Goal: Task Accomplishment & Management: Manage account settings

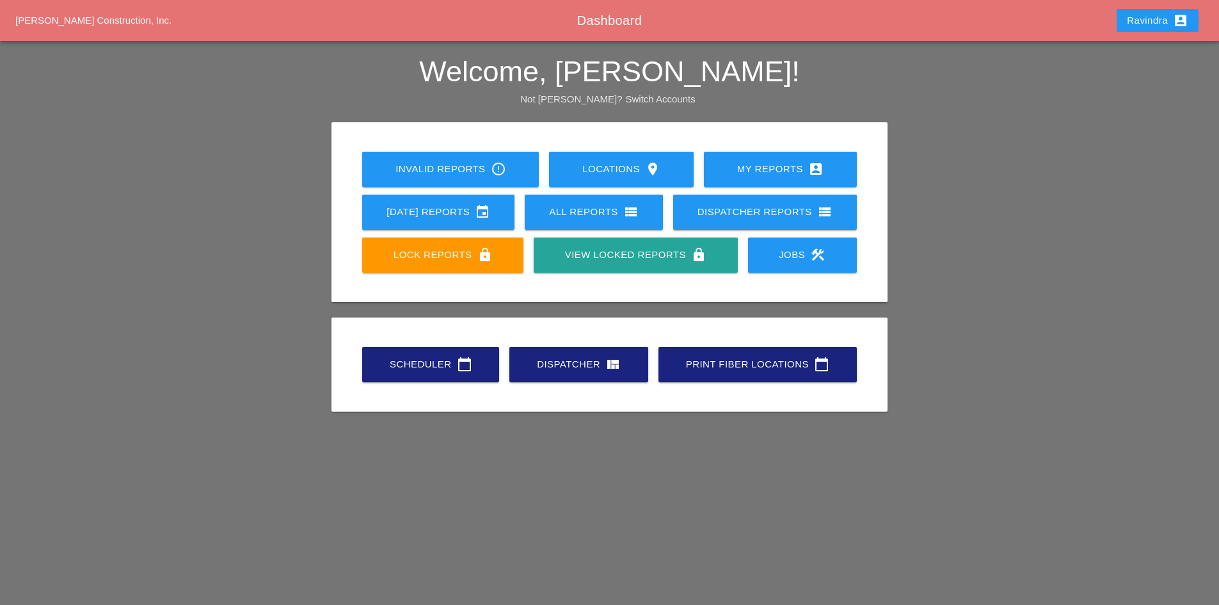
click at [395, 349] on link "Scheduler calendar_today" at bounding box center [430, 364] width 137 height 35
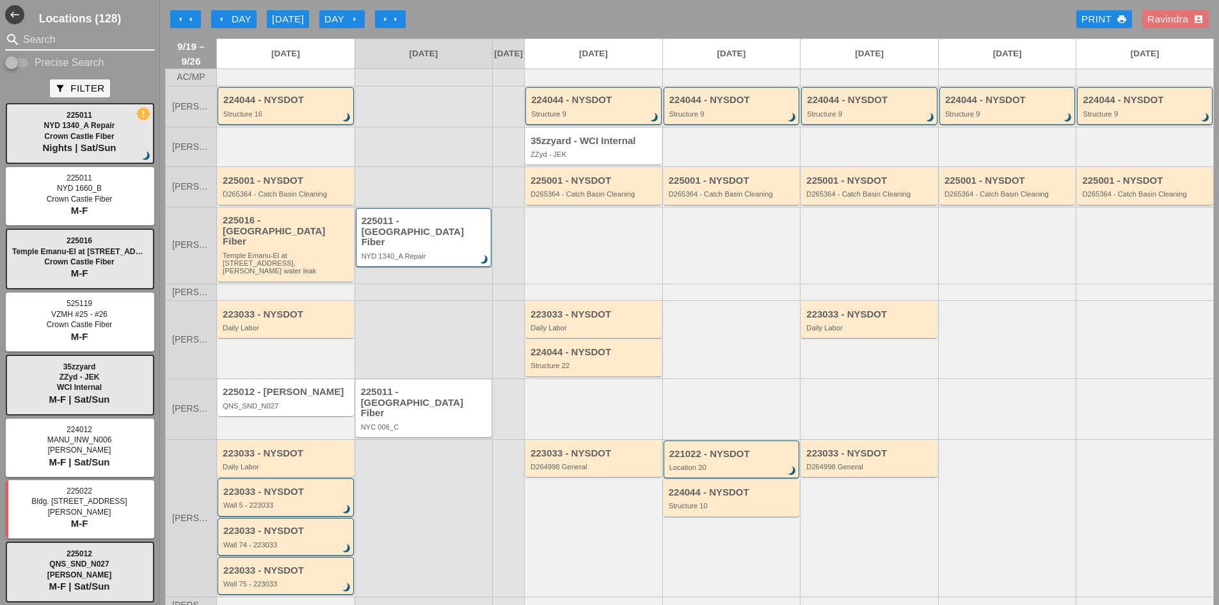
click at [53, 45] on input "Search" at bounding box center [80, 39] width 114 height 20
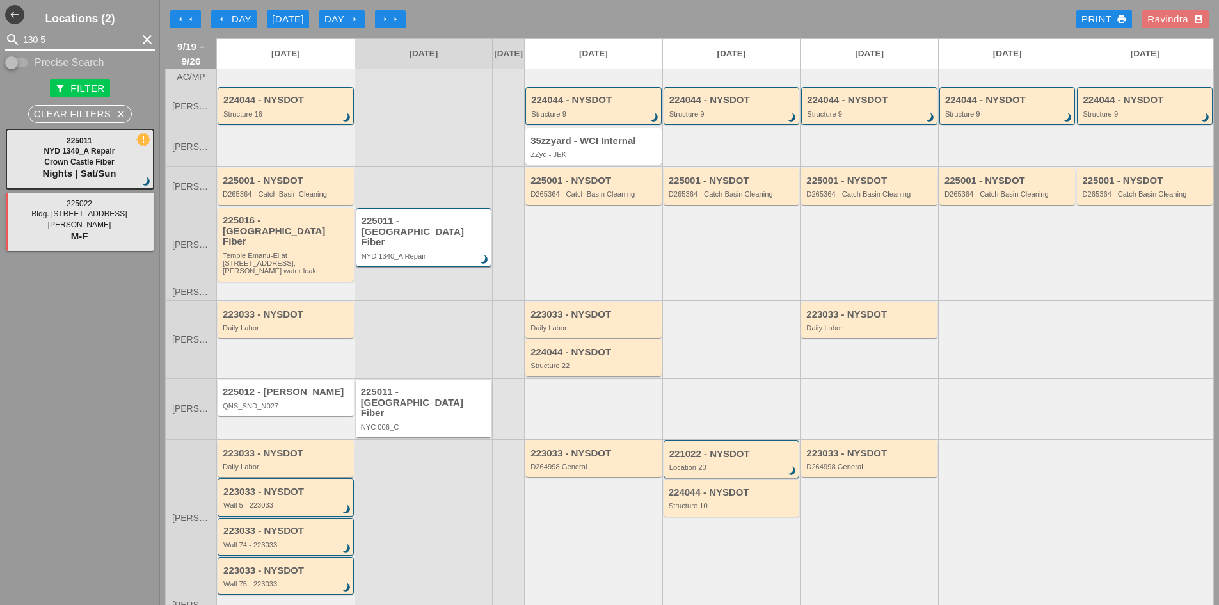
type input "130 5"
drag, startPoint x: 53, startPoint y: 47, endPoint x: -22, endPoint y: 39, distance: 75.9
click at [0, 39] on html "Home Locations My Reports [DATE] Reports All Reports Dispatcher Reports Jobs Sc…" at bounding box center [609, 353] width 1219 height 706
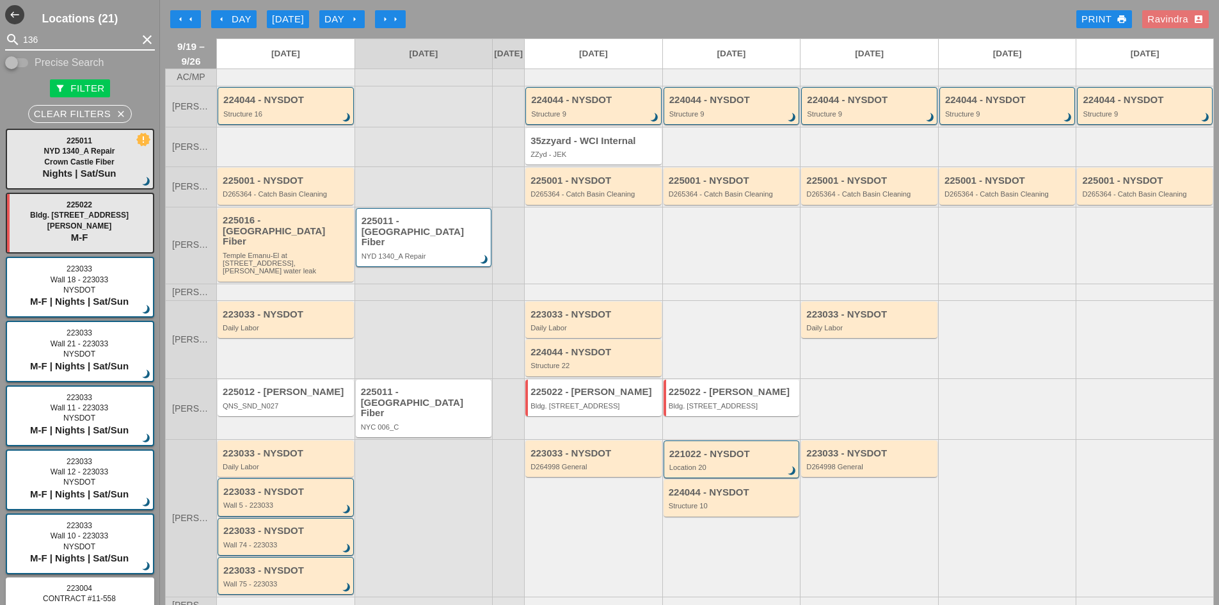
type input "1363"
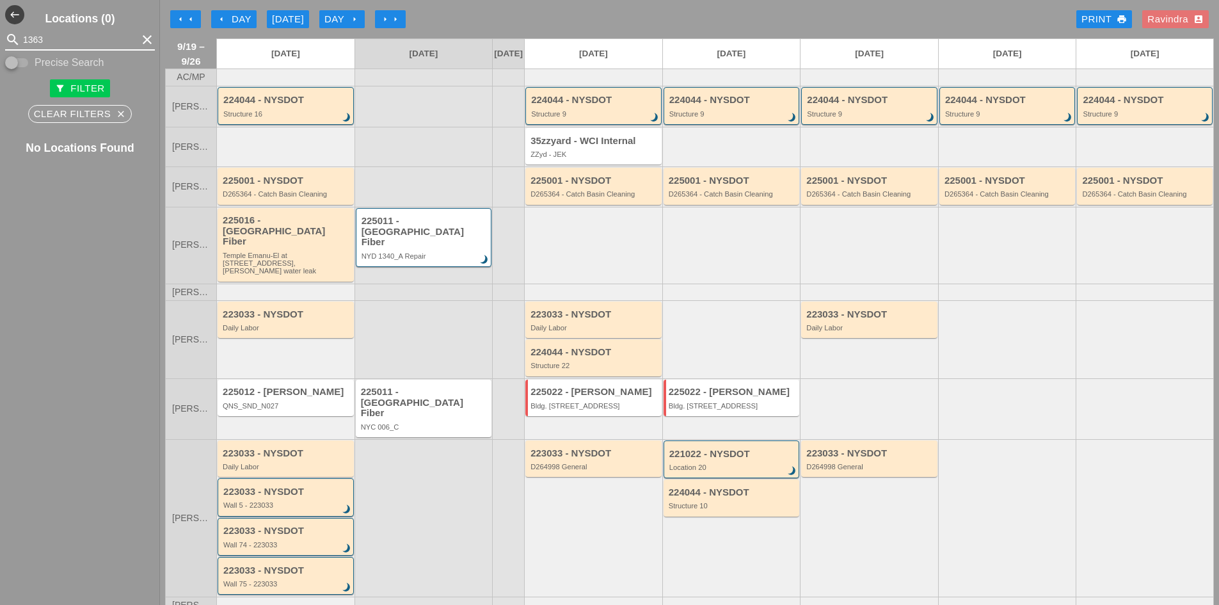
click at [140, 40] on icon "clear" at bounding box center [147, 39] width 15 height 15
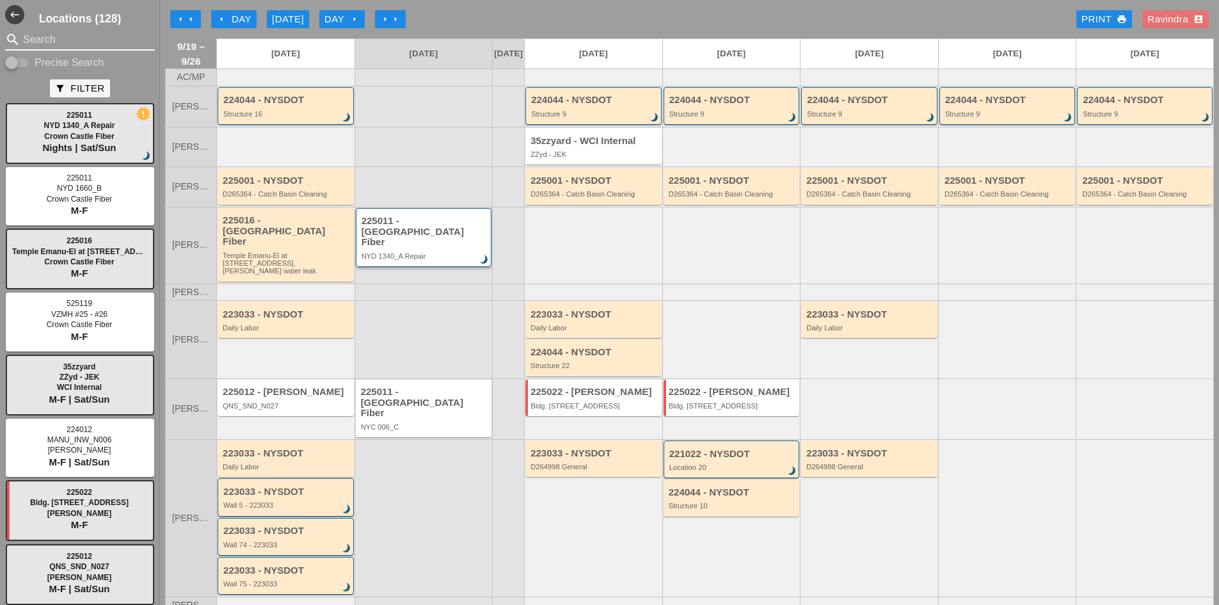
click at [409, 253] on div "NYD 1340_A Repair" at bounding box center [425, 256] width 127 height 8
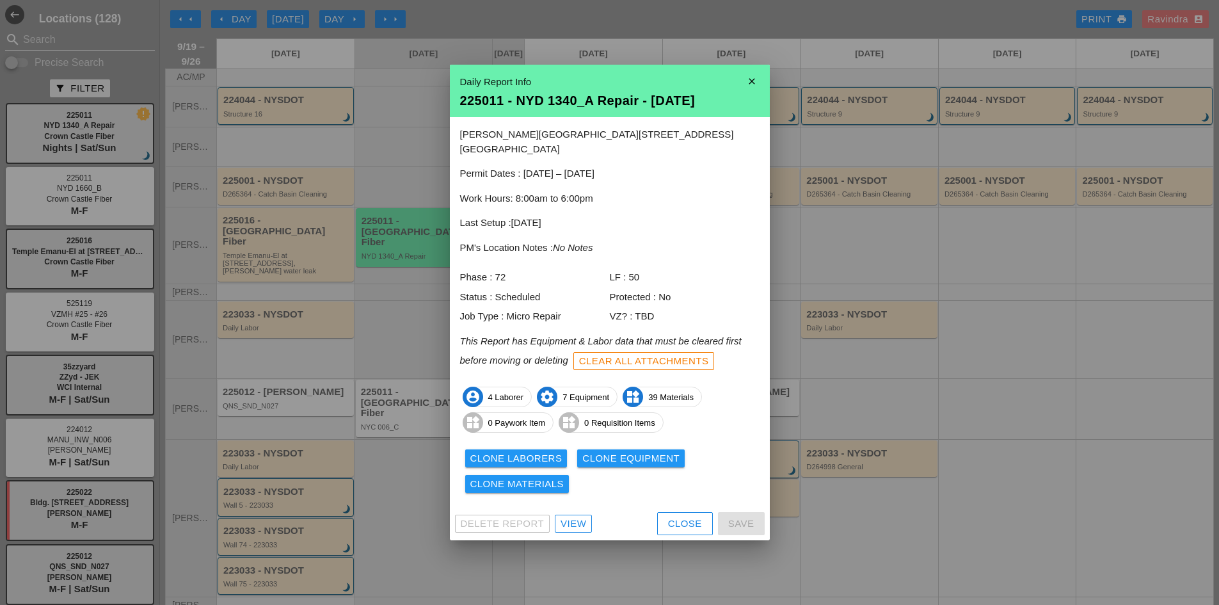
click at [571, 518] on div "View" at bounding box center [574, 523] width 26 height 15
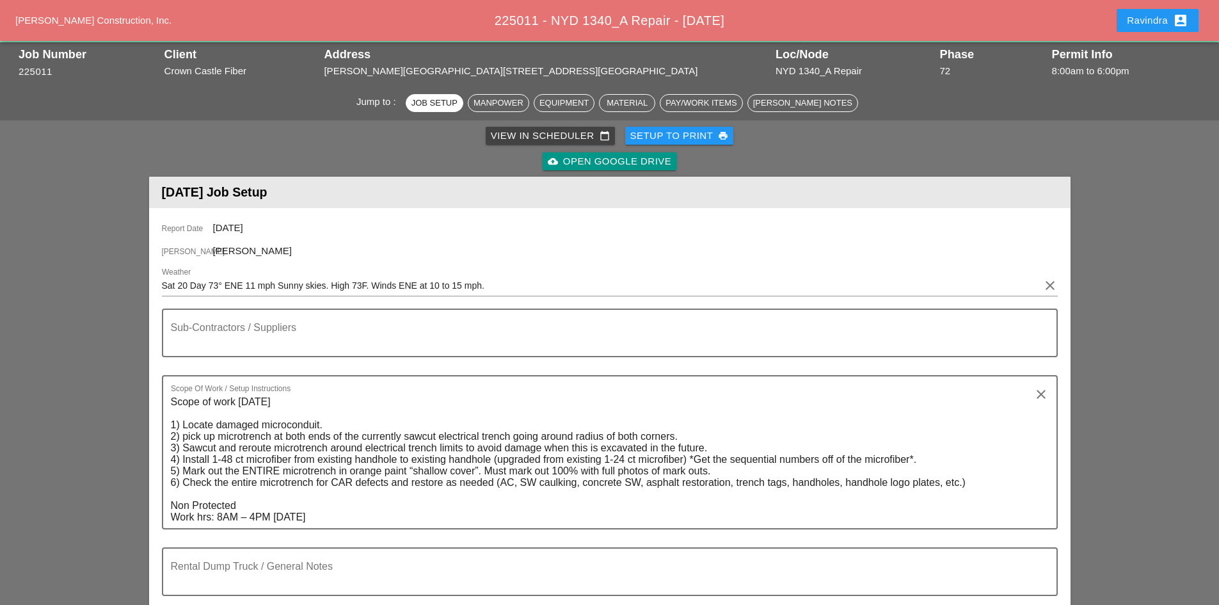
scroll to position [64, 0]
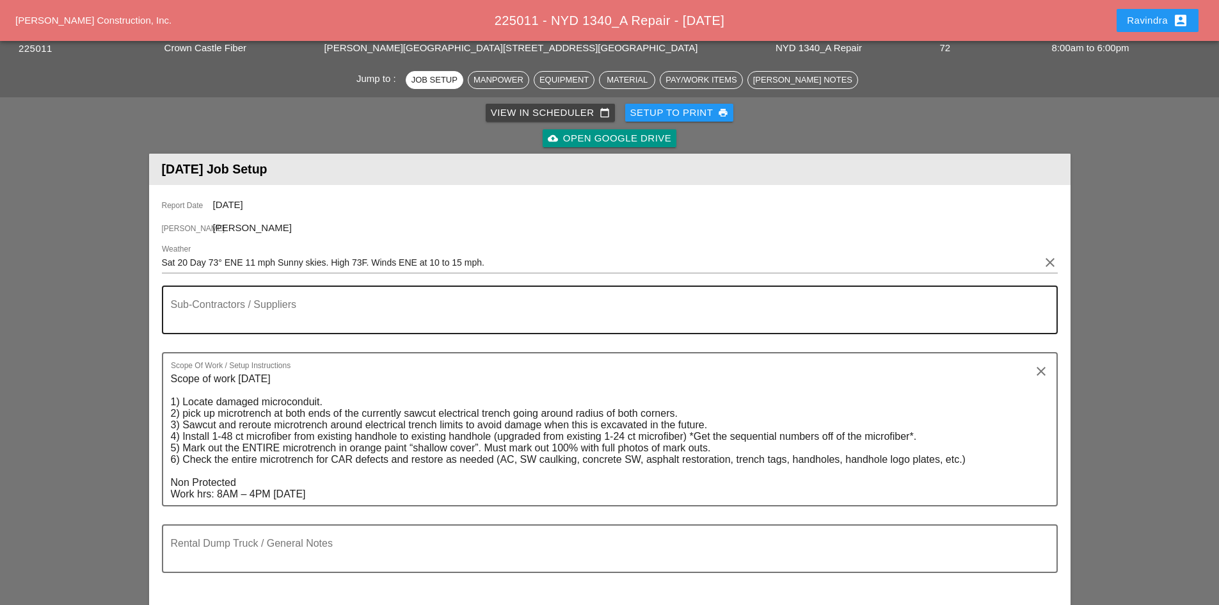
click at [233, 319] on textarea "Sub-Contractors / Suppliers" at bounding box center [605, 317] width 868 height 31
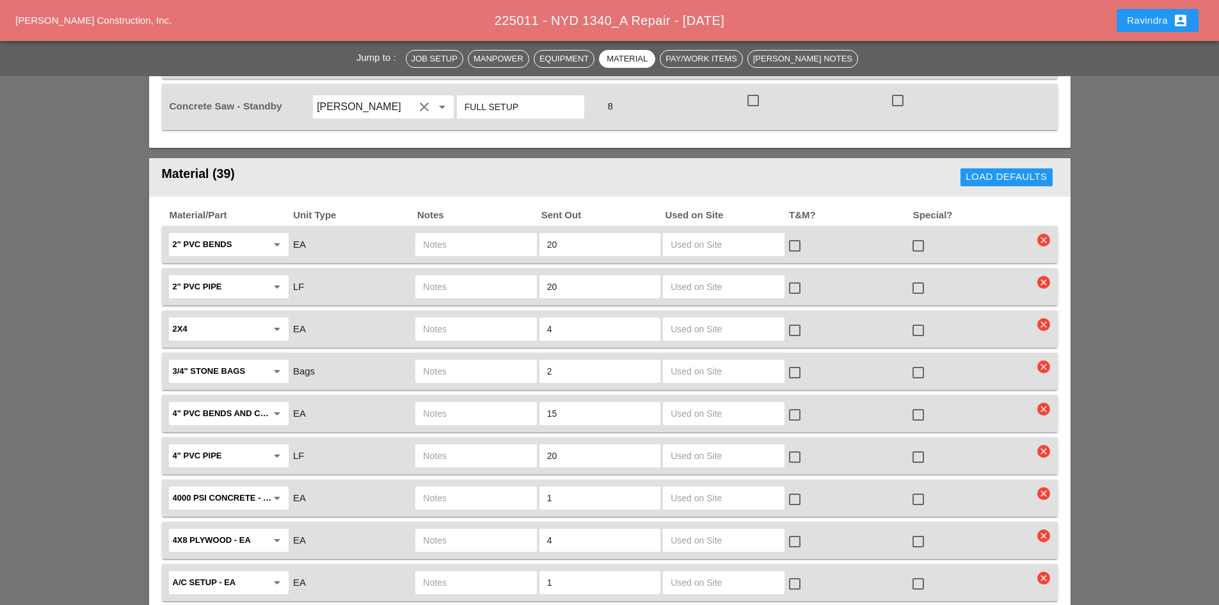
scroll to position [1344, 0]
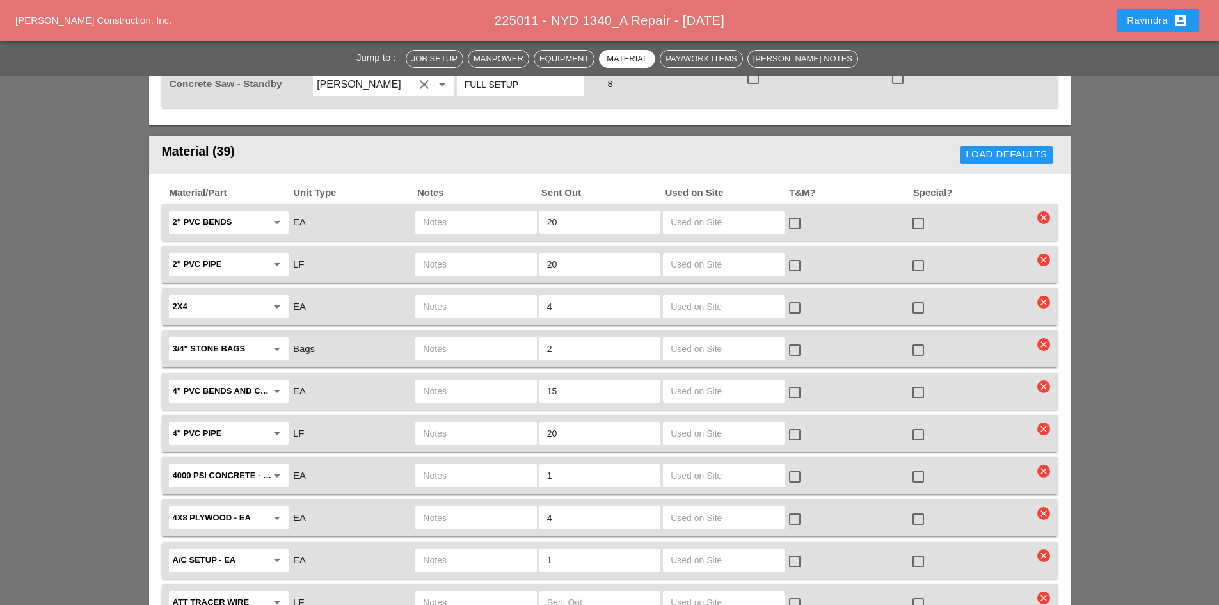
type textarea "[JTO 1:00PM]"
click at [919, 466] on div at bounding box center [918, 477] width 22 height 22
checkbox input "true"
click at [477, 464] on div at bounding box center [475, 475] width 121 height 23
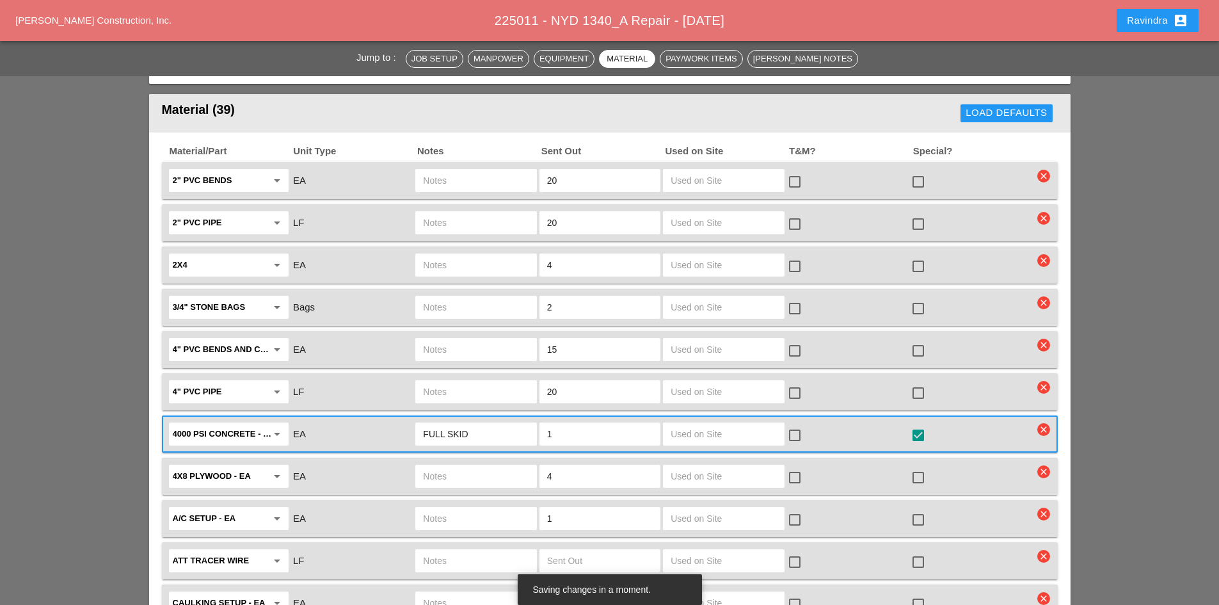
scroll to position [1408, 0]
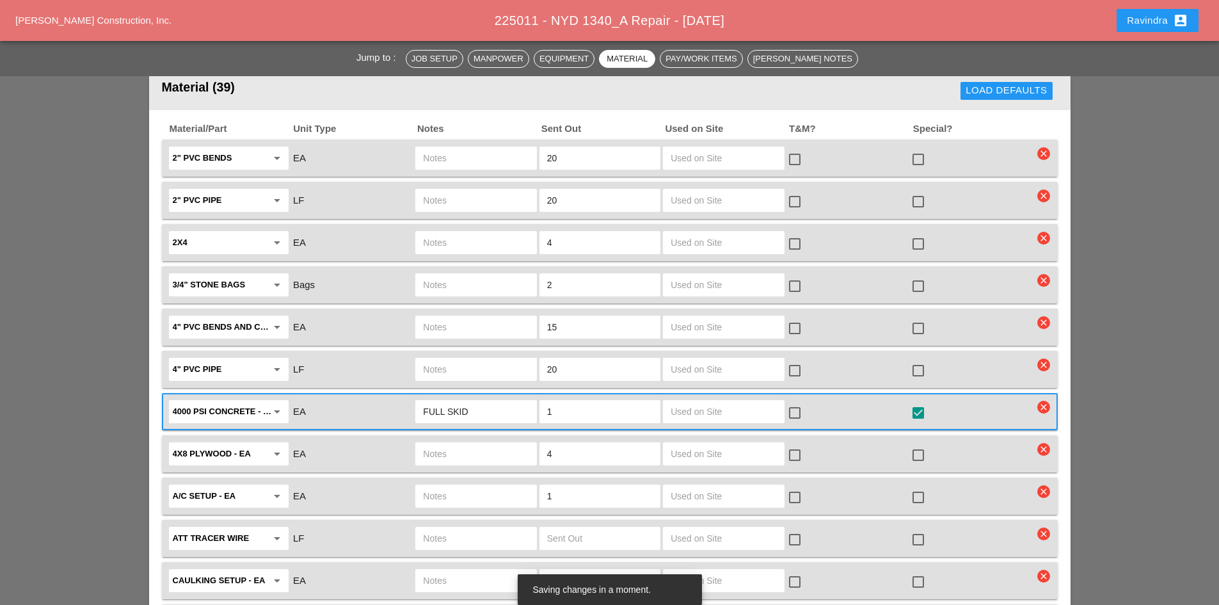
type input "FULL SKID"
click at [918, 486] on div at bounding box center [918, 497] width 22 height 22
checkbox input "true"
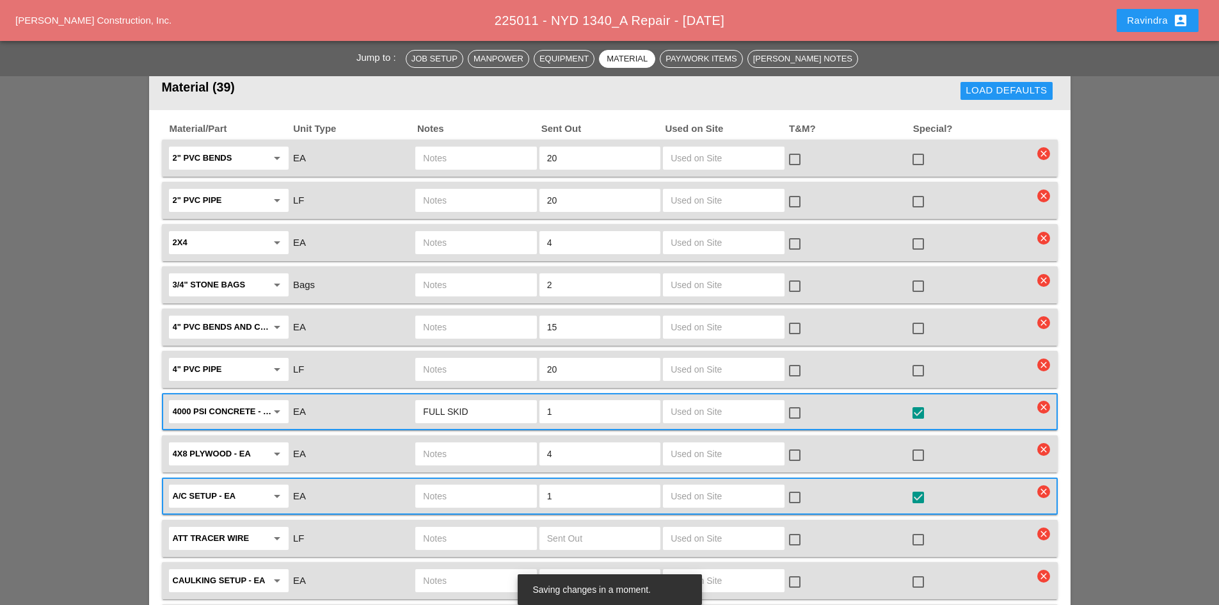
click at [472, 486] on input "text" at bounding box center [476, 496] width 106 height 20
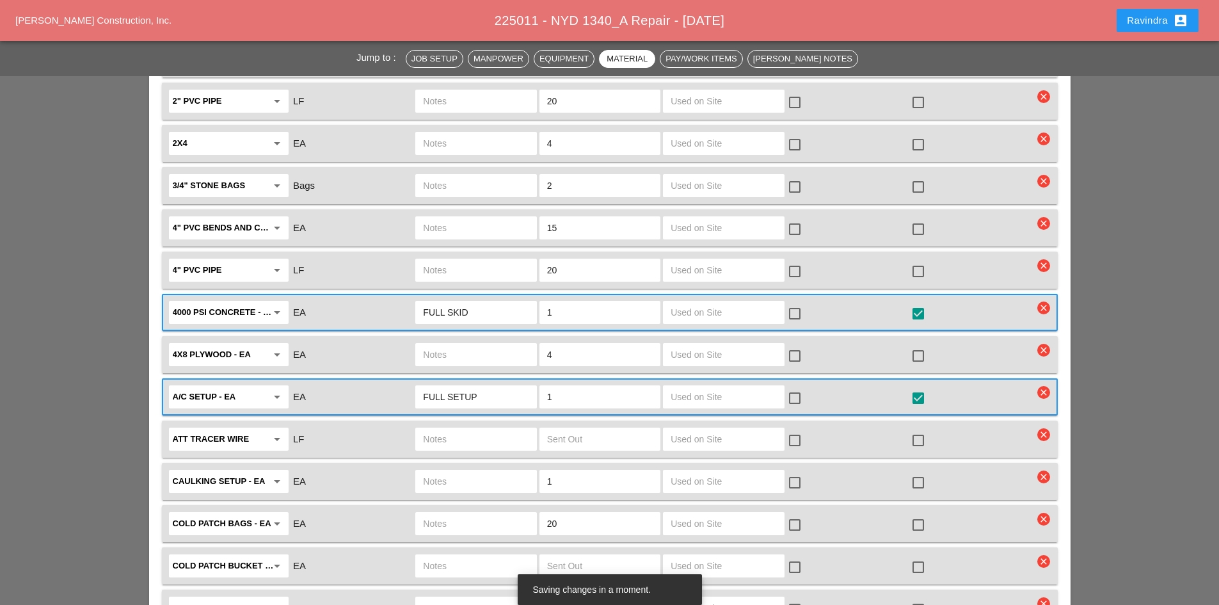
scroll to position [1536, 0]
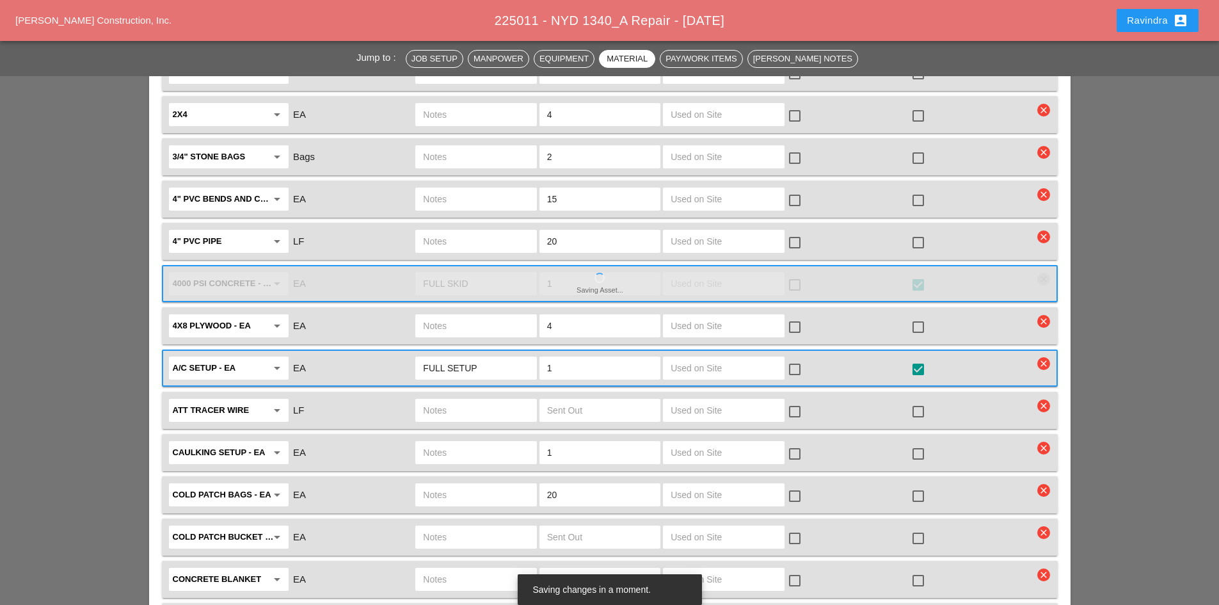
type input "FULL SETUP"
click at [916, 485] on div at bounding box center [918, 496] width 22 height 22
checkbox input "true"
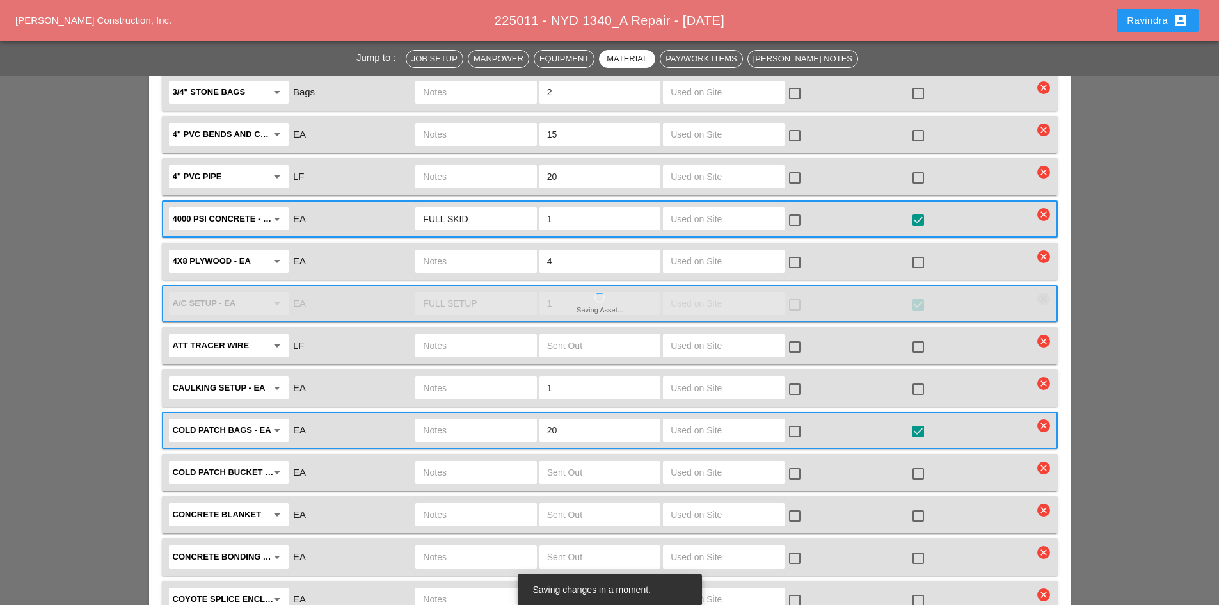
scroll to position [1728, 0]
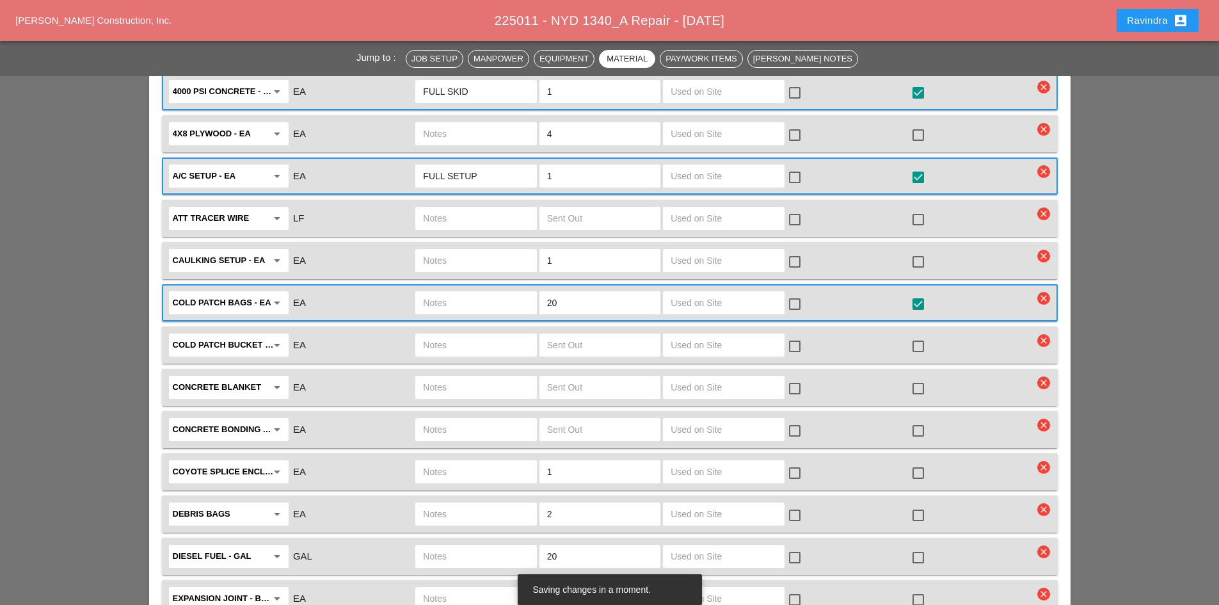
click at [920, 504] on div at bounding box center [918, 515] width 22 height 22
checkbox input "true"
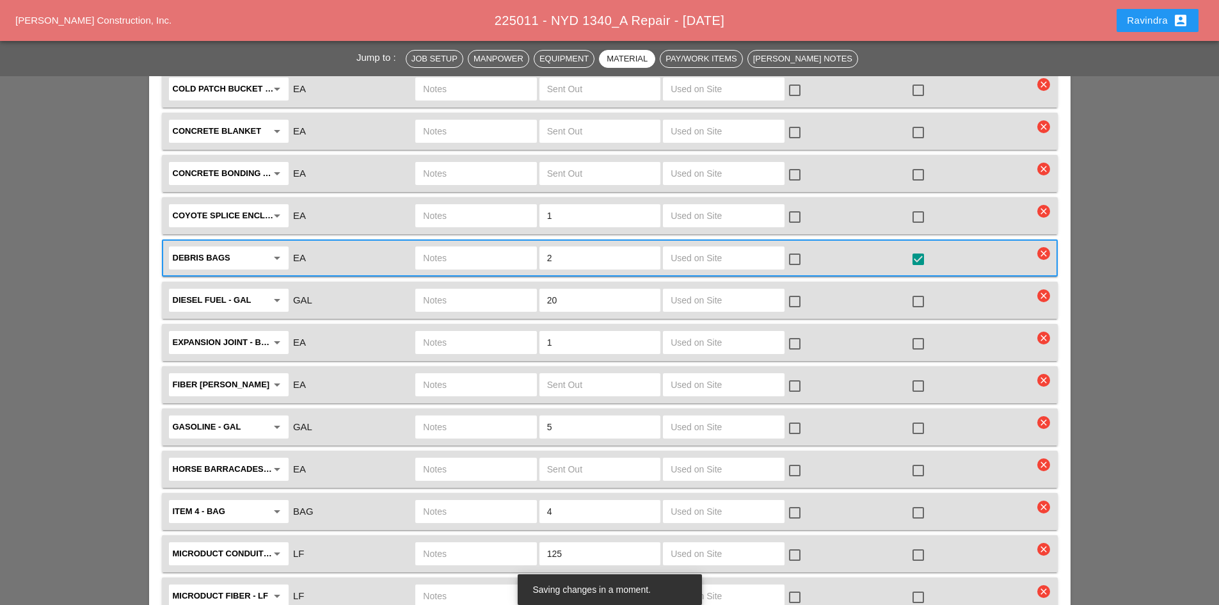
scroll to position [2048, 0]
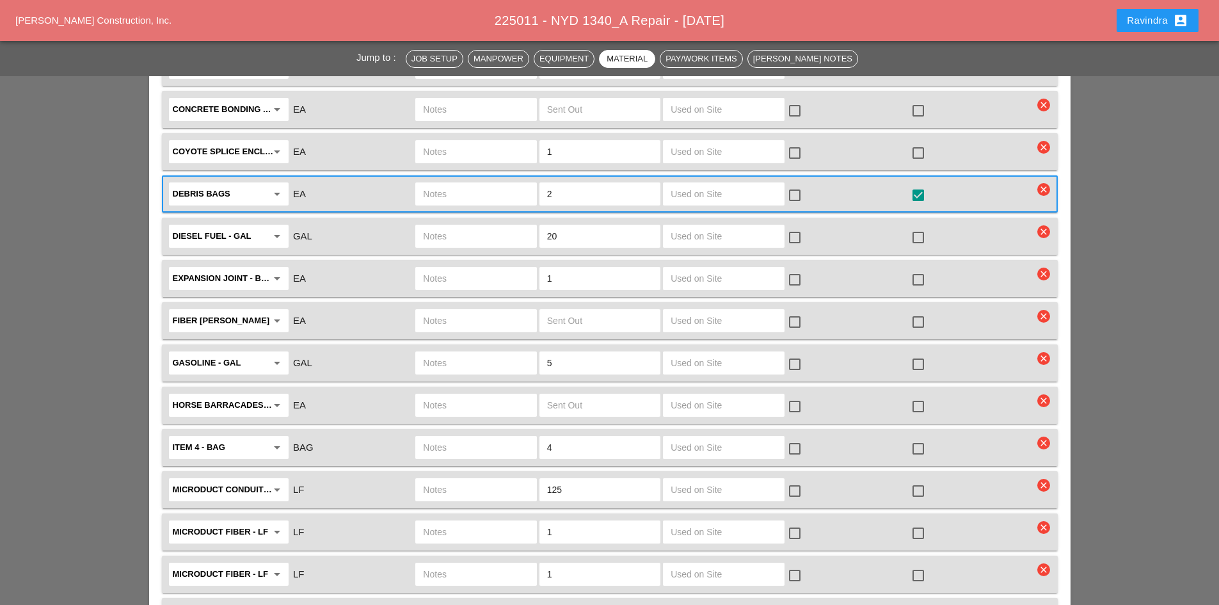
click at [462, 479] on input "text" at bounding box center [476, 489] width 106 height 20
type input "7-TUBE MICRO 125 LF"
click at [914, 480] on div at bounding box center [918, 491] width 22 height 22
checkbox input "true"
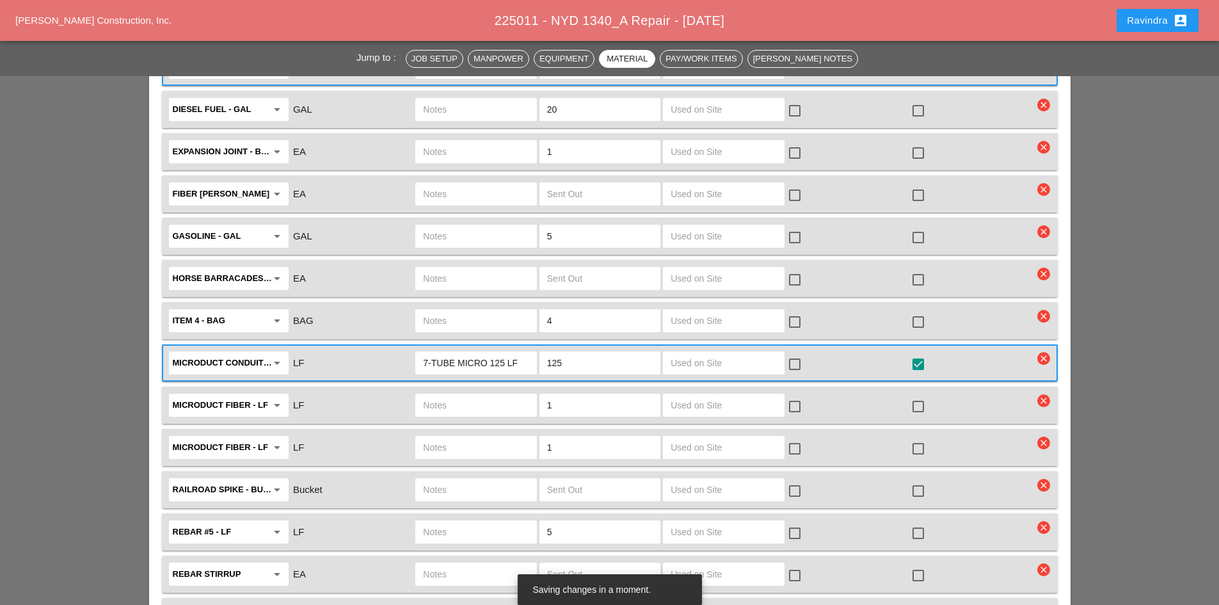
scroll to position [2176, 0]
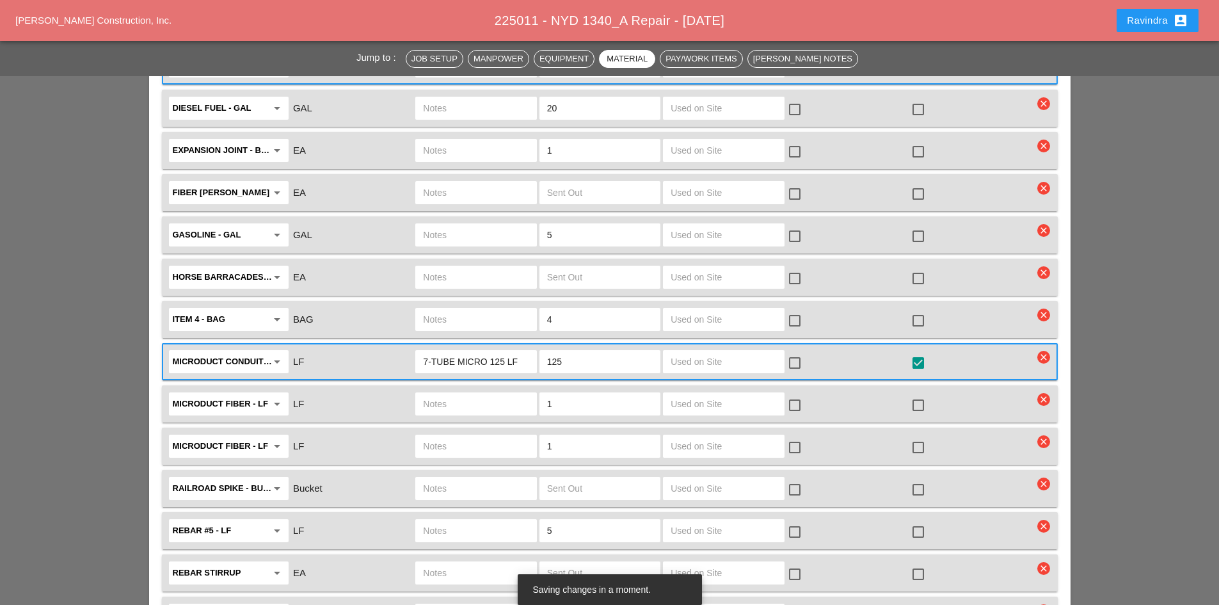
click at [441, 394] on input "text" at bounding box center [476, 404] width 106 height 20
type input "48 CT FIBER REEL"
click at [918, 394] on div at bounding box center [918, 405] width 22 height 22
checkbox input "true"
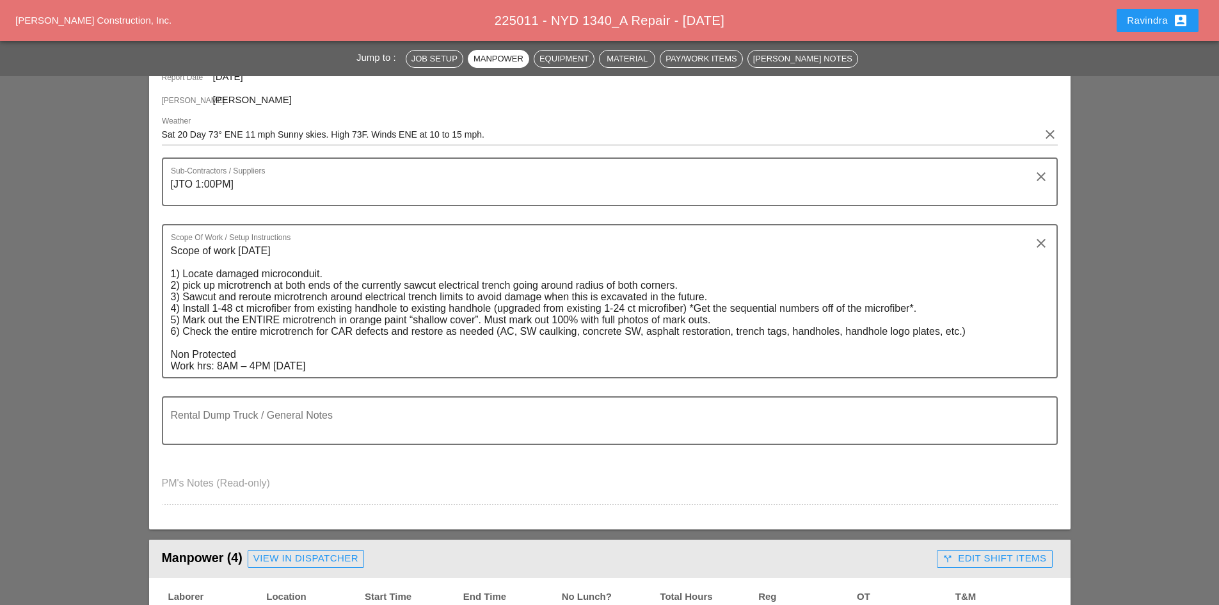
scroll to position [0, 0]
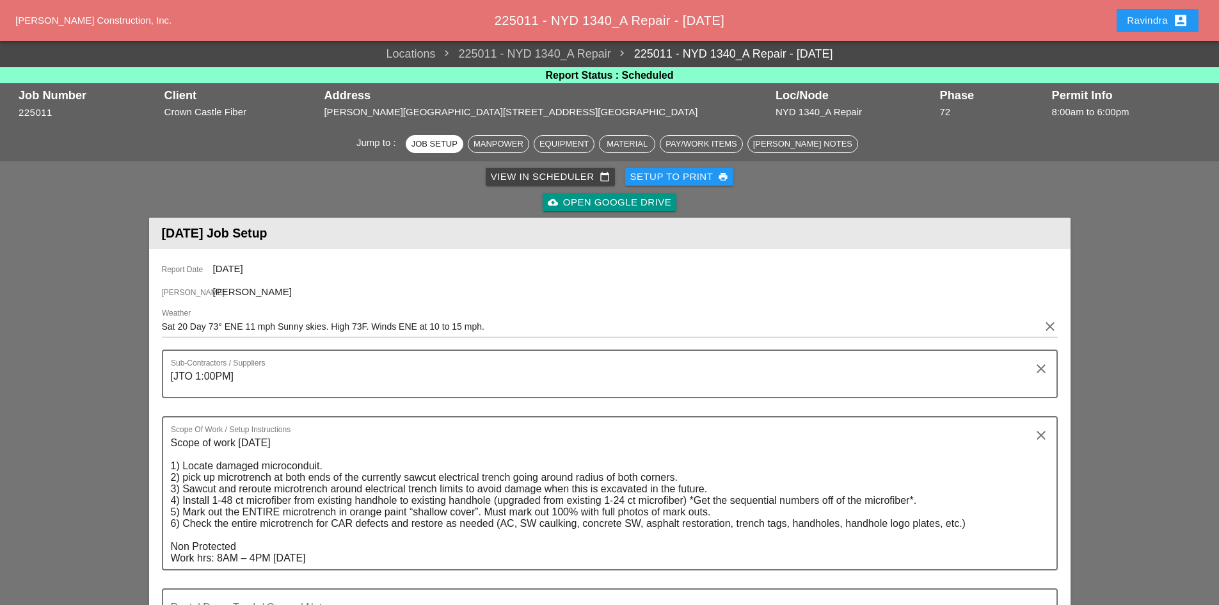
click at [973, 22] on div "Ravindra account_box" at bounding box center [1157, 20] width 61 height 15
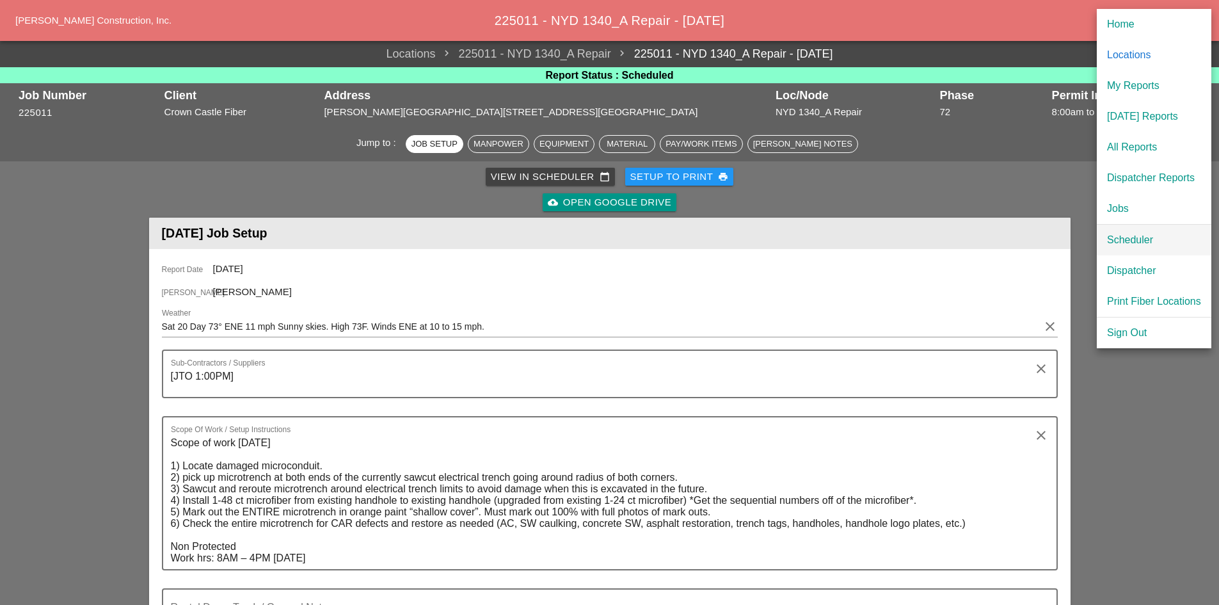
click at [973, 245] on div "Scheduler" at bounding box center [1154, 239] width 94 height 15
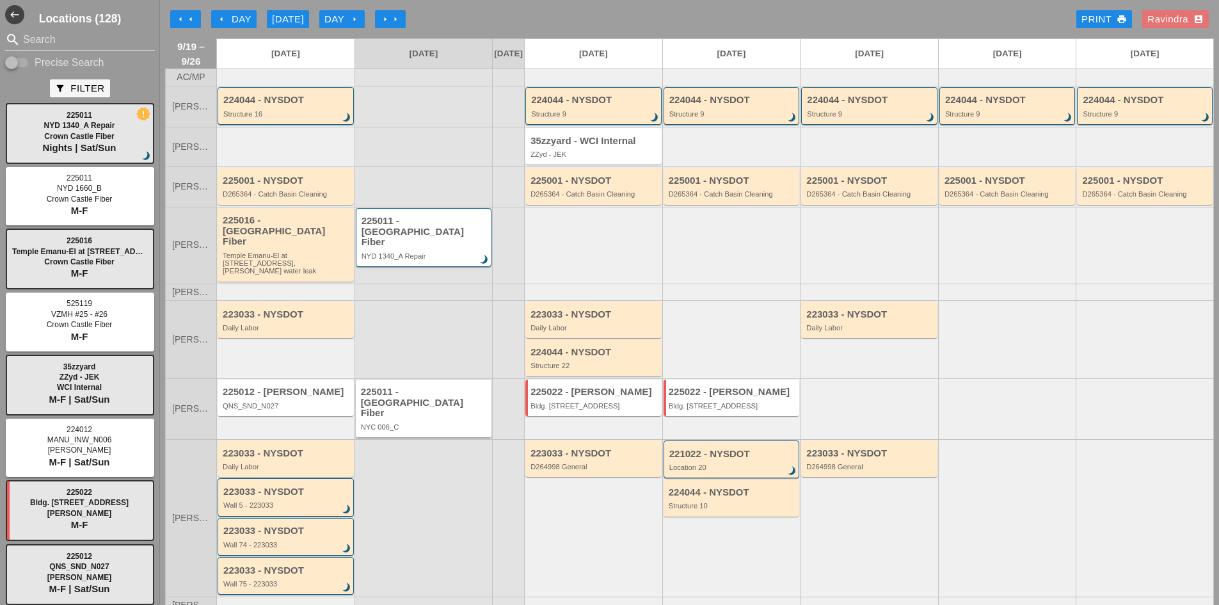
click at [404, 395] on div "225011 - [GEOGRAPHIC_DATA] Fiber" at bounding box center [425, 403] width 128 height 32
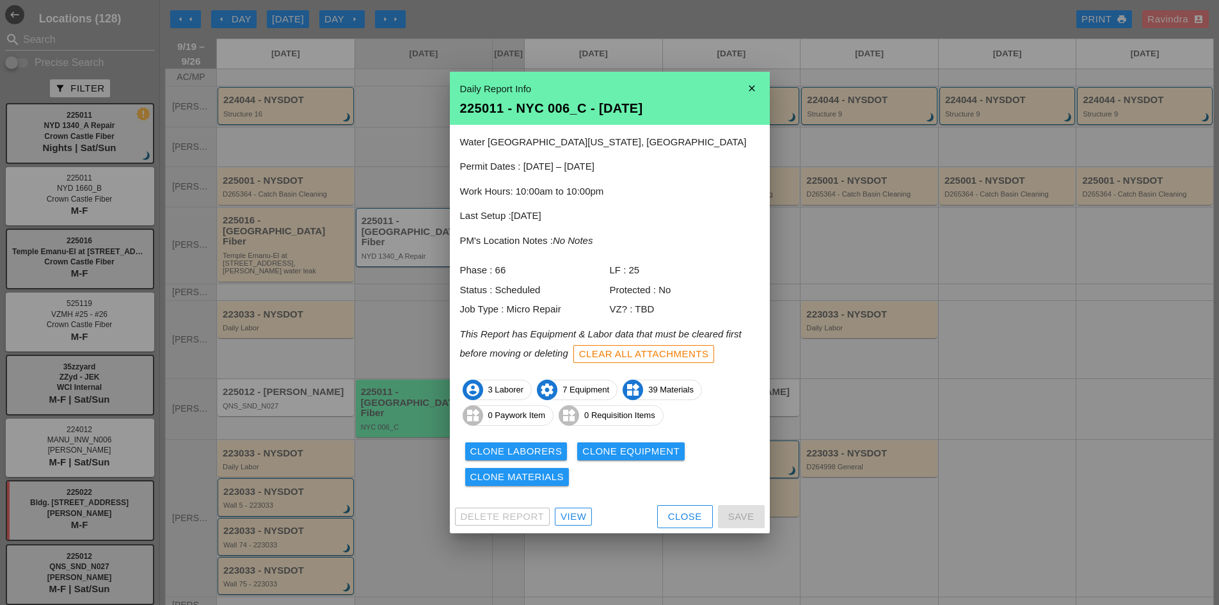
click at [570, 512] on div "View" at bounding box center [574, 516] width 26 height 15
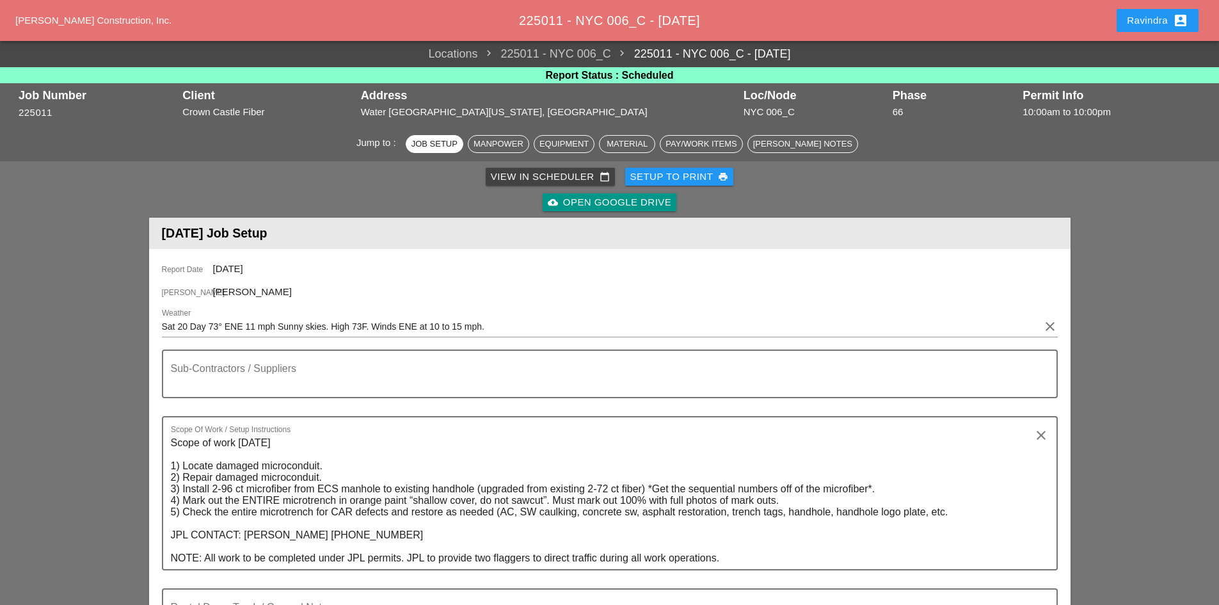
click at [973, 31] on button "Ravindra account_box" at bounding box center [1158, 20] width 82 height 23
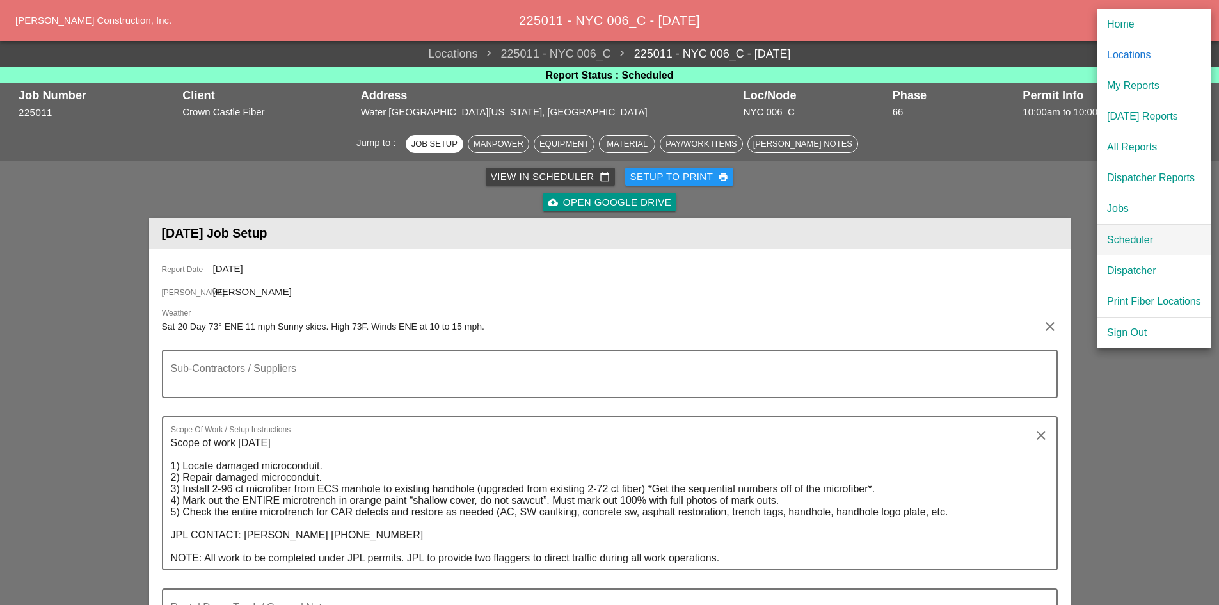
click at [973, 235] on div "Scheduler" at bounding box center [1154, 239] width 94 height 15
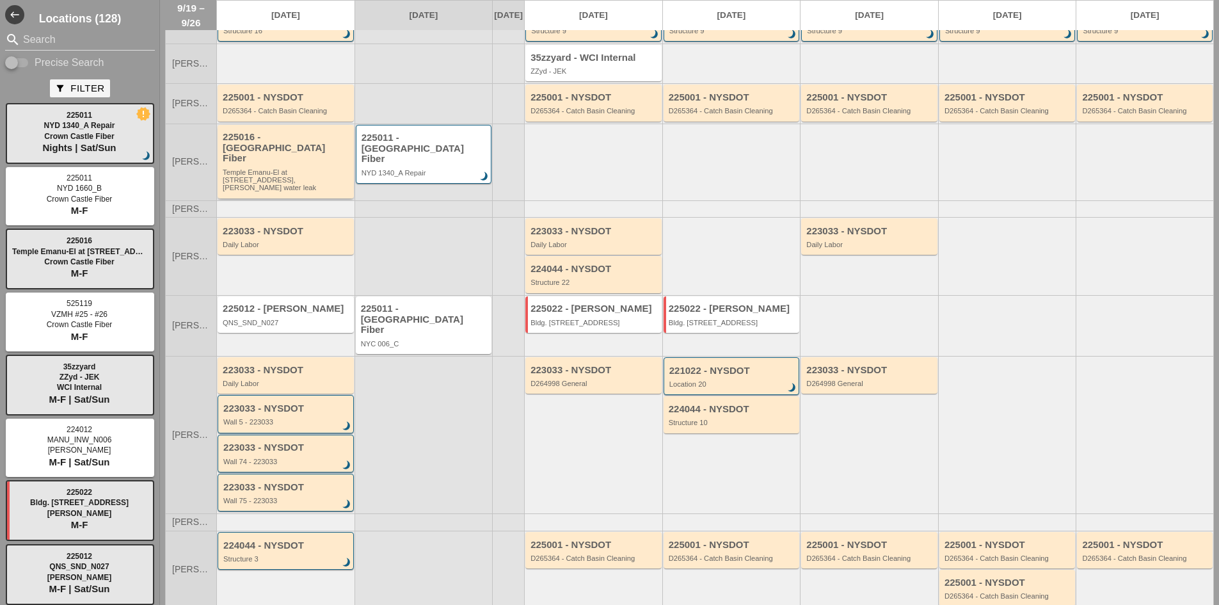
scroll to position [175, 0]
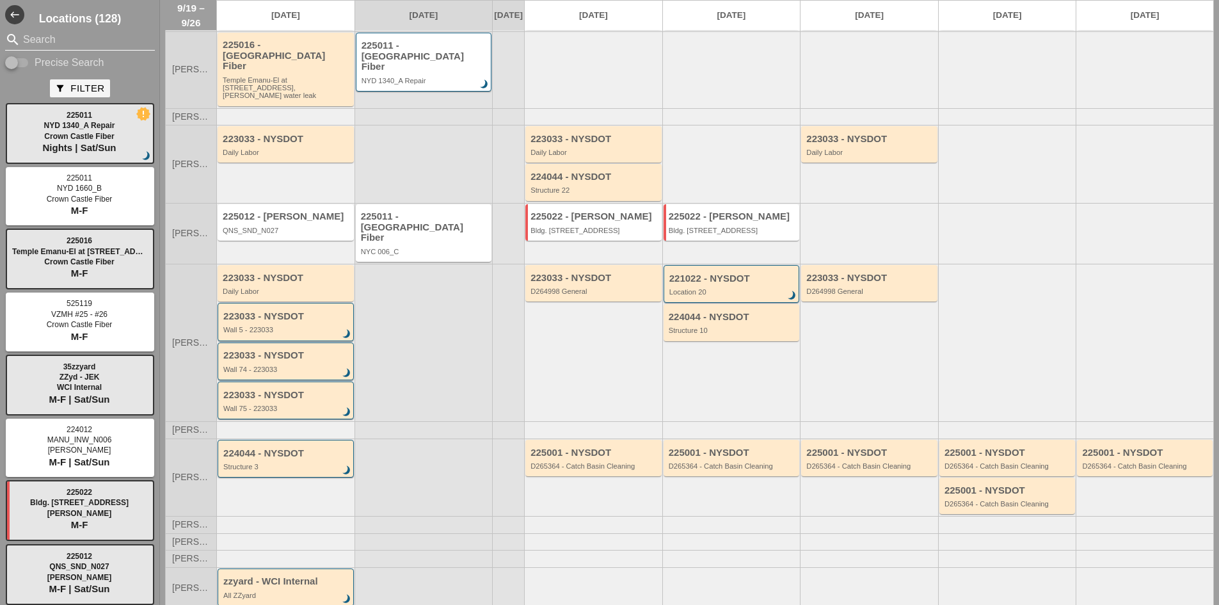
click at [35, 45] on input "Search" at bounding box center [80, 39] width 114 height 20
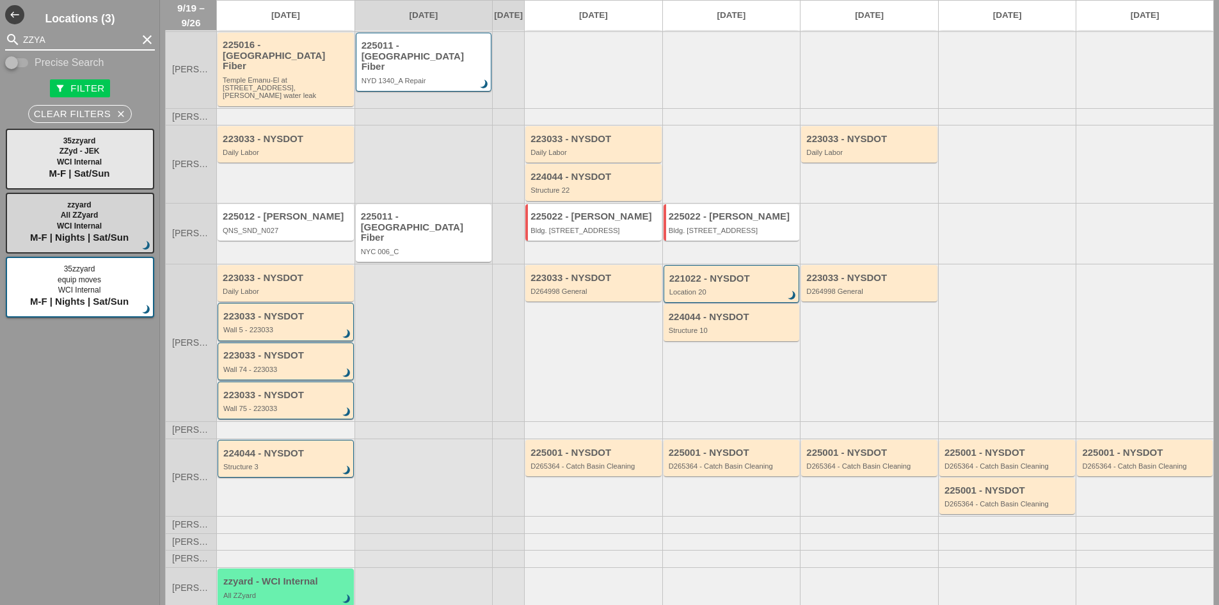
type input "ZZYA"
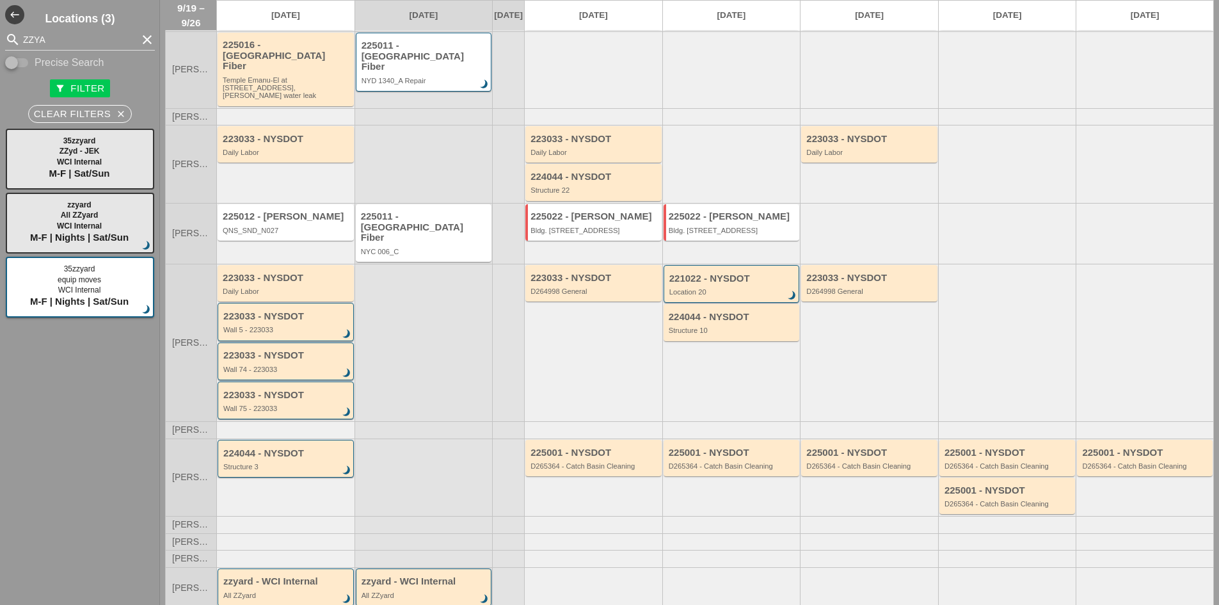
click at [417, 528] on div "zzyard - WCI Internal" at bounding box center [425, 581] width 127 height 11
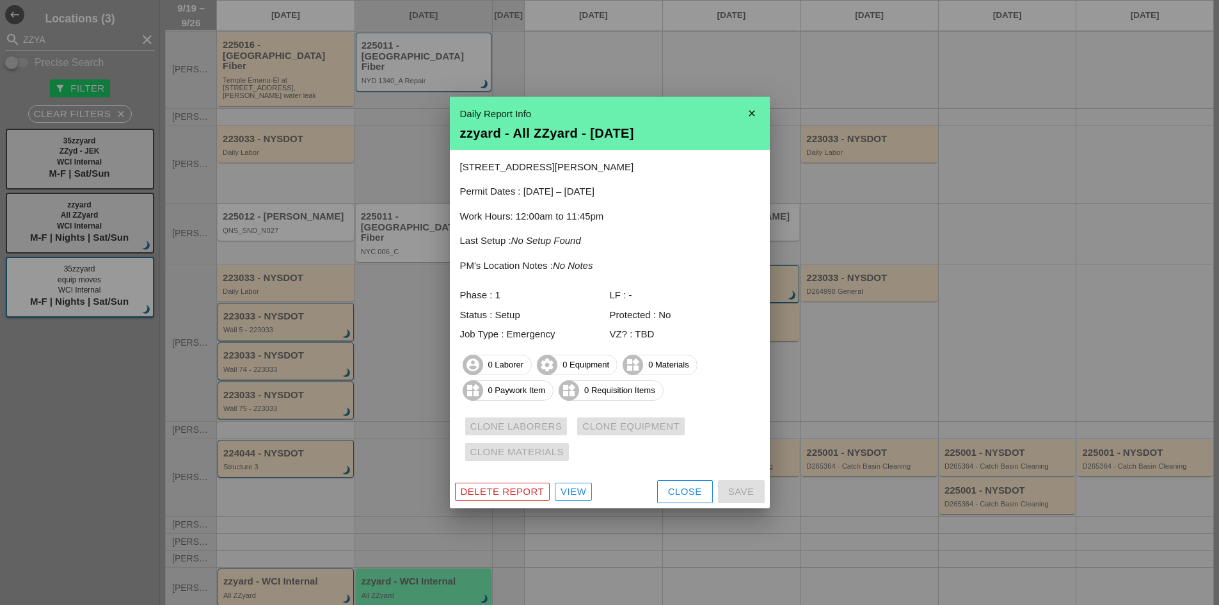
click at [566, 493] on div "View" at bounding box center [574, 491] width 26 height 15
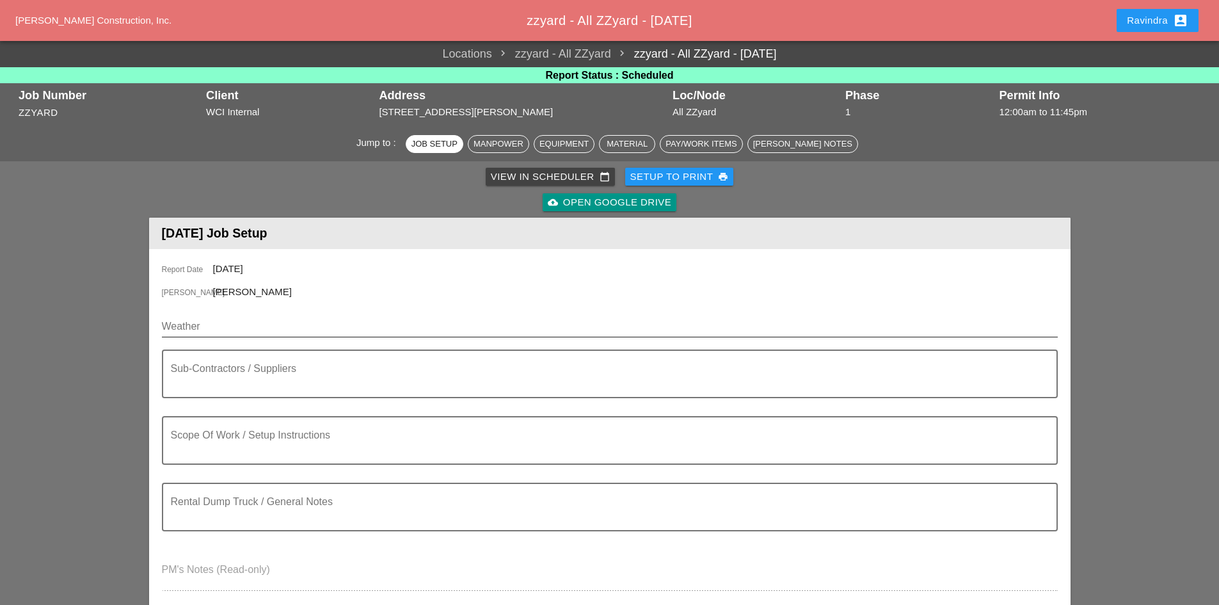
click at [232, 324] on input "Weather" at bounding box center [601, 326] width 878 height 20
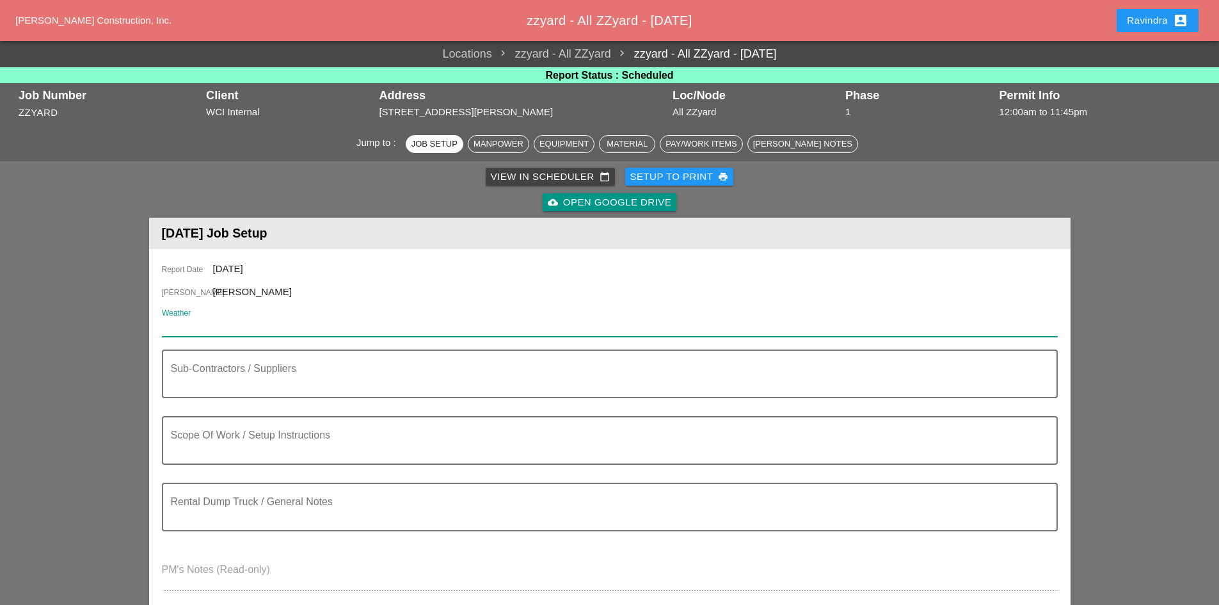
paste input "Sat 20 Day 75° ENE 12 mph Sunny skies. High around 75F. Winds ENE at 10 to 15 m…"
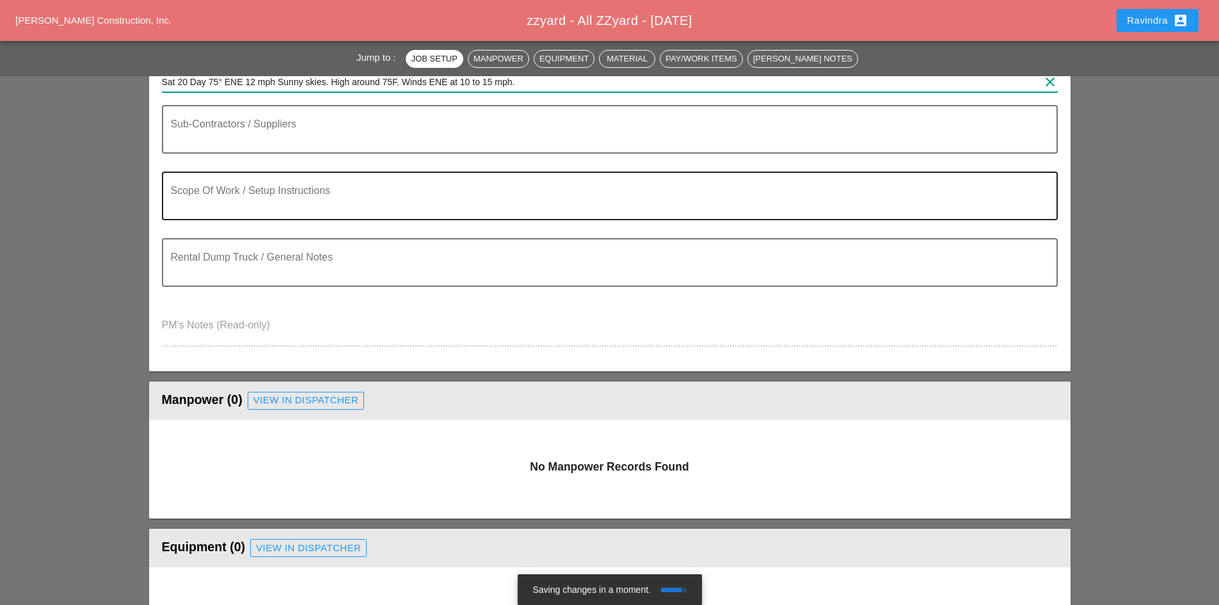
scroll to position [256, 0]
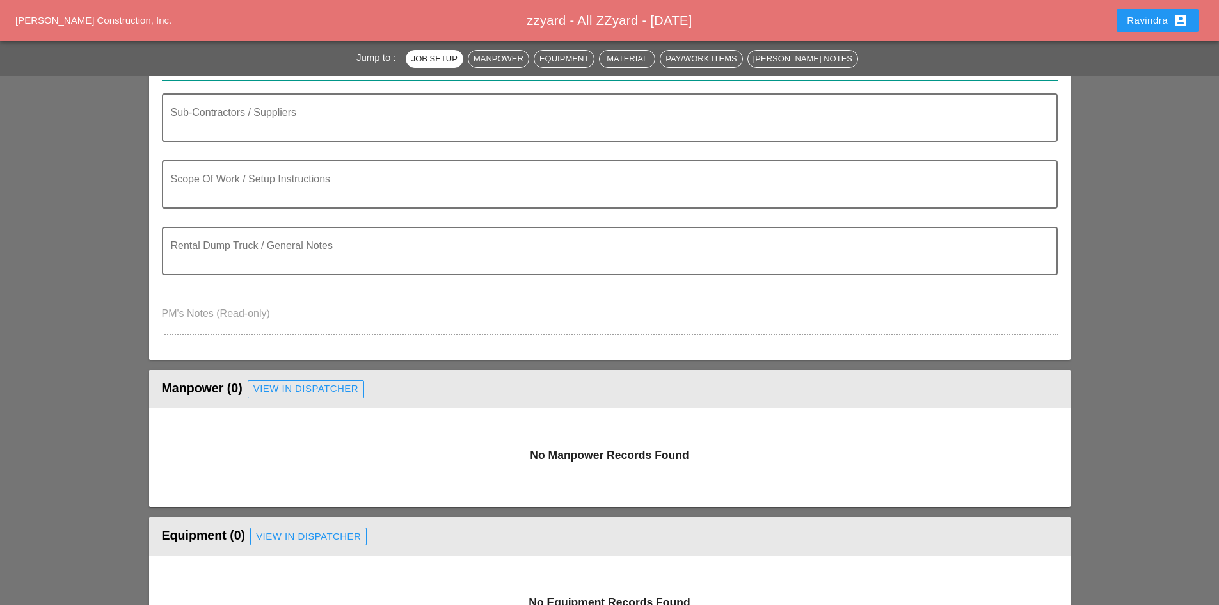
type input "Sat 20 Day 75° ENE 12 mph Sunny skies. High around 75F. Winds ENE at 10 to 15 m…"
click at [270, 394] on div "View in Dispatcher" at bounding box center [305, 388] width 105 height 15
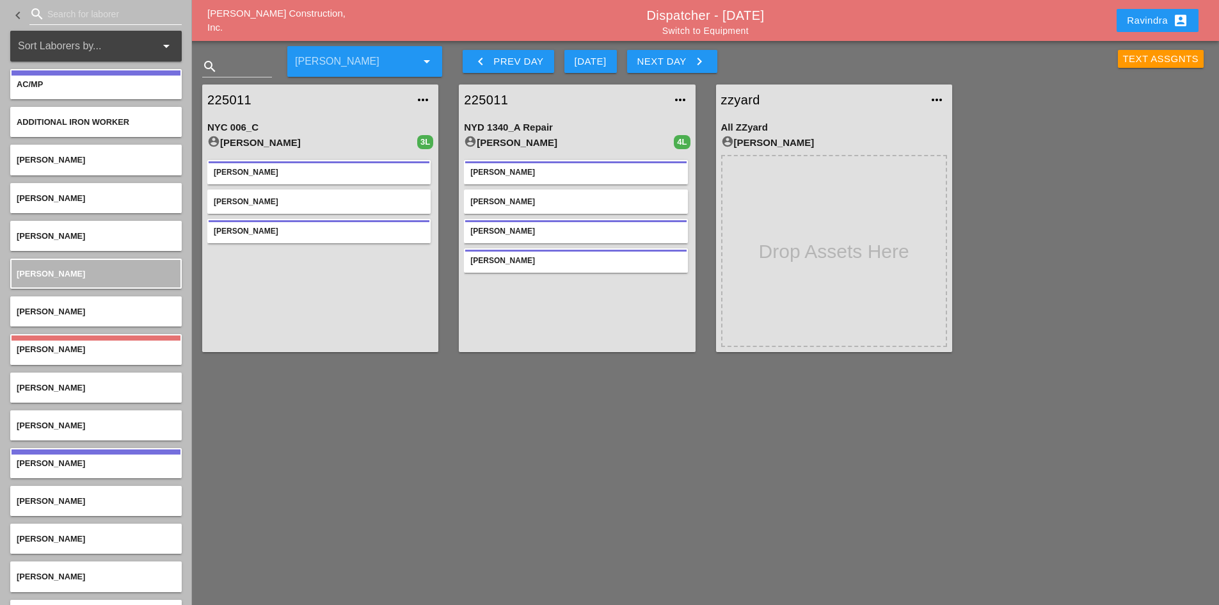
click at [81, 12] on input "Search for laborer" at bounding box center [105, 14] width 116 height 20
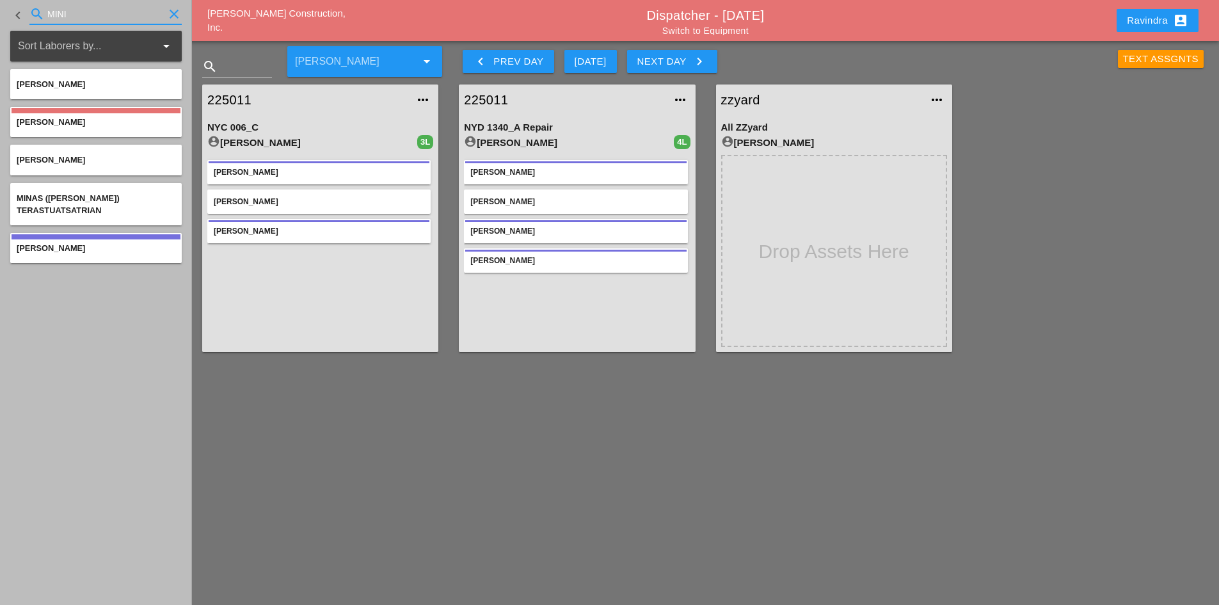
type input "MINI"
drag, startPoint x: 113, startPoint y: 16, endPoint x: -17, endPoint y: 13, distance: 129.9
click at [0, 13] on html "Select All Select Default Crew Remove All More Location Details... Select All S…" at bounding box center [609, 353] width 1219 height 706
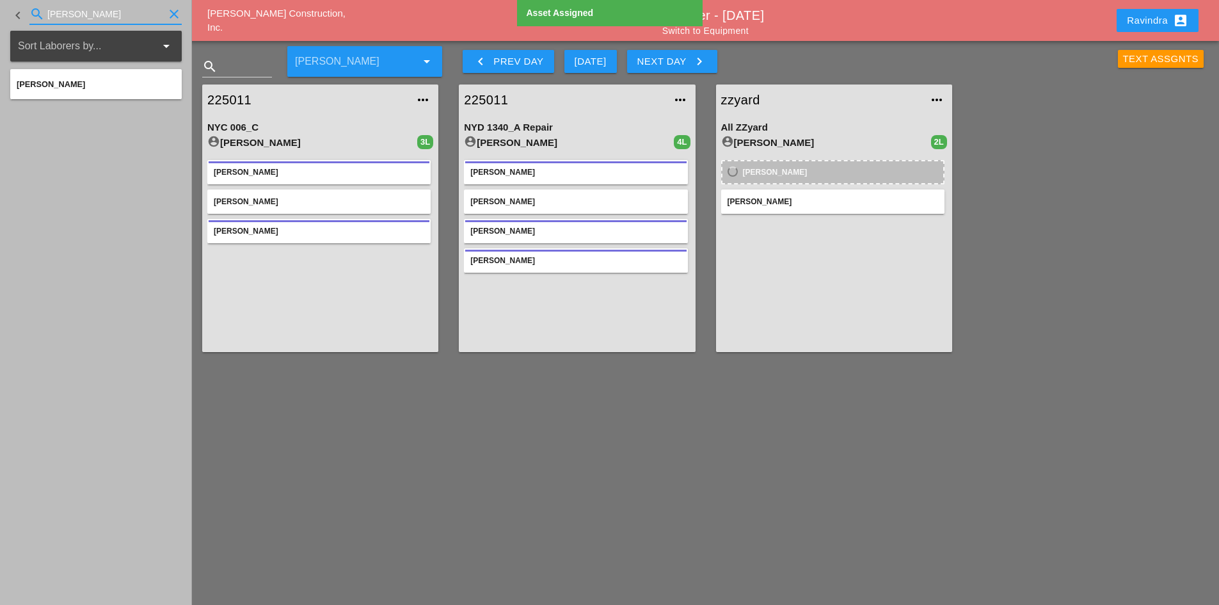
drag, startPoint x: 99, startPoint y: 18, endPoint x: -56, endPoint y: 6, distance: 156.0
click at [0, 6] on html "Select All Select Default Crew Remove All More Location Details... Select All S…" at bounding box center [609, 353] width 1219 height 706
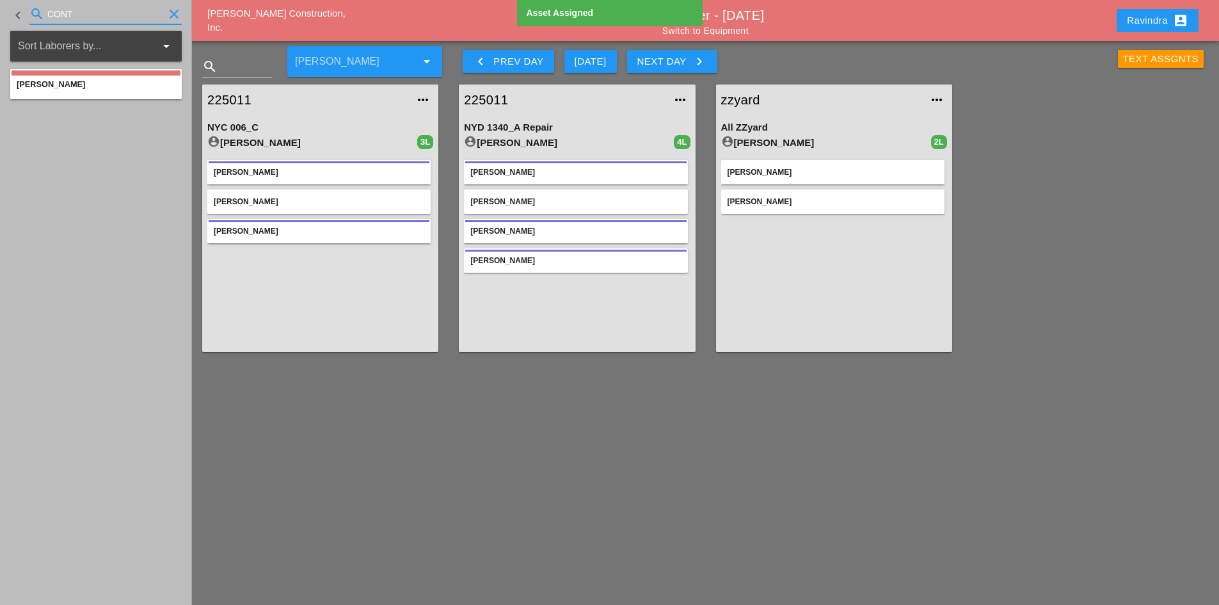
type input "CONT"
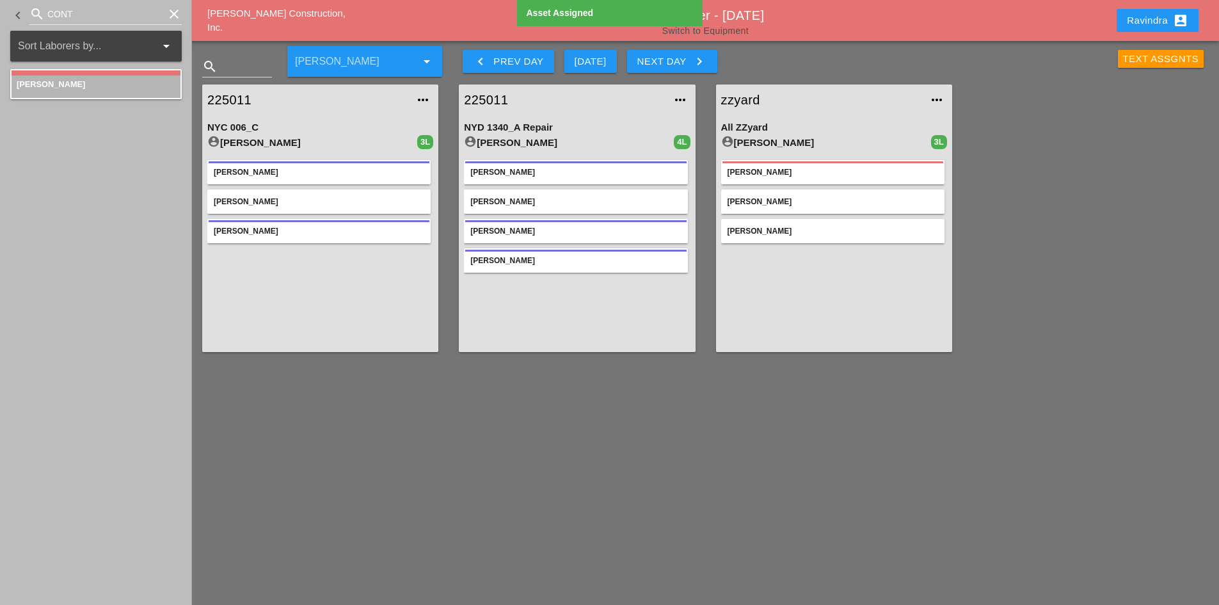
click at [717, 32] on link "Switch to Equipment" at bounding box center [705, 31] width 86 height 10
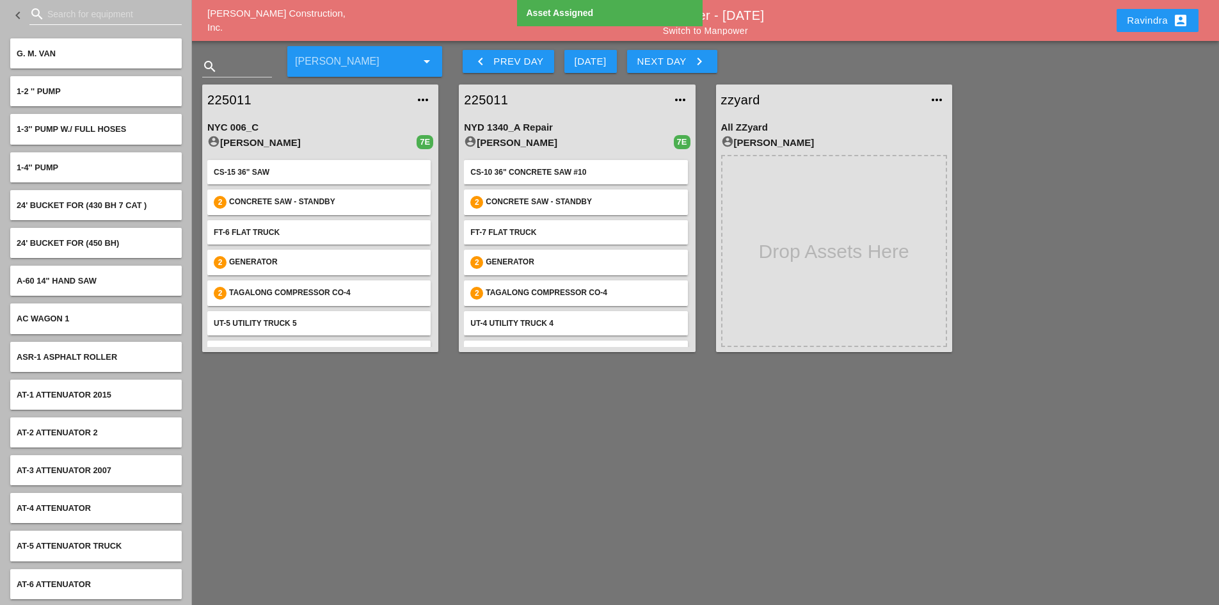
click at [70, 13] on input "Search for equipment" at bounding box center [105, 14] width 116 height 20
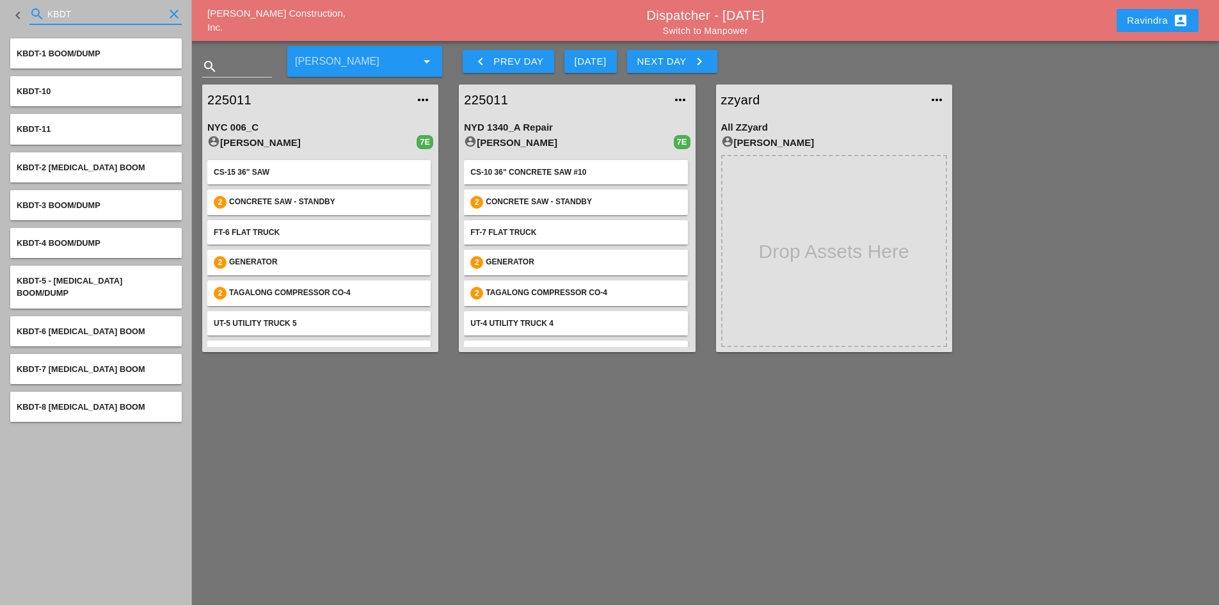
type input "KBDT"
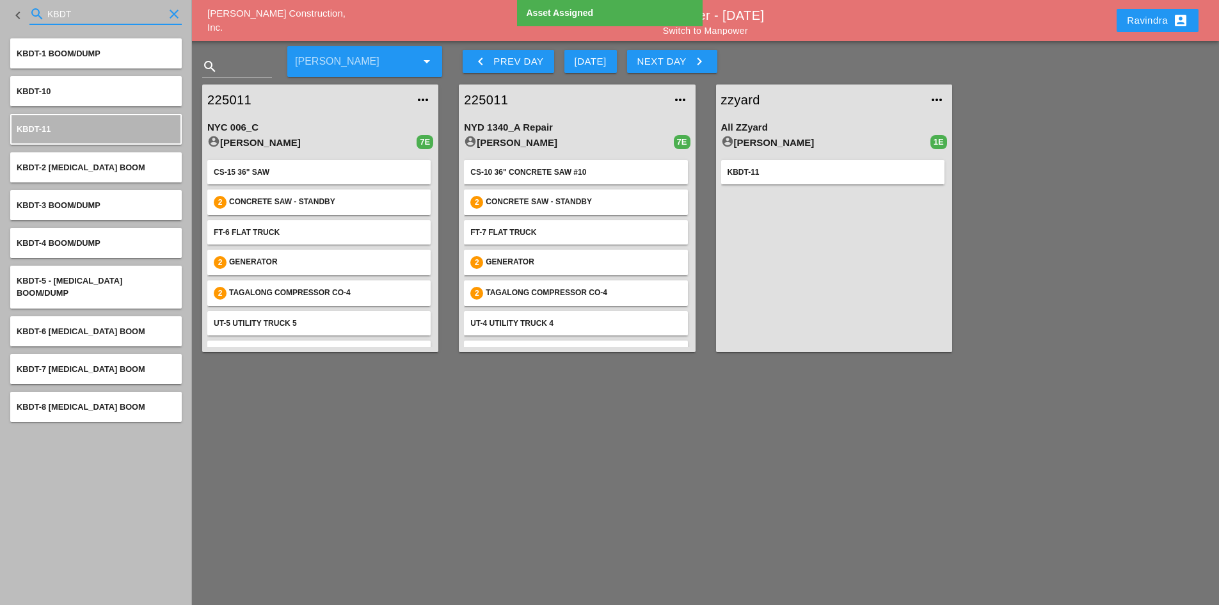
drag, startPoint x: 86, startPoint y: 17, endPoint x: -4, endPoint y: 1, distance: 90.9
click at [0, 1] on html "Select All Select Default Crew Remove All More Location Details... Select All S…" at bounding box center [609, 353] width 1219 height 706
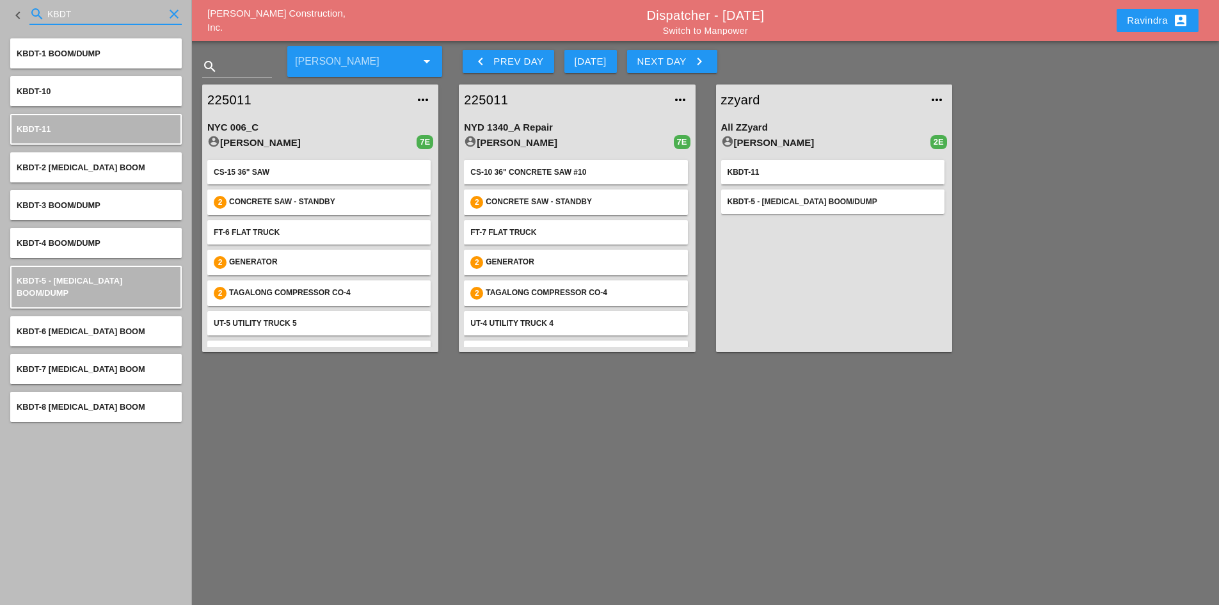
drag, startPoint x: 55, startPoint y: 15, endPoint x: 21, endPoint y: 15, distance: 33.9
click at [21, 15] on div "keyboard_arrow_left search KBDT clear" at bounding box center [96, 16] width 172 height 44
drag, startPoint x: 72, startPoint y: 17, endPoint x: 86, endPoint y: 17, distance: 13.4
click at [72, 17] on input "KBDT" at bounding box center [105, 14] width 116 height 20
drag, startPoint x: 88, startPoint y: 17, endPoint x: 29, endPoint y: 17, distance: 58.2
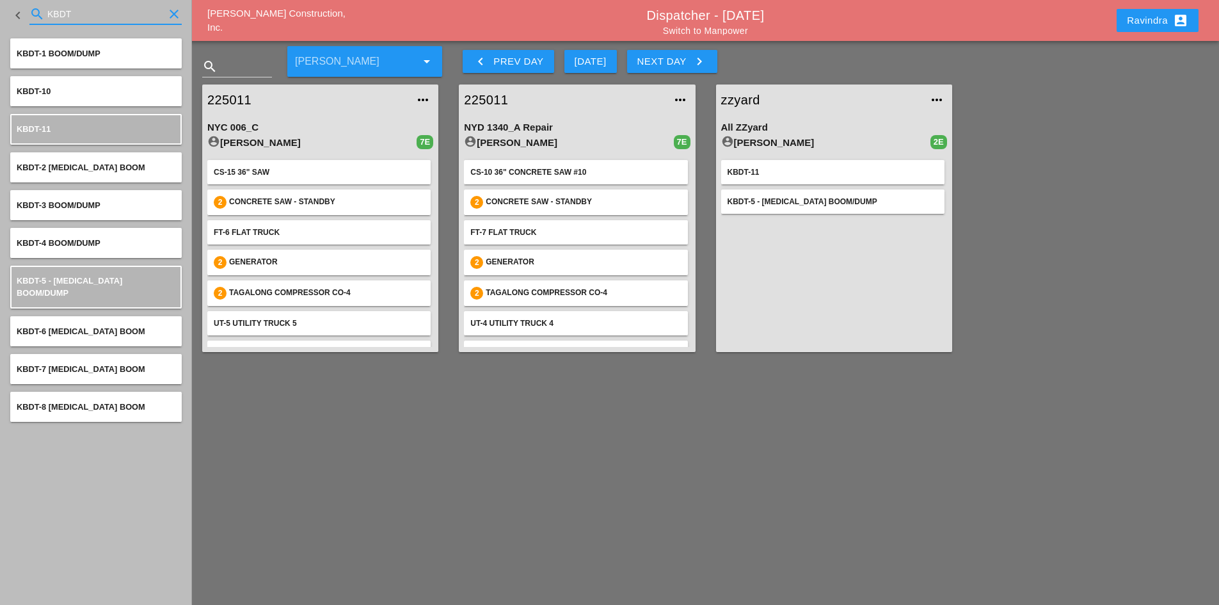
click at [29, 17] on div "search KBDT clear" at bounding box center [105, 14] width 152 height 20
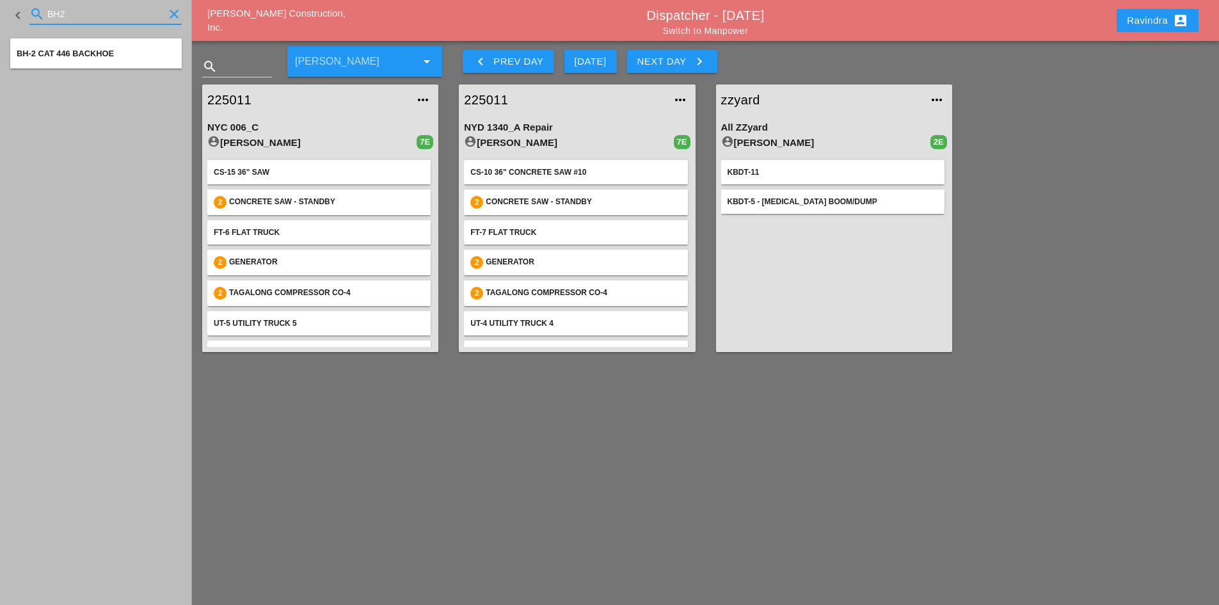
type input "BH2"
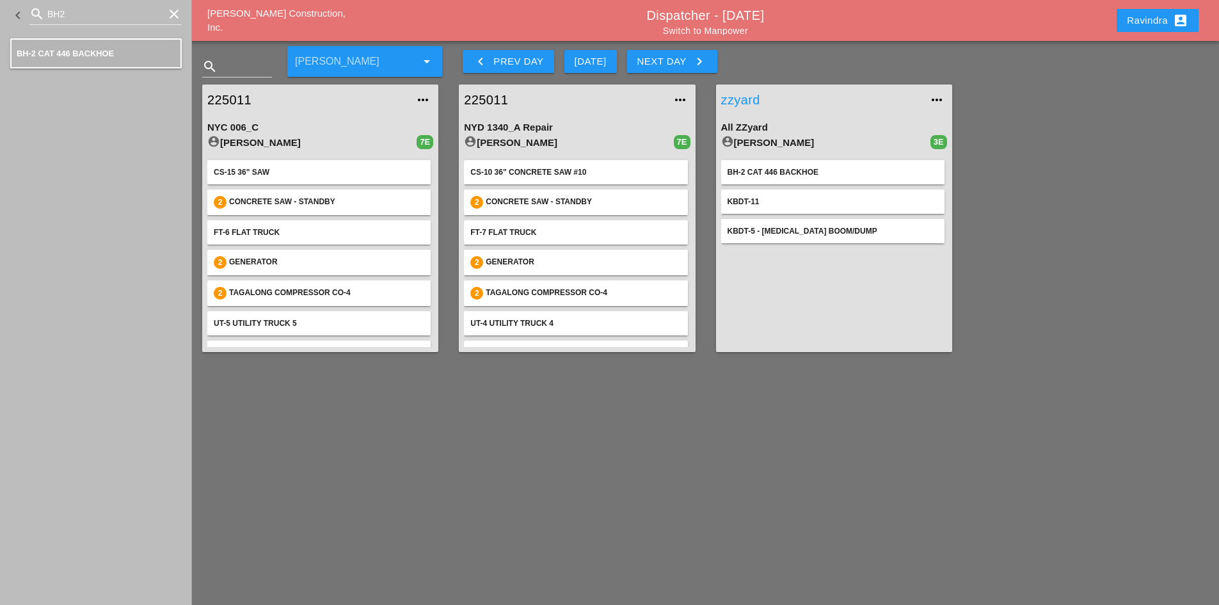
click at [752, 104] on link "zzyard" at bounding box center [821, 99] width 200 height 19
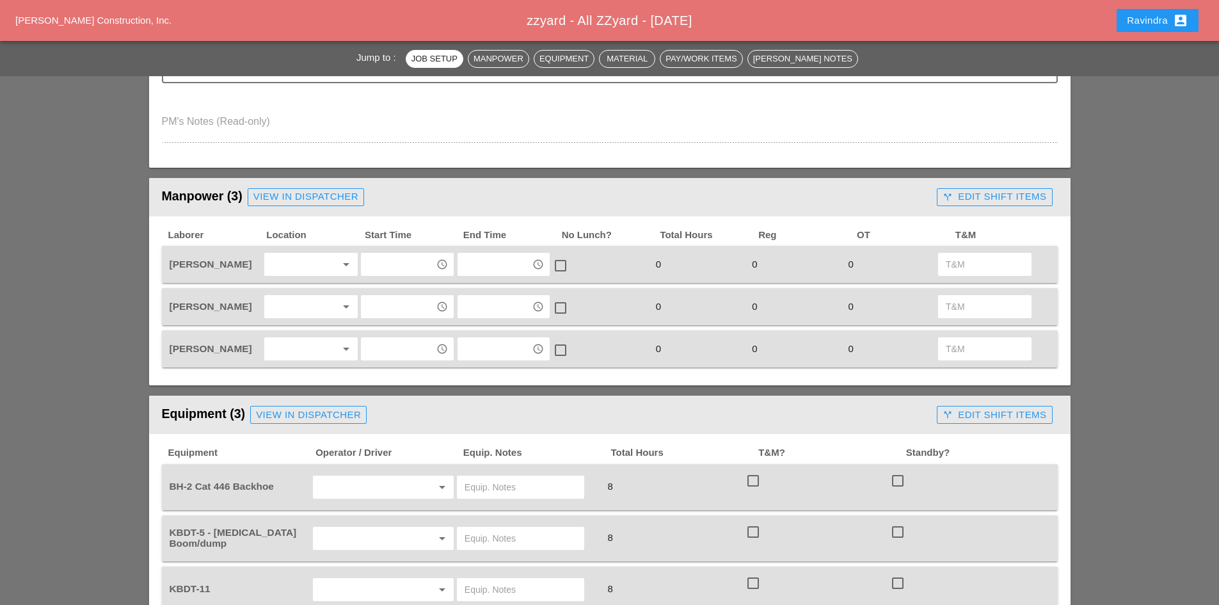
scroll to position [384, 0]
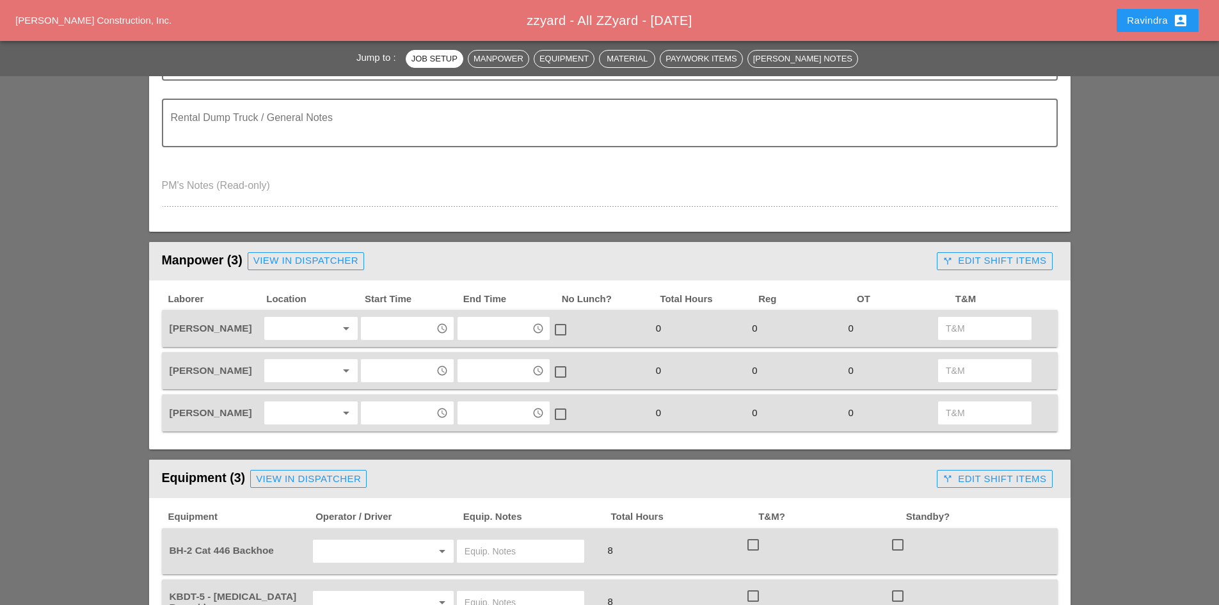
click at [287, 337] on div at bounding box center [302, 328] width 68 height 20
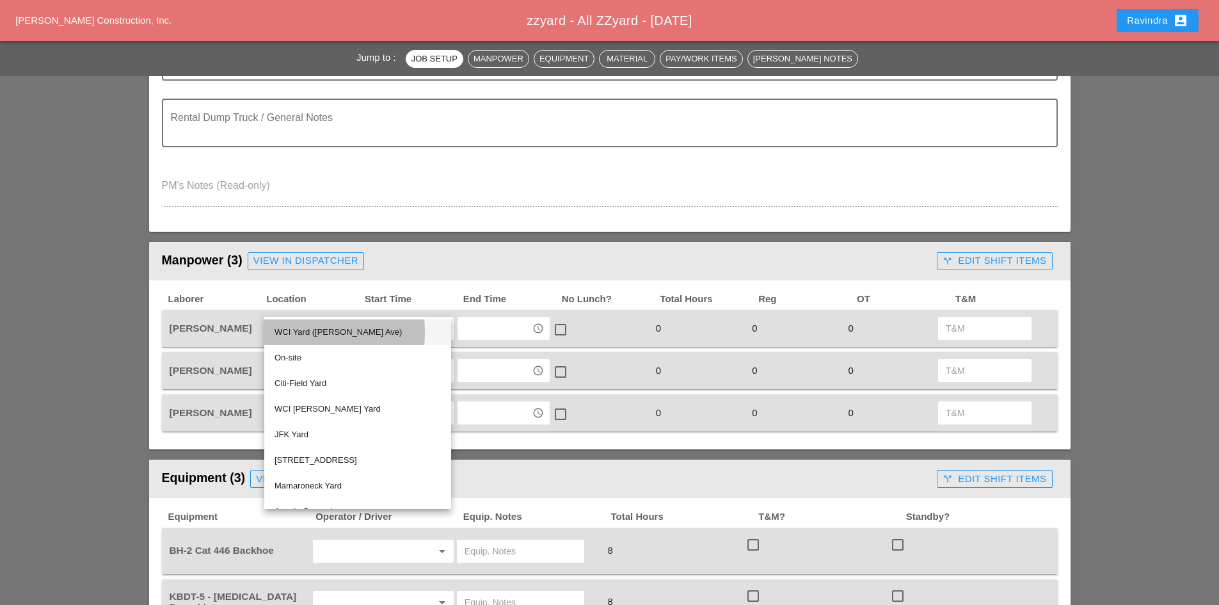
click at [295, 335] on div "WCI Yard ([PERSON_NAME] Ave)" at bounding box center [358, 331] width 166 height 15
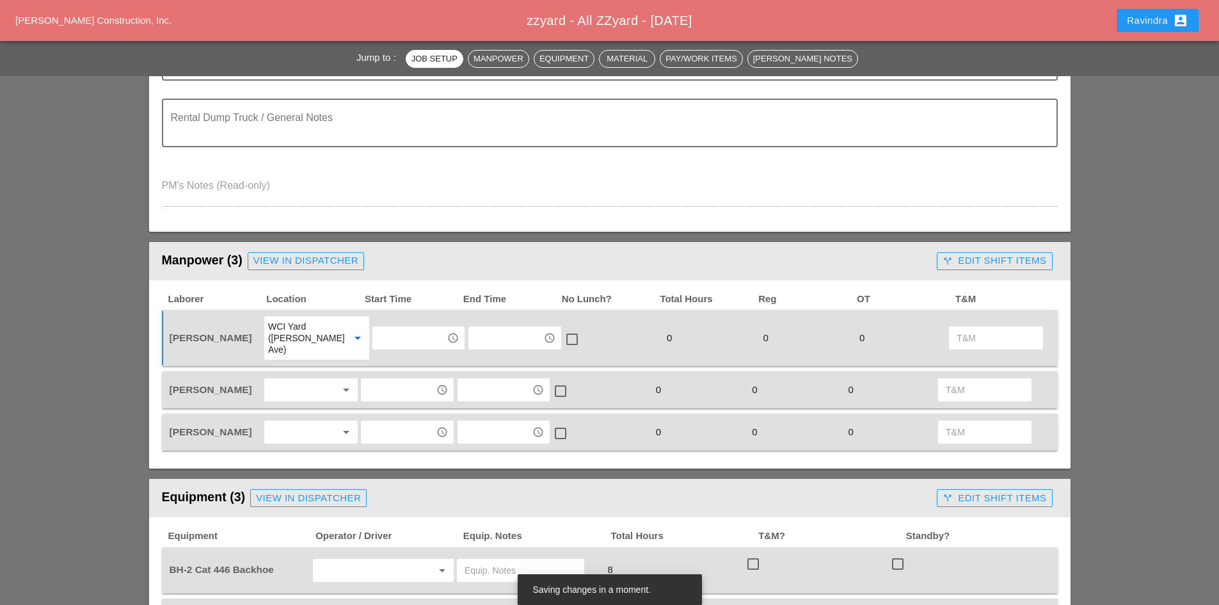
click at [294, 379] on div at bounding box center [302, 389] width 68 height 20
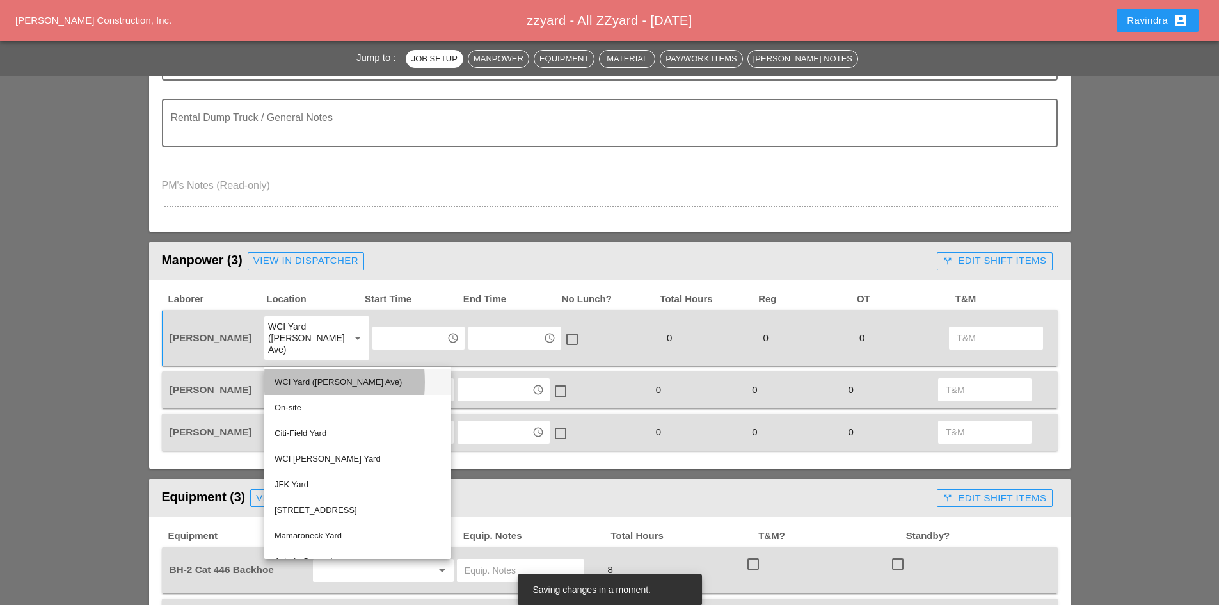
click at [299, 384] on div "WCI Yard ([PERSON_NAME] Ave)" at bounding box center [358, 381] width 166 height 15
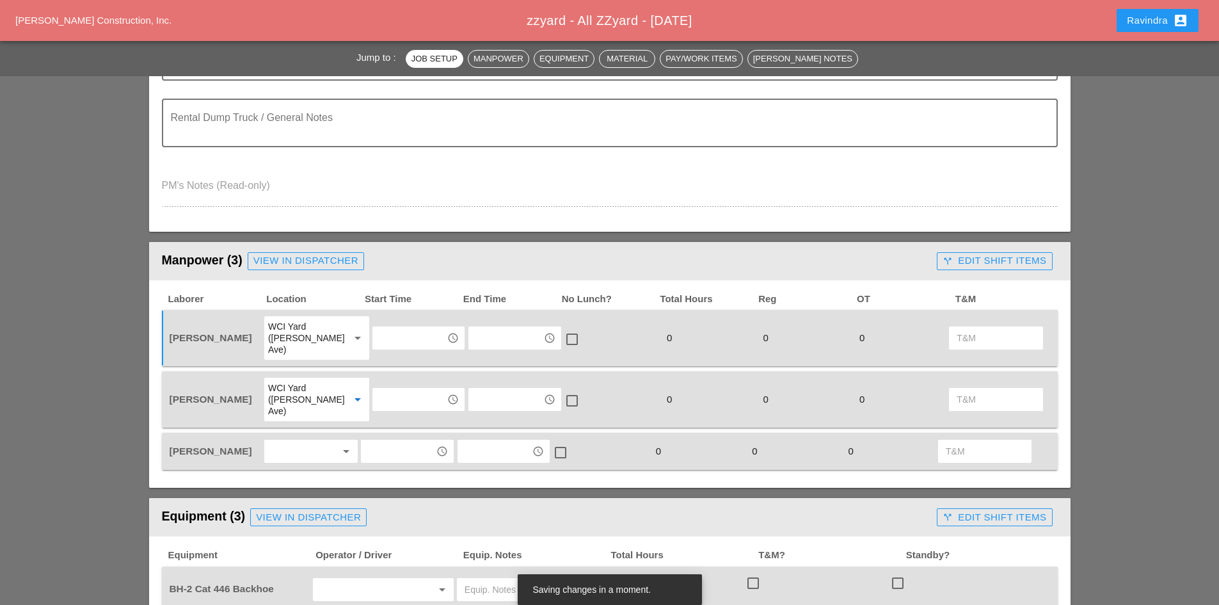
click at [292, 441] on div at bounding box center [302, 451] width 68 height 20
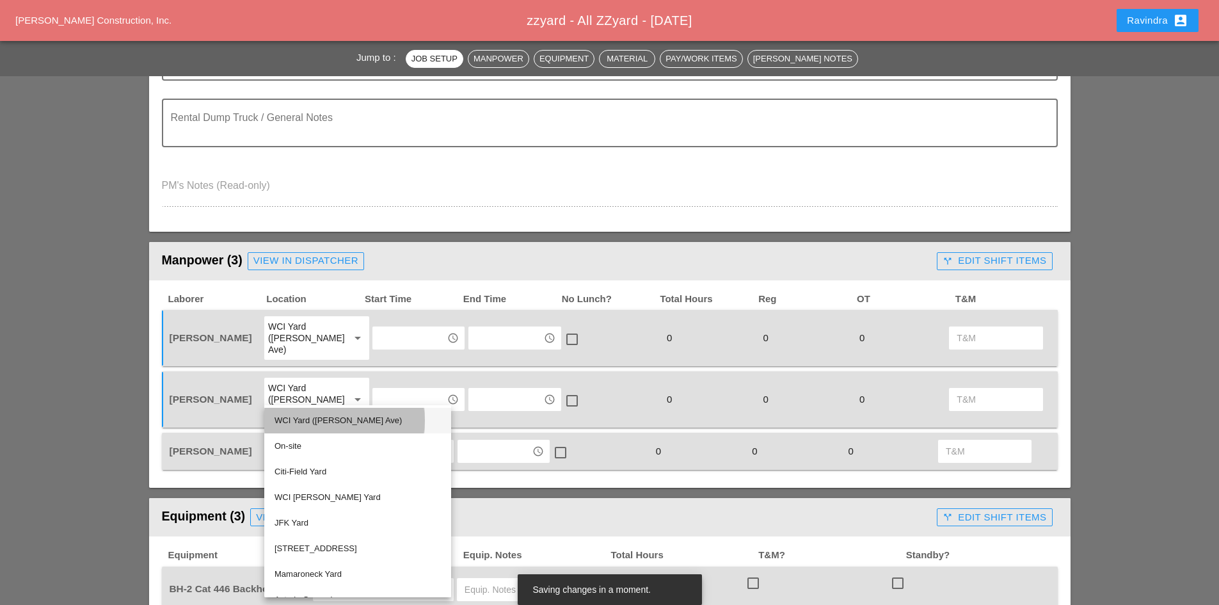
drag, startPoint x: 294, startPoint y: 420, endPoint x: 298, endPoint y: 364, distance: 56.4
click at [294, 419] on div "WCI Yard ([PERSON_NAME] Ave)" at bounding box center [358, 420] width 166 height 15
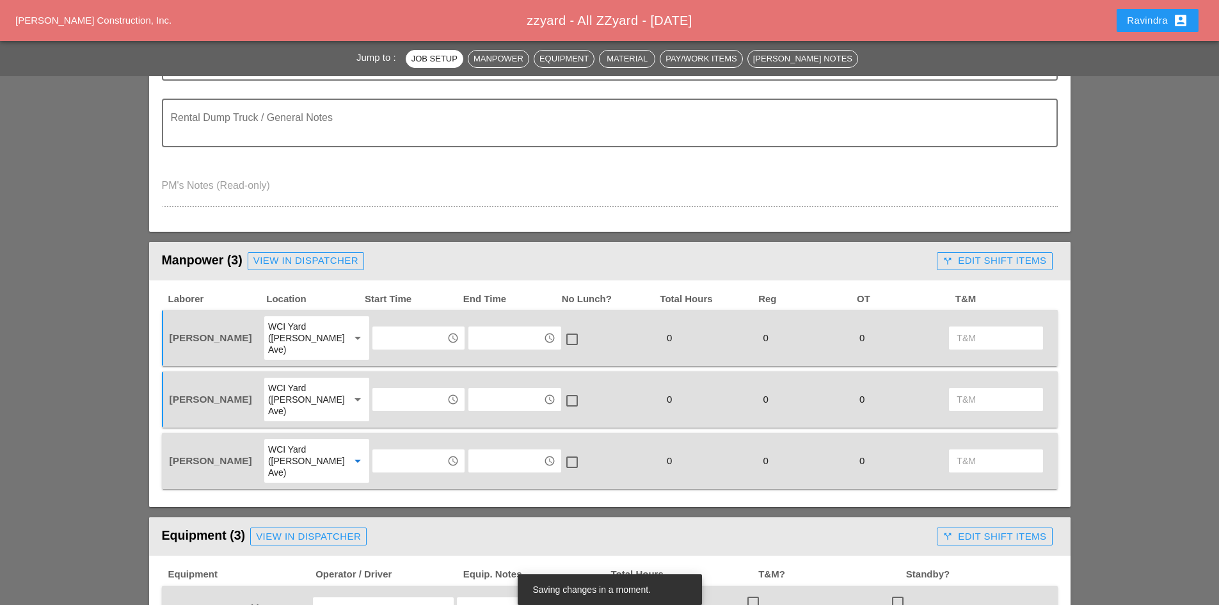
click at [289, 337] on div "WCI Yard ([PERSON_NAME] Ave)" at bounding box center [303, 338] width 71 height 35
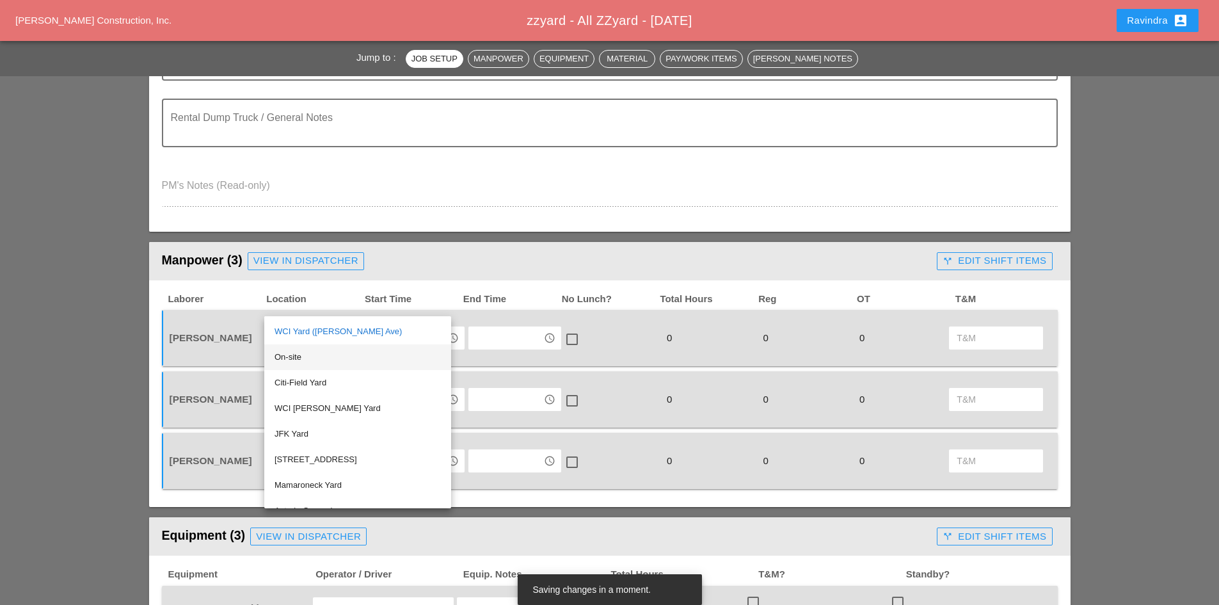
click at [287, 359] on div "On-site" at bounding box center [358, 356] width 166 height 15
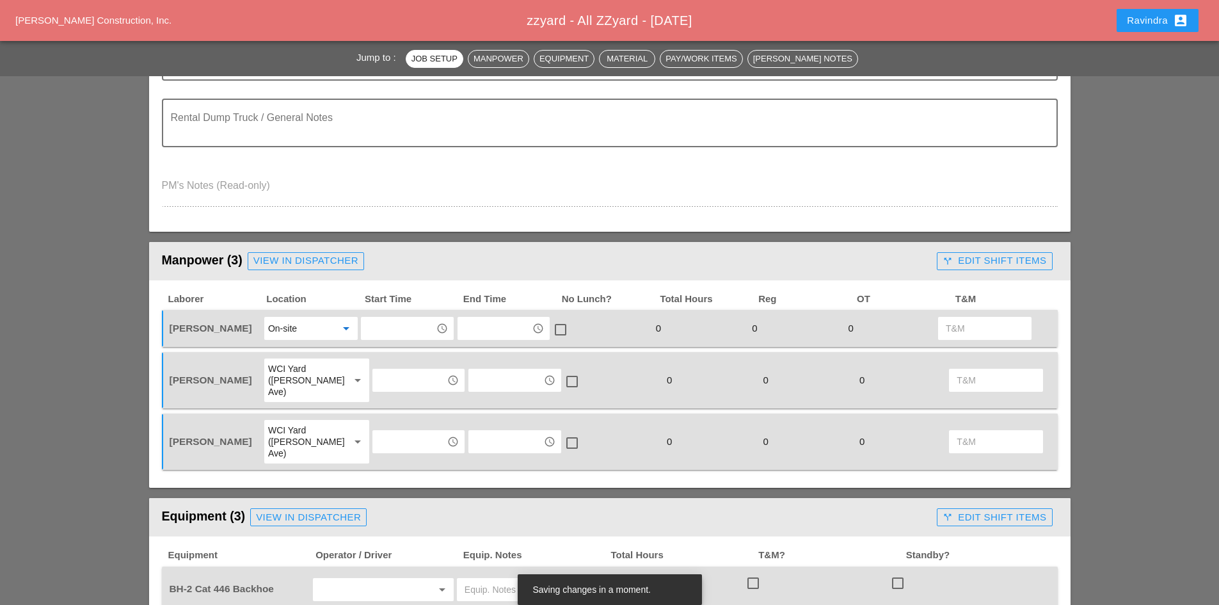
click at [377, 331] on input "text" at bounding box center [398, 328] width 67 height 20
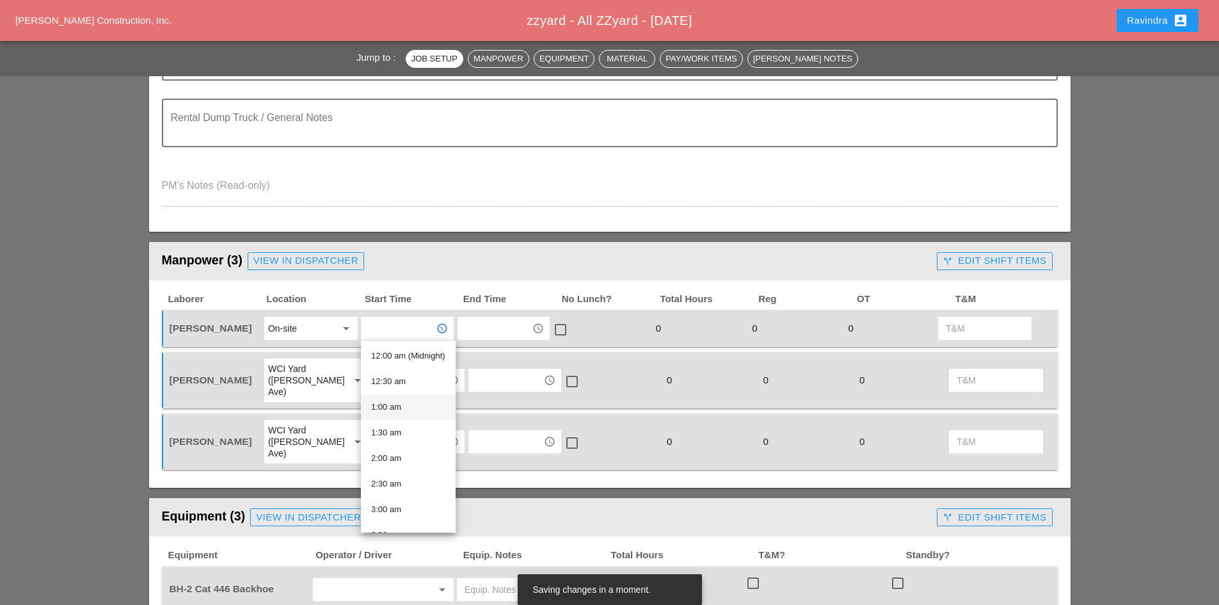
scroll to position [256, 0]
click at [396, 479] on div "7:30 am" at bounding box center [408, 483] width 74 height 15
type input "7:30 am"
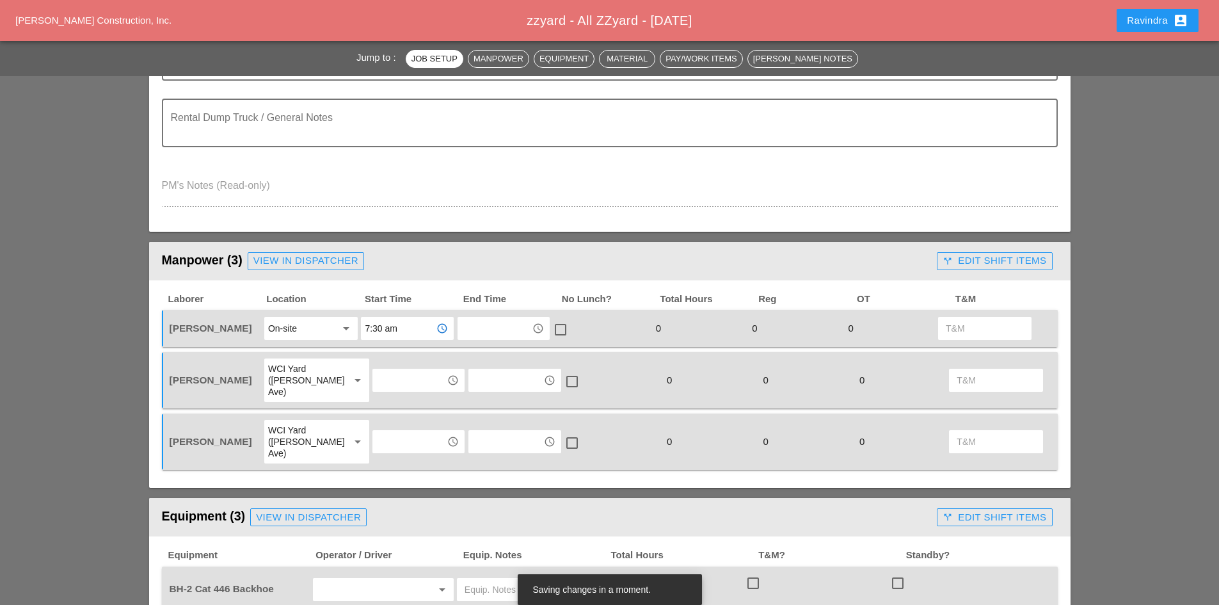
click at [394, 386] on div "access_time" at bounding box center [418, 380] width 93 height 24
click at [393, 381] on input "text" at bounding box center [409, 380] width 67 height 20
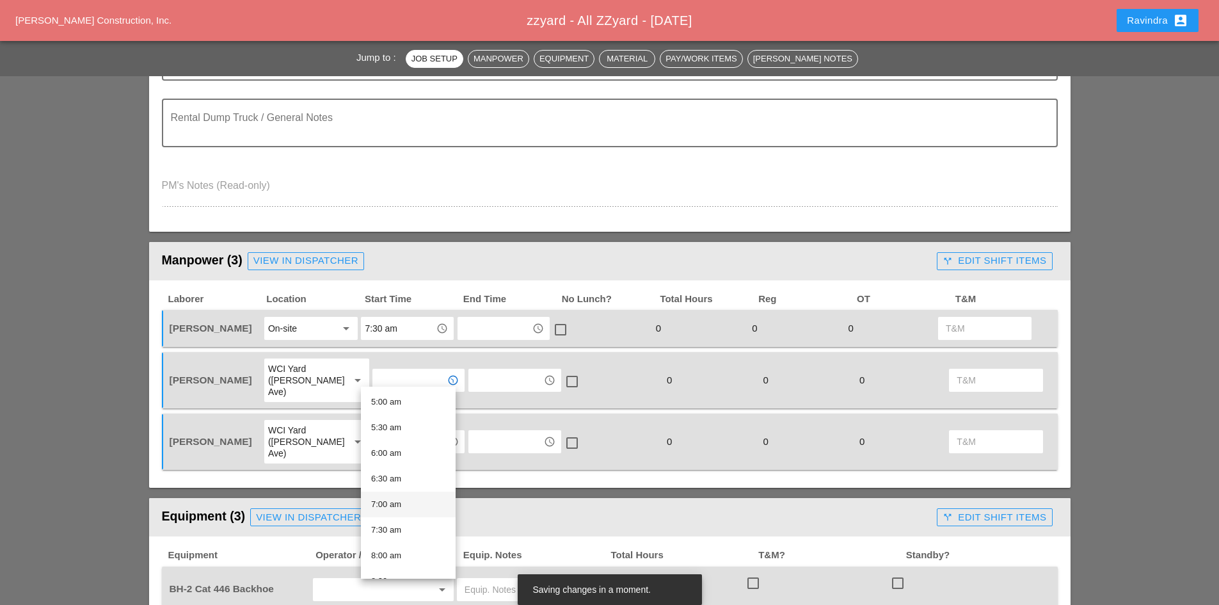
click at [394, 500] on div "7:00 am" at bounding box center [408, 504] width 74 height 15
type input "7:00 am"
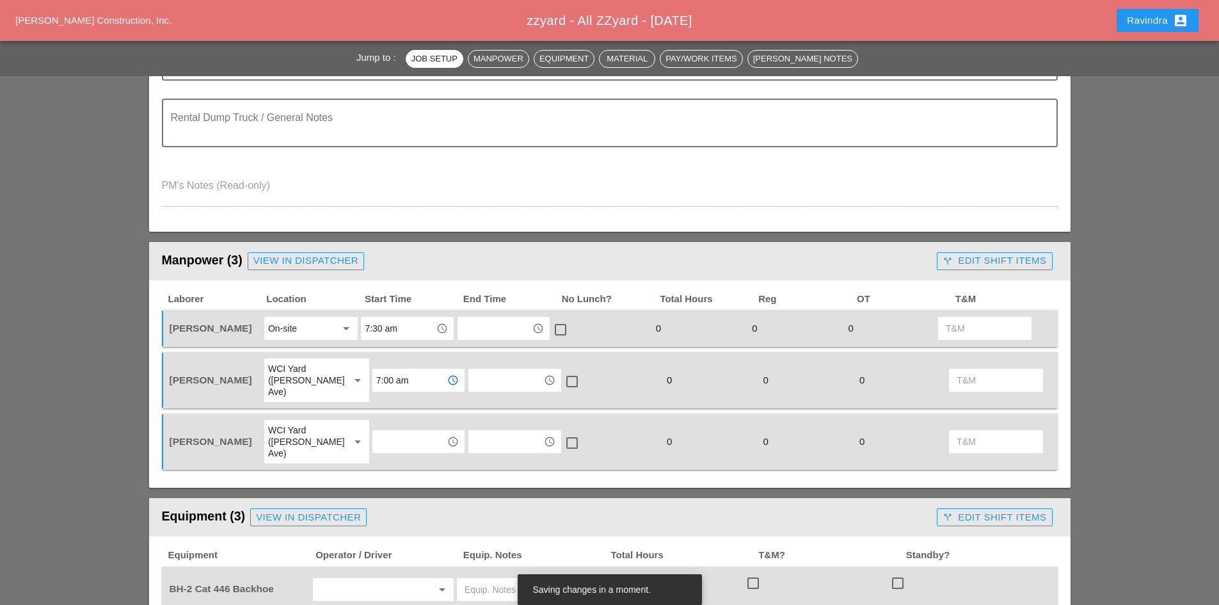
click at [395, 431] on input "text" at bounding box center [409, 441] width 67 height 20
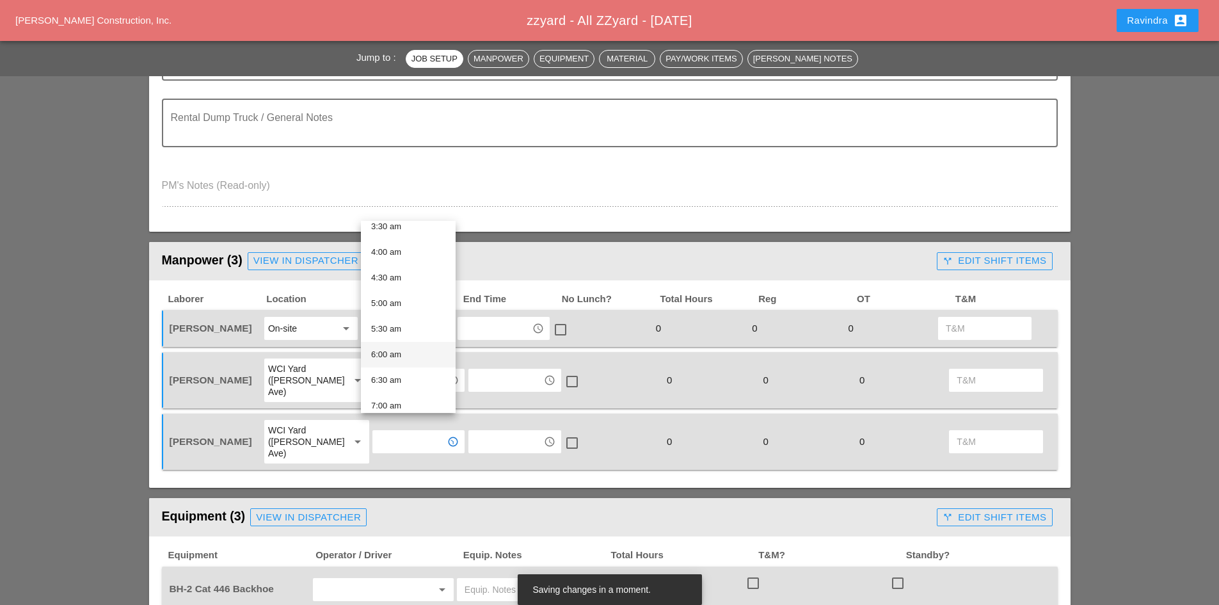
scroll to position [192, 0]
click at [390, 402] on div "7:00 am" at bounding box center [408, 402] width 74 height 15
type input "7:00 am"
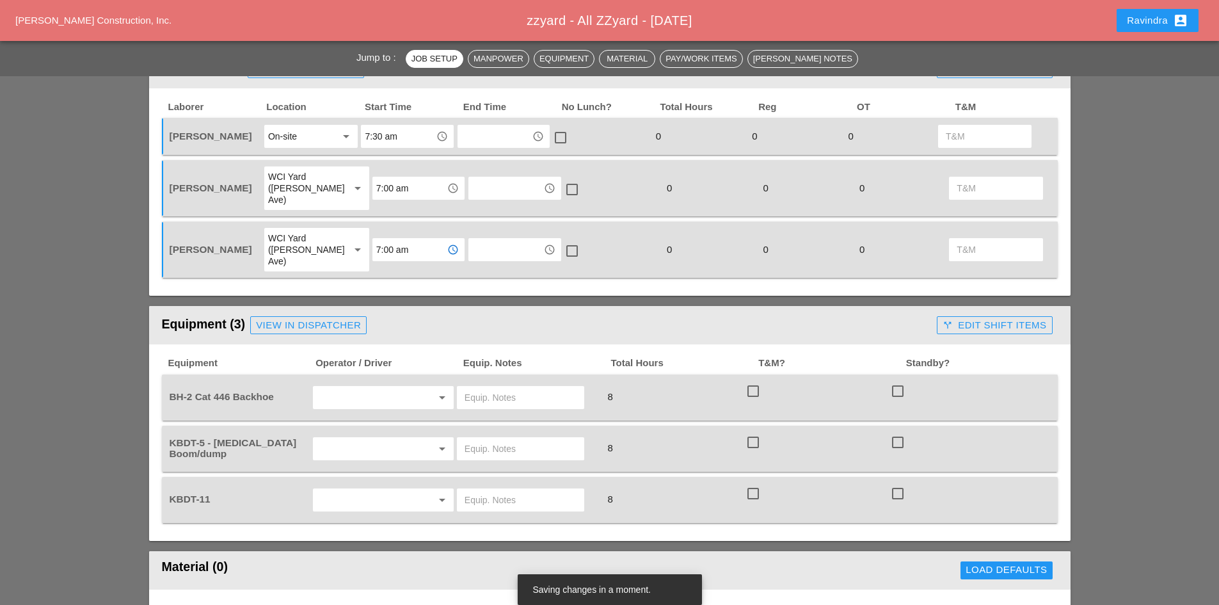
scroll to position [640, 0]
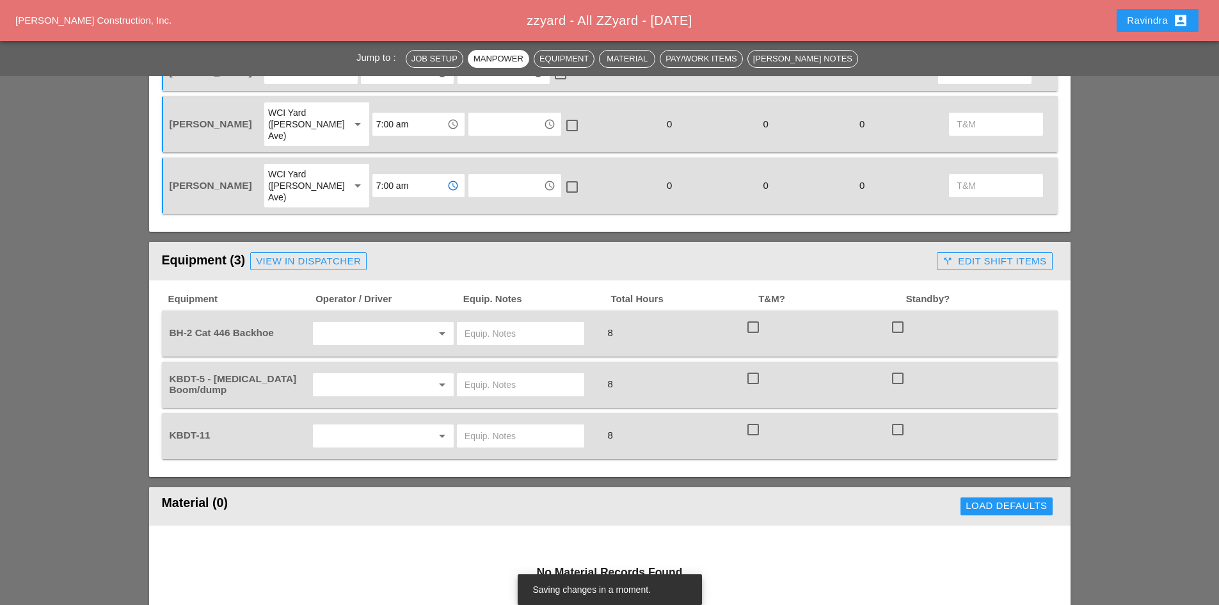
click at [462, 322] on div at bounding box center [520, 333] width 127 height 23
type input "ON SITE"
click at [390, 374] on input "text" at bounding box center [365, 384] width 97 height 20
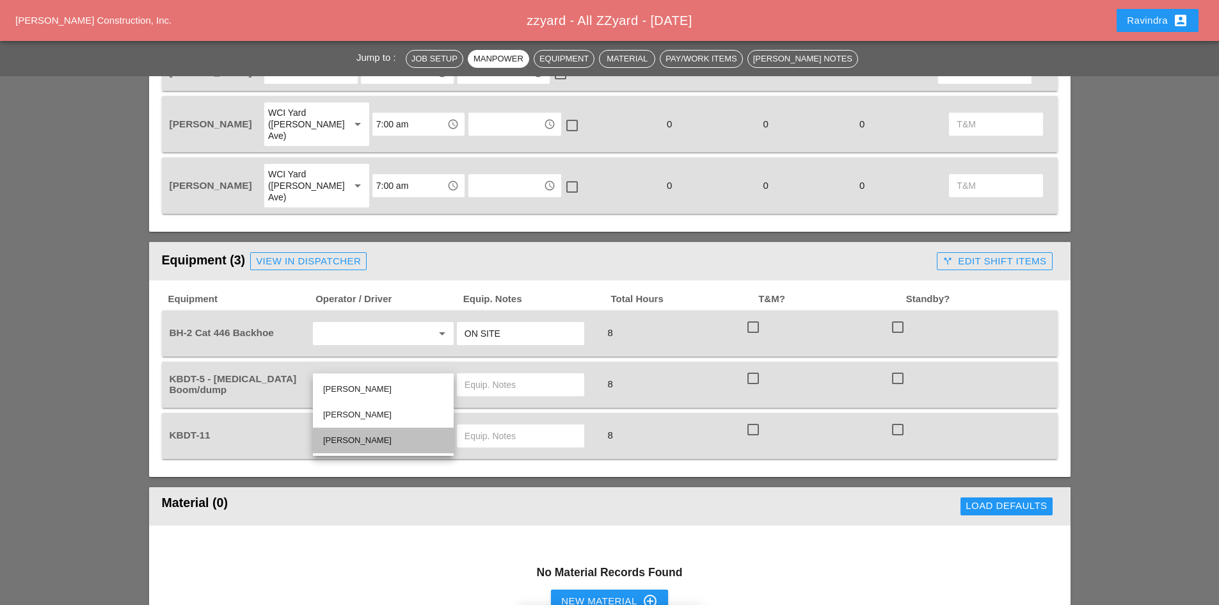
click at [359, 436] on div "[PERSON_NAME]" at bounding box center [383, 440] width 120 height 15
type input "[PERSON_NAME]"
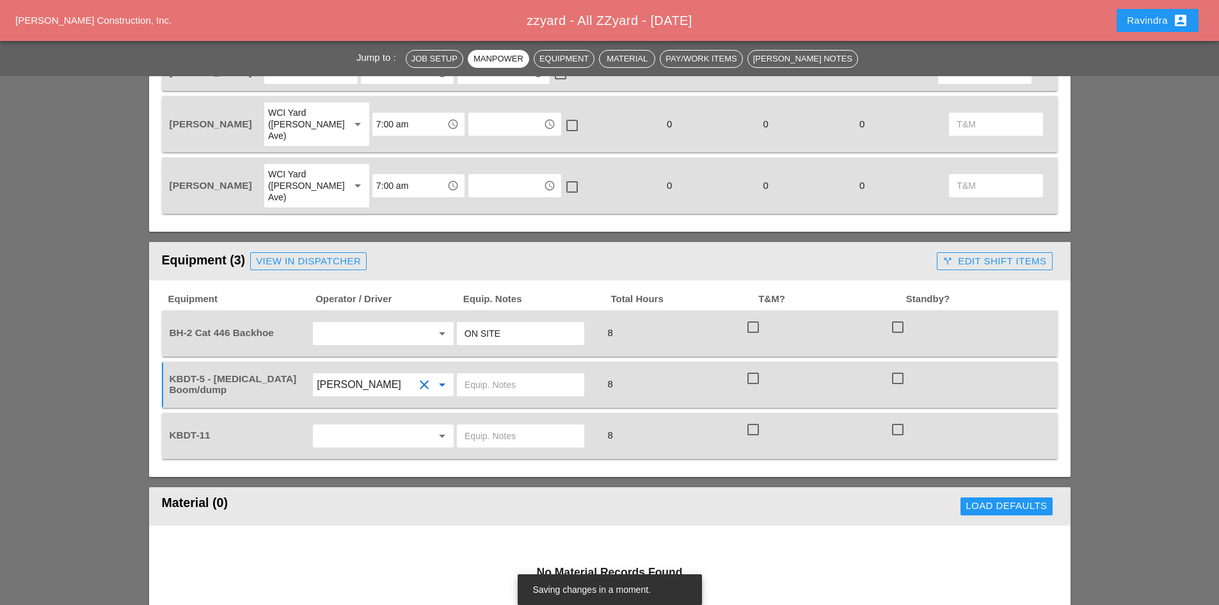
click at [490, 374] on input "text" at bounding box center [521, 384] width 112 height 20
type input "BRING IN LOAD OF DEBRIS AT END OF DAY"
click at [390, 426] on input "text" at bounding box center [365, 436] width 97 height 20
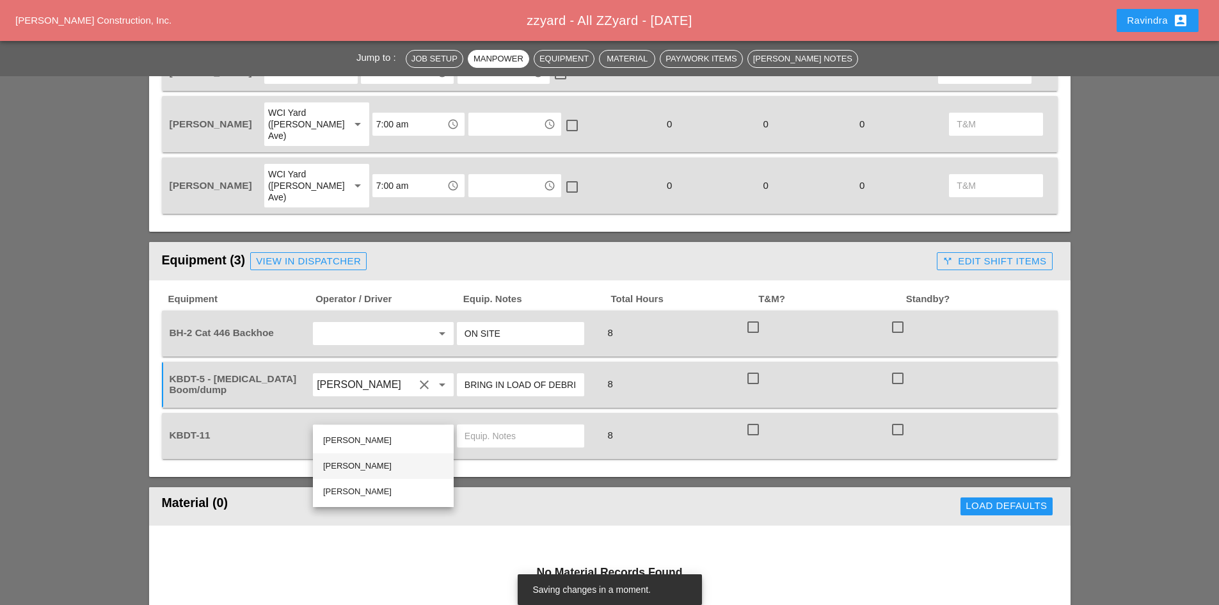
click at [363, 472] on div "[PERSON_NAME]" at bounding box center [383, 465] width 120 height 15
type input "[PERSON_NAME]"
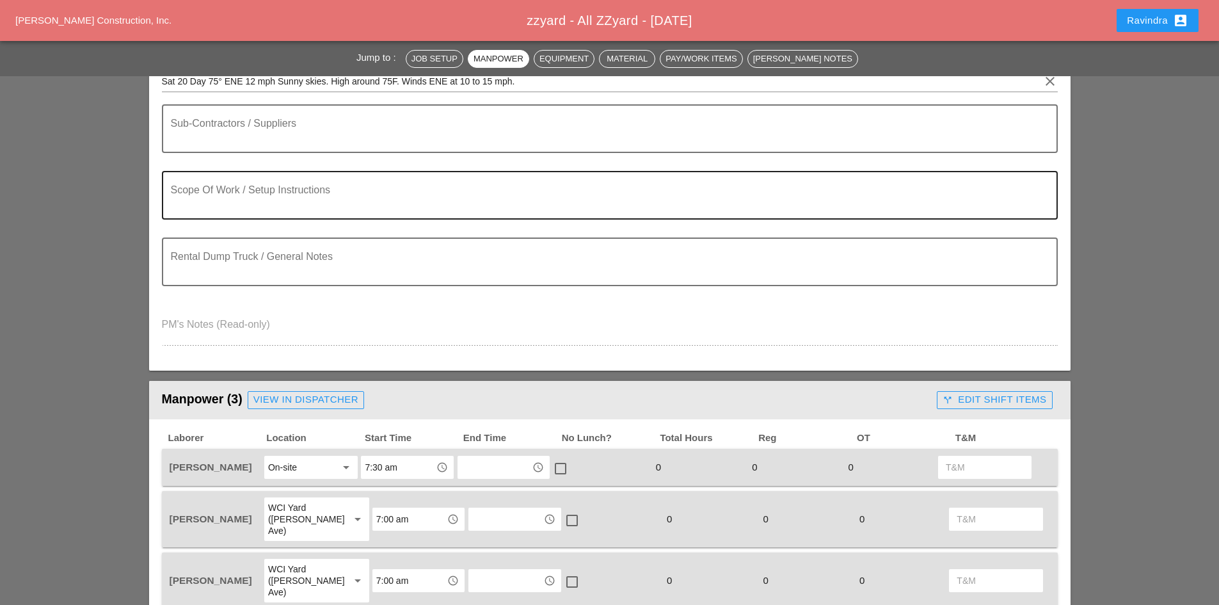
scroll to position [128, 0]
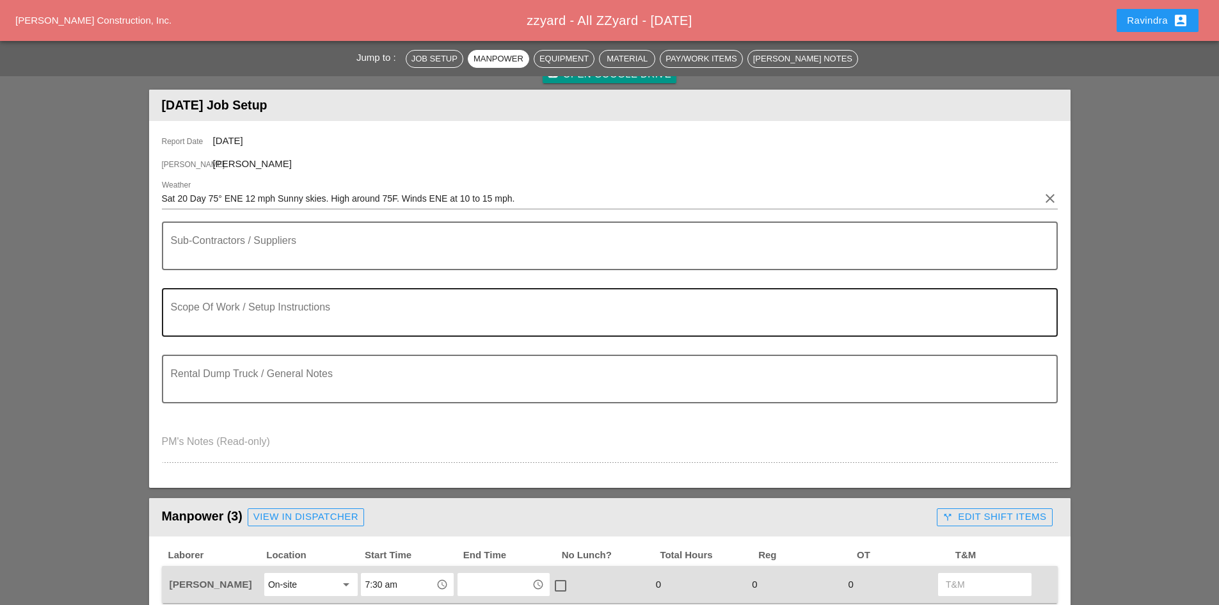
click at [260, 306] on textarea "Scope Of Work / Setup Instructions" at bounding box center [605, 320] width 868 height 31
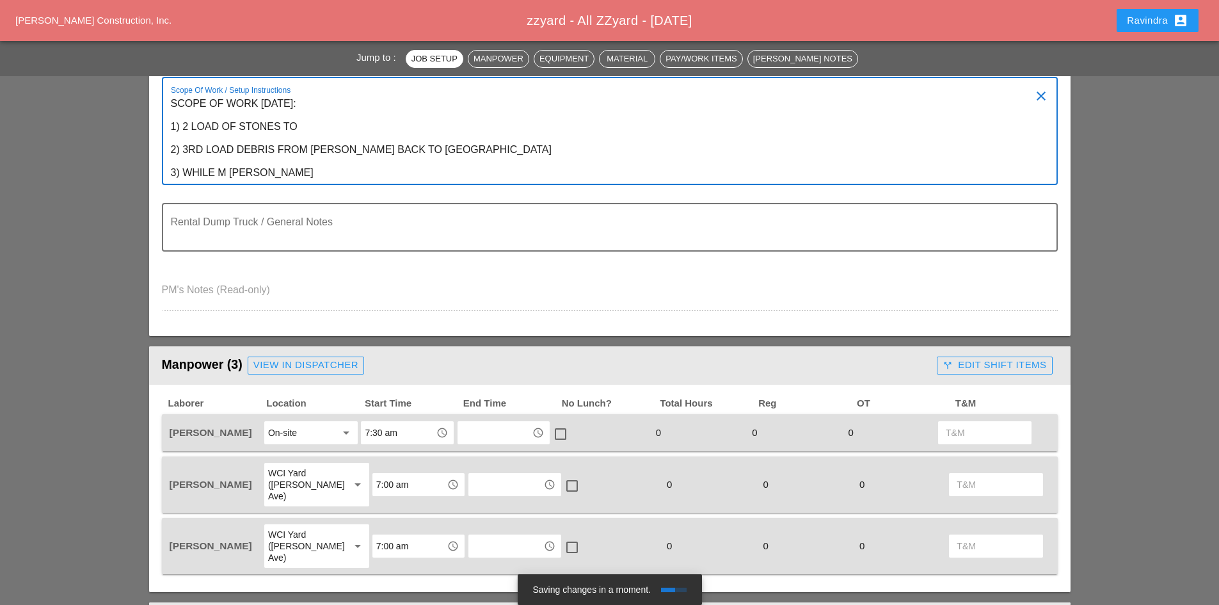
scroll to position [320, 0]
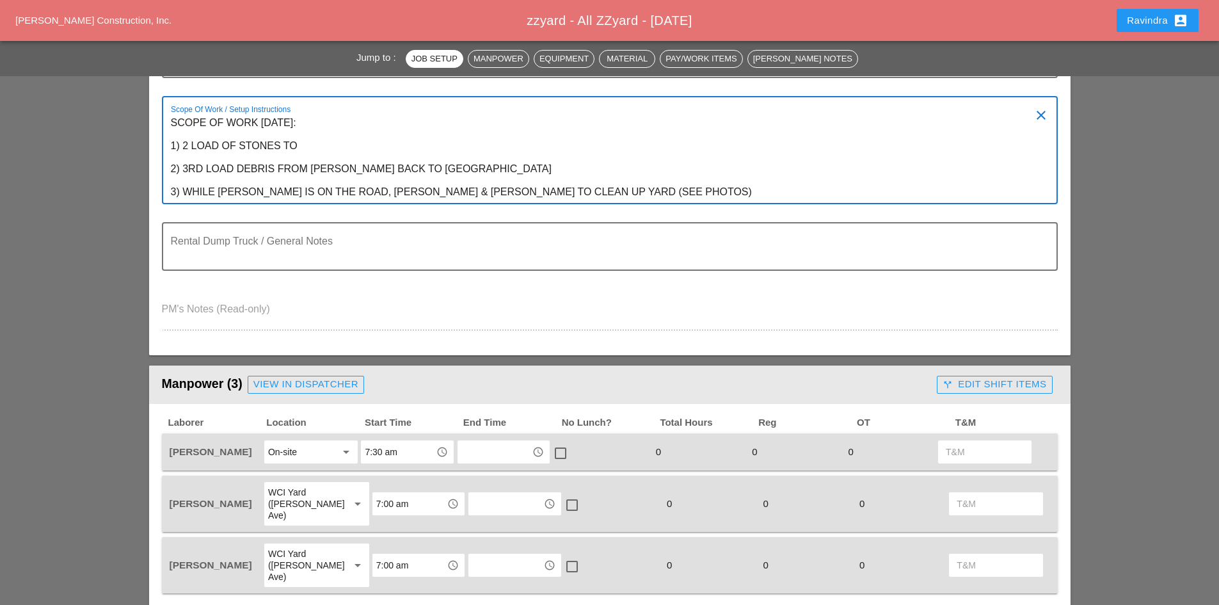
click at [337, 145] on textarea "SCOPE OF WORK [DATE]: 1) 2 LOAD OF STONES TO 2) 3RD LOAD DEBRIS FROM [PERSON_NA…" at bounding box center [605, 158] width 868 height 90
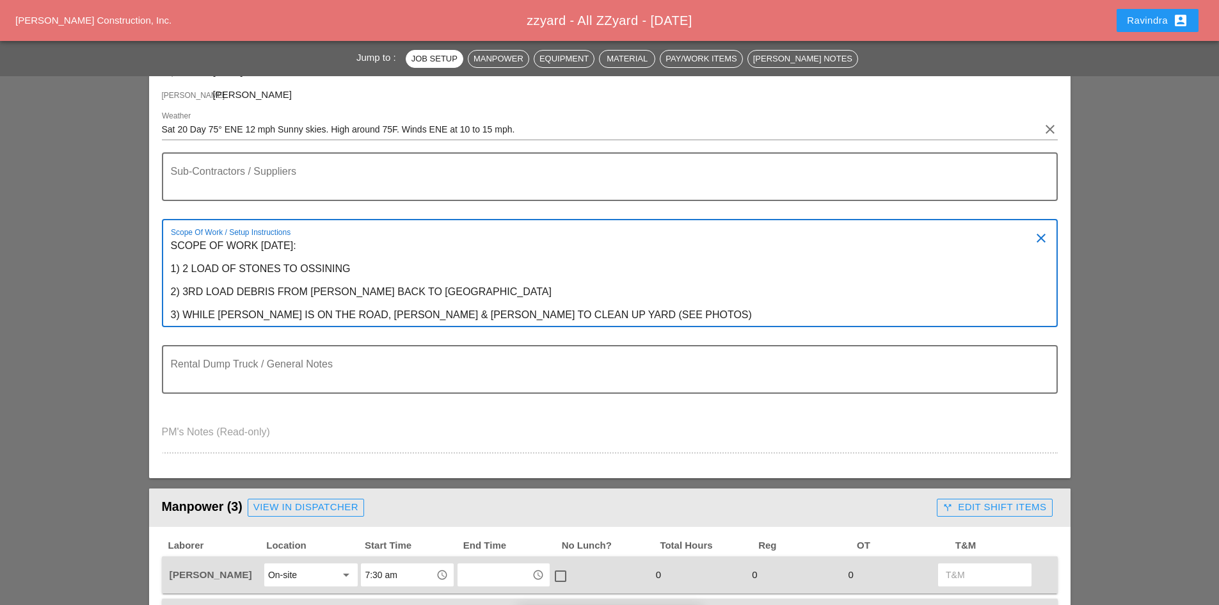
scroll to position [192, 0]
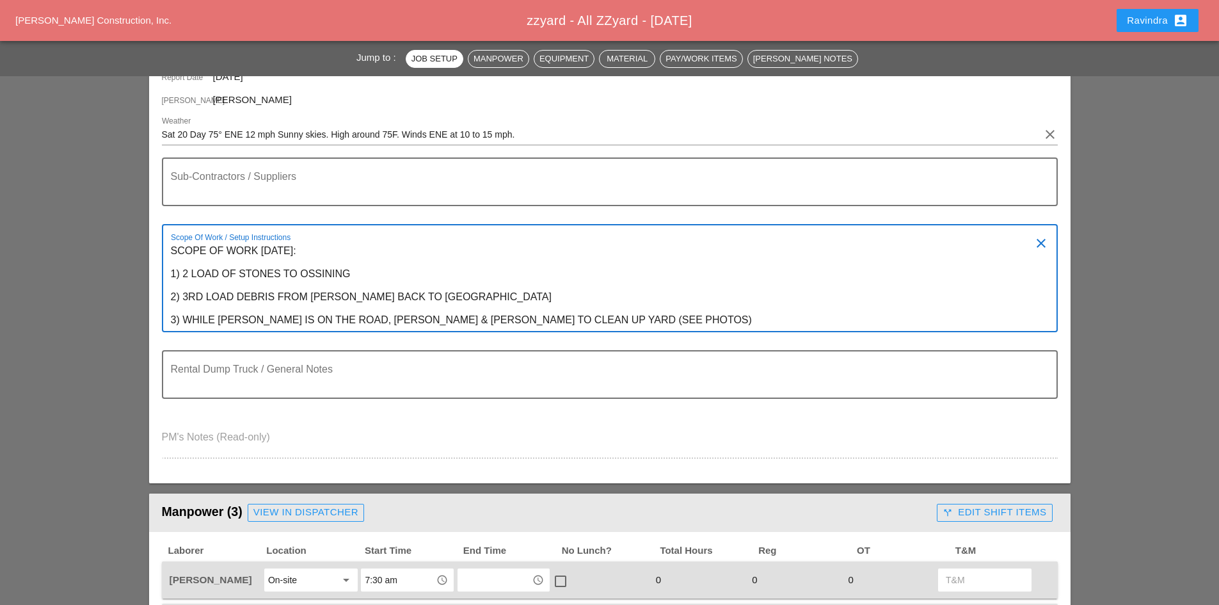
click at [186, 262] on textarea "SCOPE OF WORK [DATE]: 1) 2 LOAD OF STONES TO OSSINING 2) 3RD LOAD DEBRIS FROM […" at bounding box center [605, 286] width 868 height 90
click at [164, 254] on div "Scope Of Work / Setup Instructions SCOPE OF WORK [DATE]: 1) 2 LOAD OF STONES TO…" at bounding box center [610, 278] width 896 height 108
click at [168, 248] on div "Scope Of Work / Setup Instructions SCOPE OF WORK [DATE]: 1) 2 LOAD OF STONES TO…" at bounding box center [610, 278] width 896 height 108
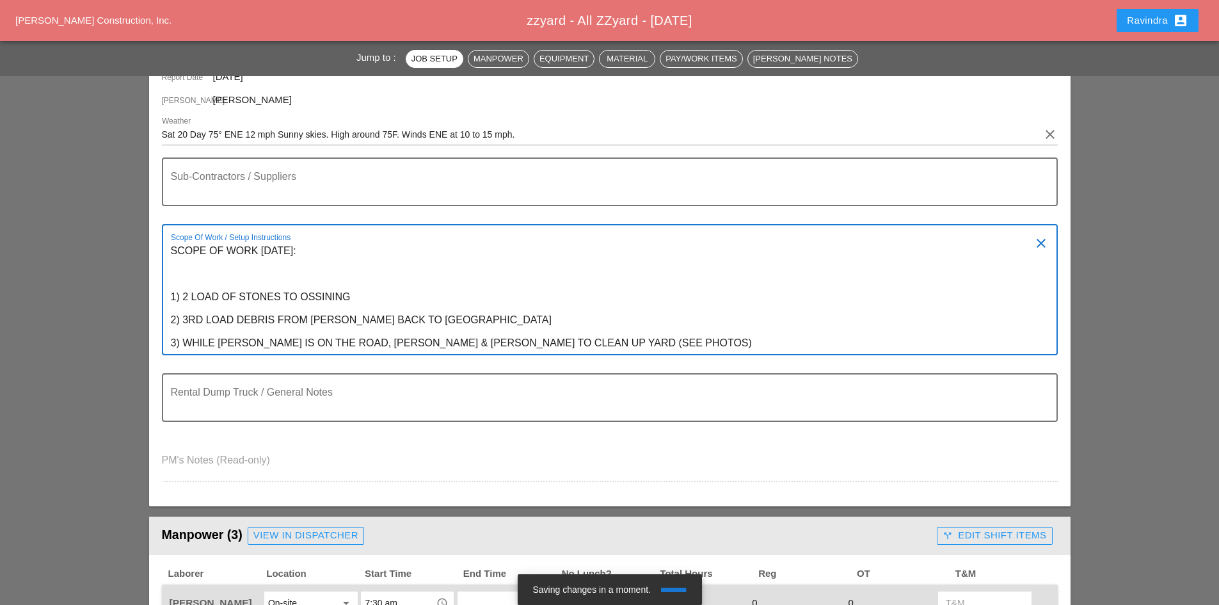
click at [198, 264] on textarea "SCOPE OF WORK [DATE]: 1) 2 LOAD OF STONES TO OSSINING 2) 3RD LOAD DEBRIS FROM […" at bounding box center [605, 297] width 868 height 113
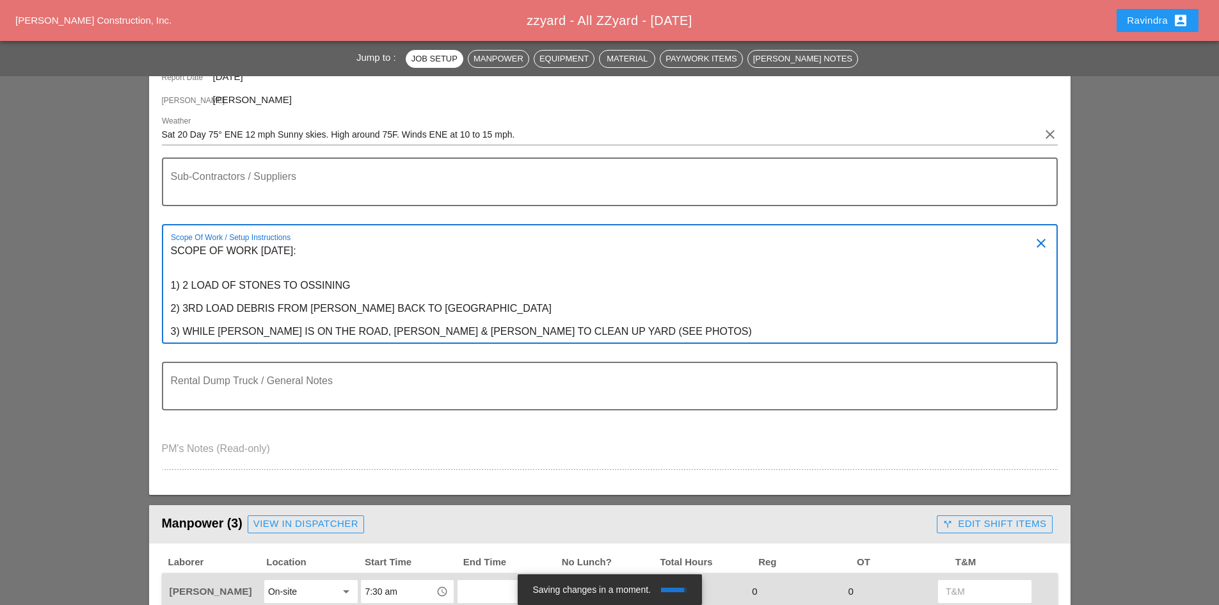
click at [252, 266] on textarea "SCOPE OF WORK [DATE]: 1) 2 LOAD OF STONES TO OSSINING 2) 3RD LOAD DEBRIS FROM […" at bounding box center [605, 292] width 868 height 102
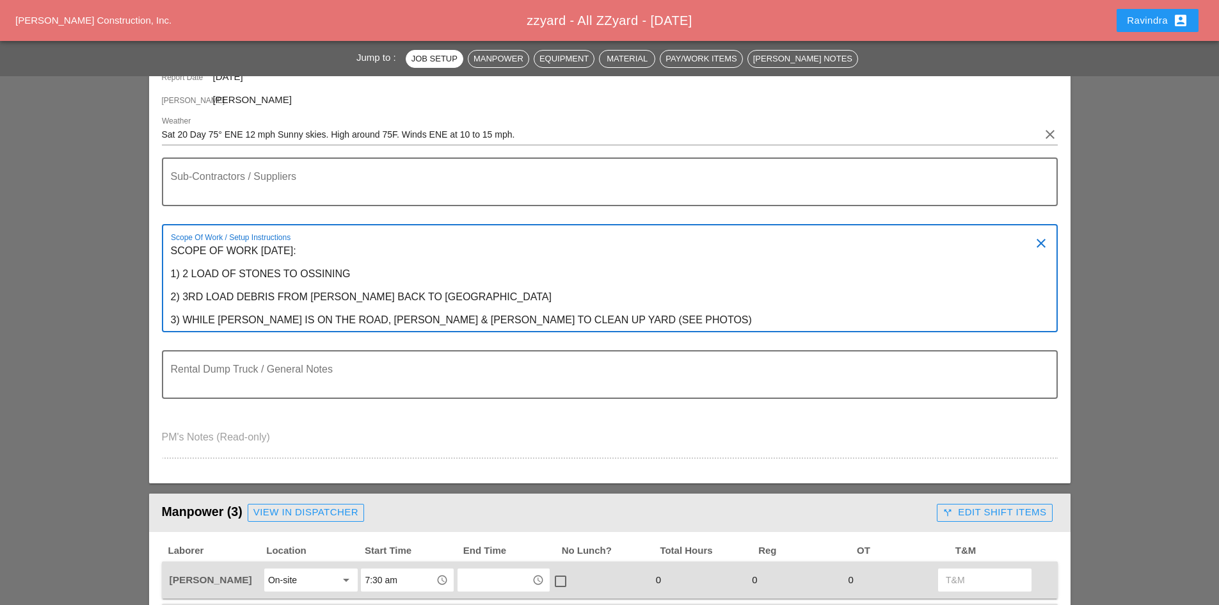
click at [166, 251] on div "Scope Of Work / Setup Instructions SCOPE OF WORK [DATE]: 1) 2 LOAD OF STONES TO…" at bounding box center [610, 278] width 896 height 108
click at [170, 251] on div "Scope Of Work / Setup Instructions SCOPE OF WORK [DATE]: 1) 2 LOAD OF STONES TO…" at bounding box center [610, 278] width 896 height 108
click at [171, 248] on textarea "SCOPE OF WORK [DATE]: 1) 2 LOAD OF STONES TO OSSINING 2) 3RD LOAD DEBRIS FROM […" at bounding box center [605, 286] width 868 height 90
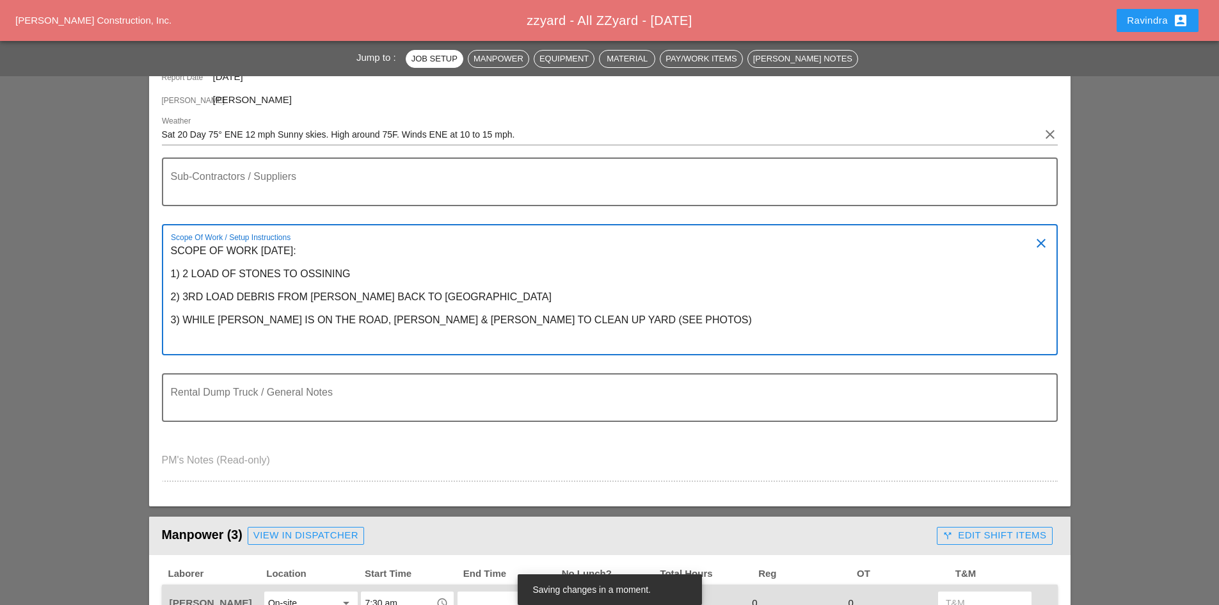
click at [182, 252] on textarea "SCOPE OF WORK [DATE]: 1) 2 LOAD OF STONES TO OSSINING 2) 3RD LOAD DEBRIS FROM […" at bounding box center [605, 297] width 868 height 113
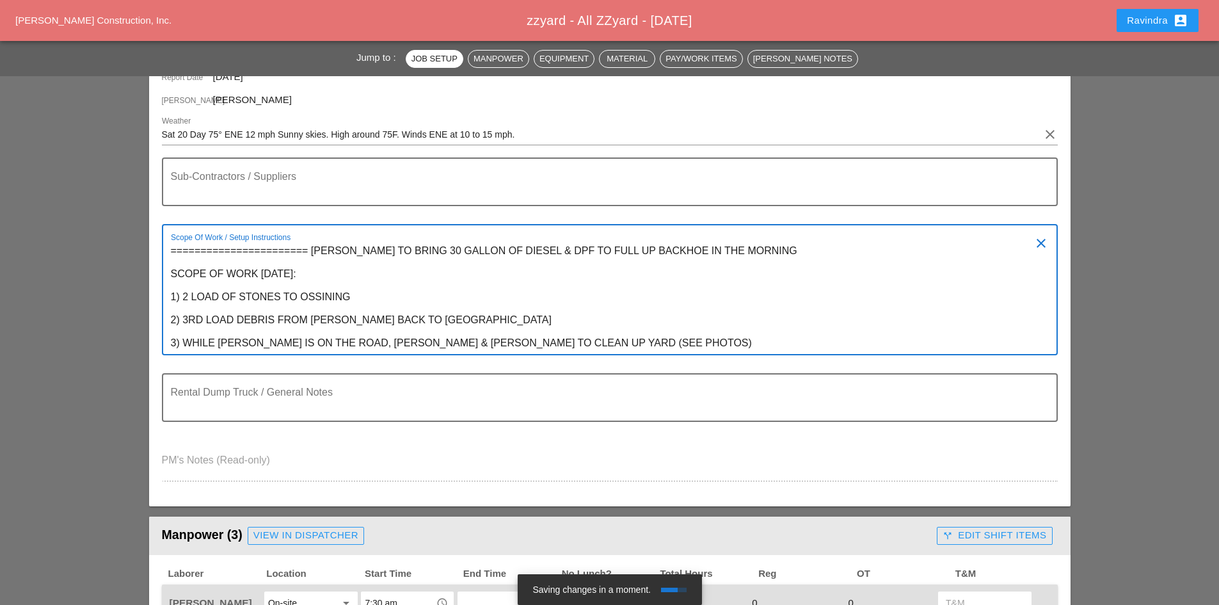
click at [182, 252] on textarea "======================= [PERSON_NAME] TO BRING 30 GALLON OF DIESEL & DPF TO FUL…" at bounding box center [605, 297] width 868 height 113
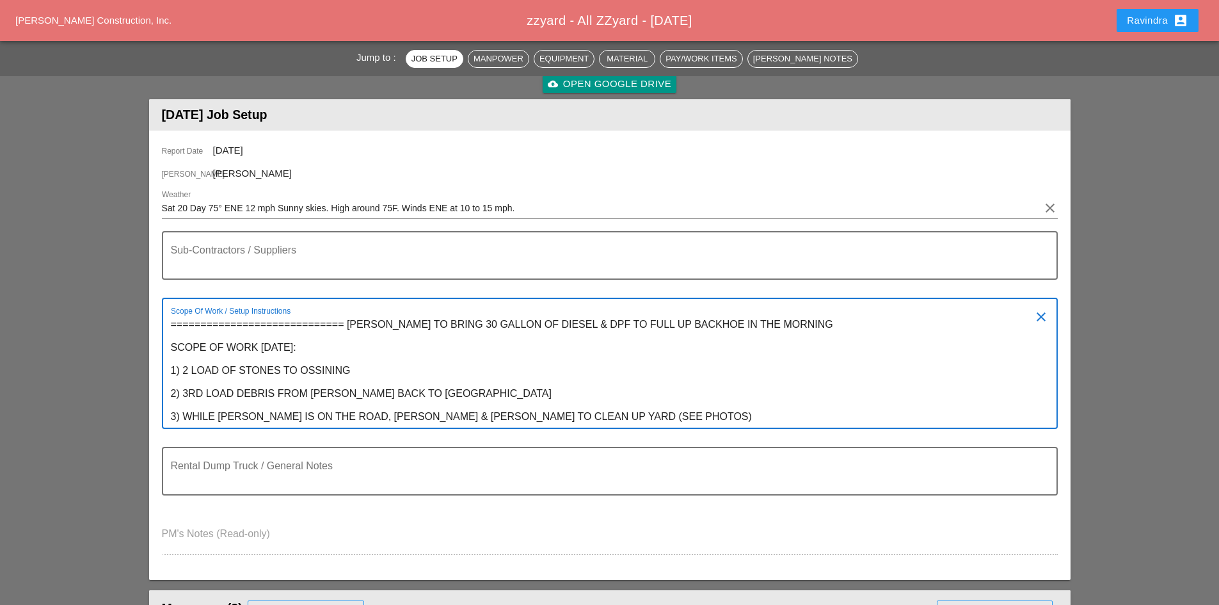
scroll to position [0, 0]
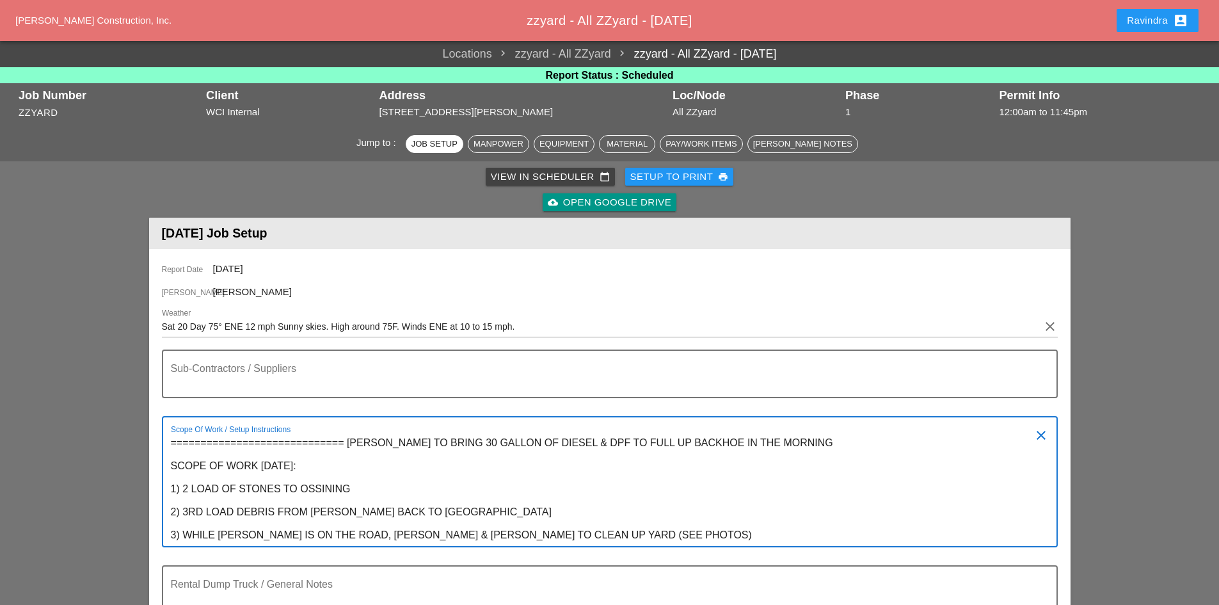
type textarea "============================= [PERSON_NAME] TO BRING 30 GALLON OF DIESEL & DPF …"
click at [973, 29] on button "Ravindra account_box" at bounding box center [1158, 20] width 82 height 23
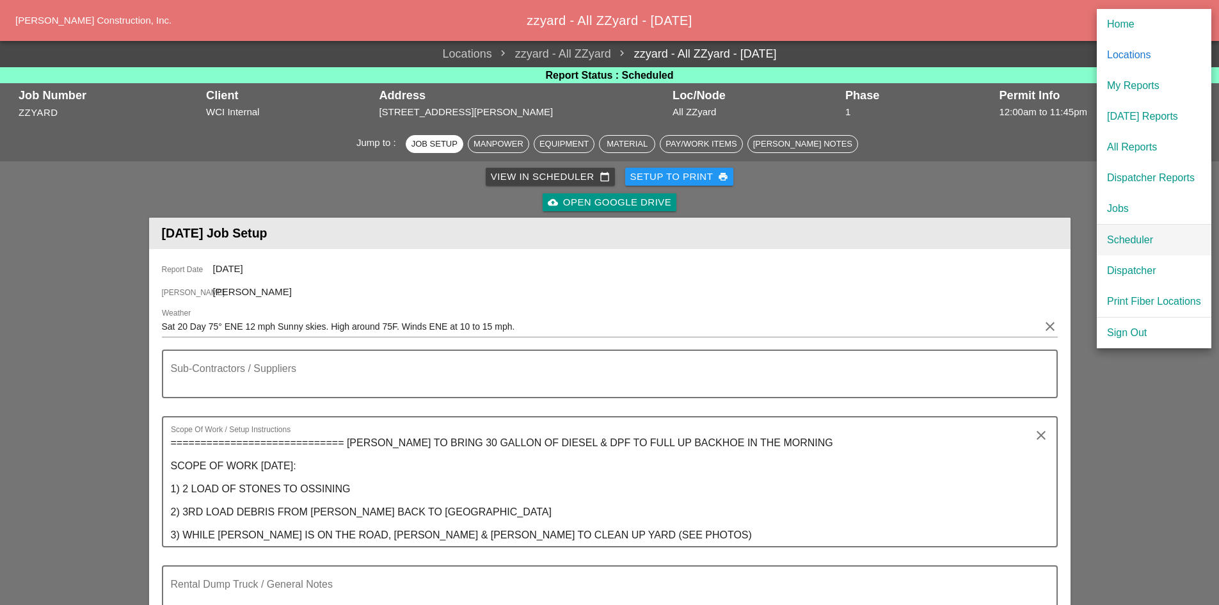
click at [973, 244] on div "Scheduler" at bounding box center [1154, 239] width 94 height 15
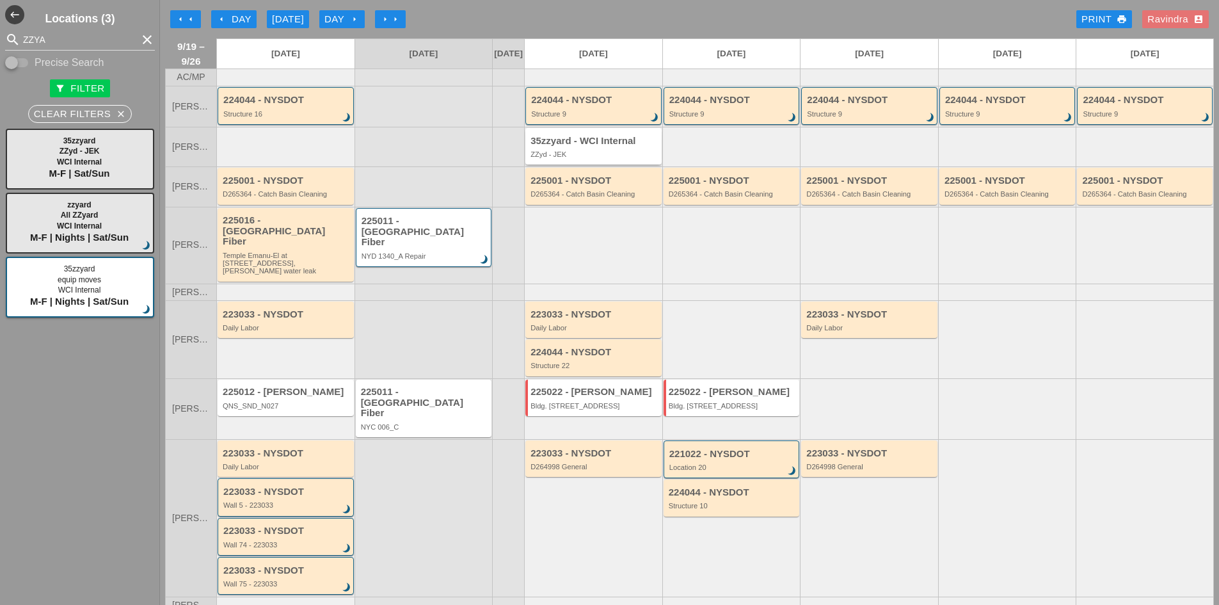
click at [571, 157] on div "35zzyard - WCI Internal ZZyd - JEK" at bounding box center [595, 147] width 128 height 23
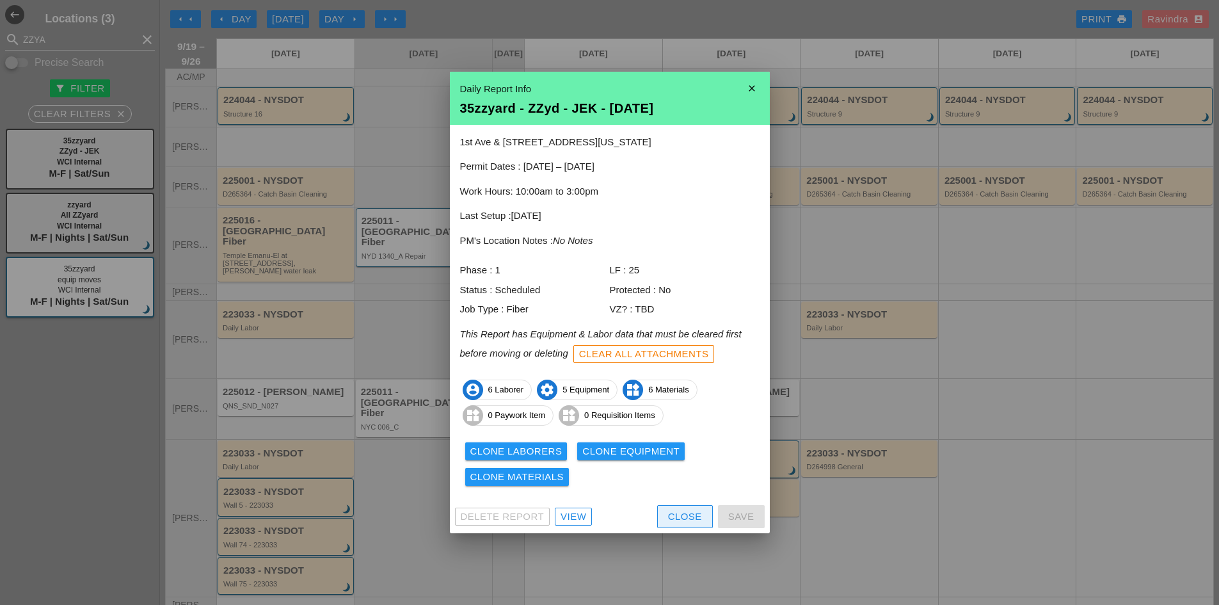
drag, startPoint x: 666, startPoint y: 517, endPoint x: 644, endPoint y: 509, distance: 23.3
click at [666, 517] on button "Close" at bounding box center [685, 516] width 56 height 23
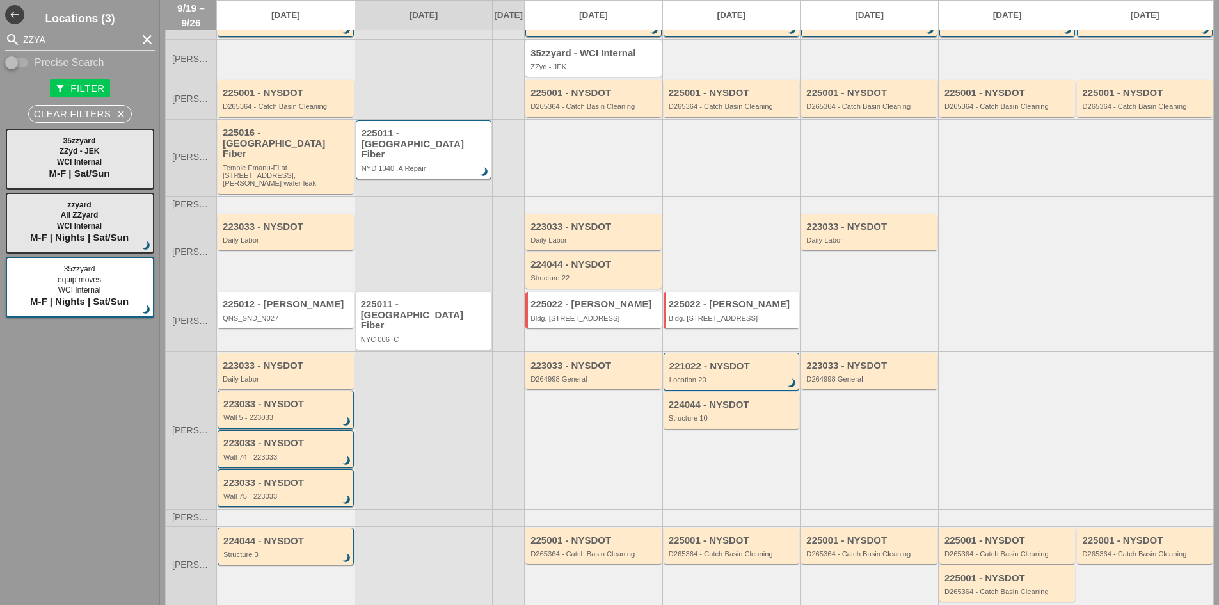
scroll to position [175, 0]
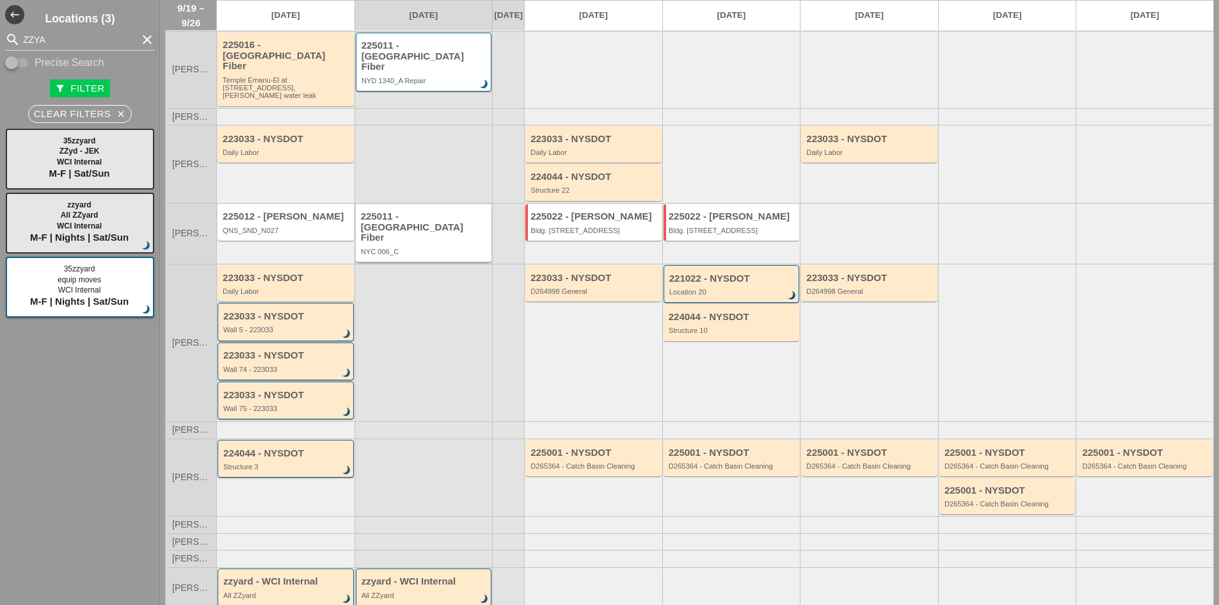
click at [413, 248] on div "NYC 006_C" at bounding box center [425, 252] width 128 height 8
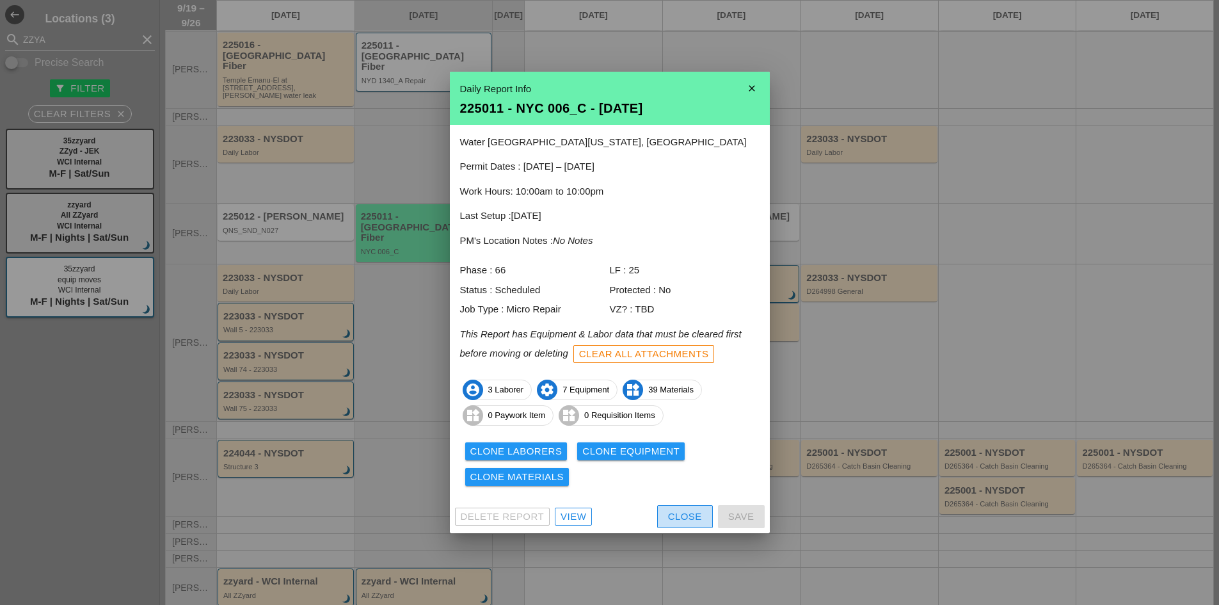
click at [674, 513] on div "Close" at bounding box center [685, 516] width 34 height 15
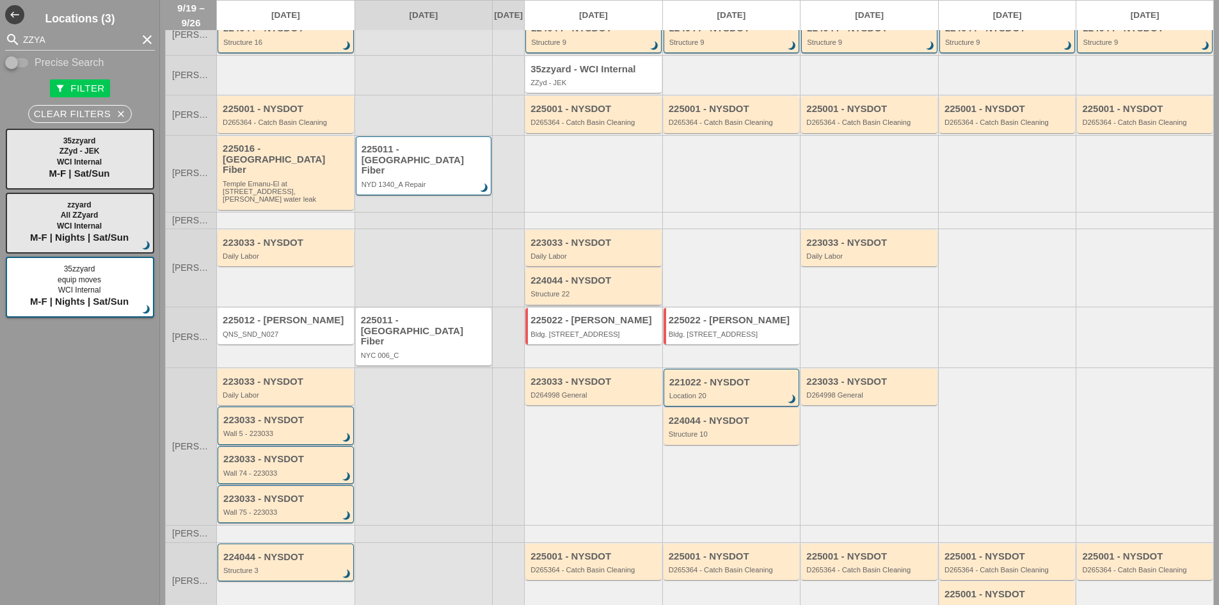
scroll to position [0, 0]
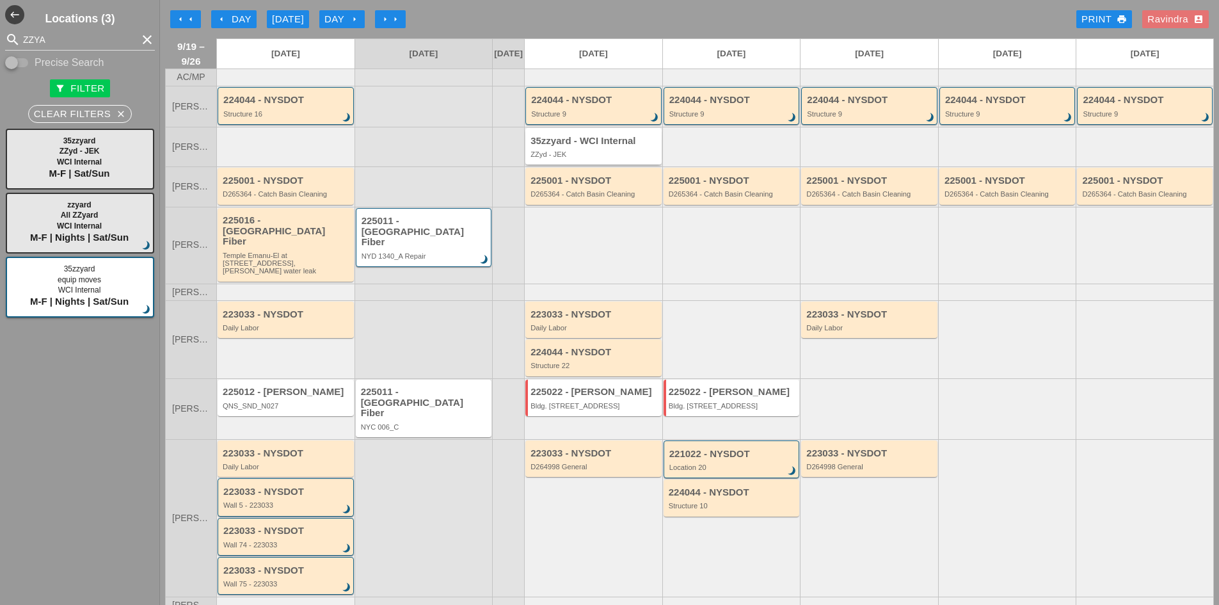
click at [566, 156] on div "35zzyard - WCI Internal ZZyd - JEK" at bounding box center [595, 147] width 128 height 23
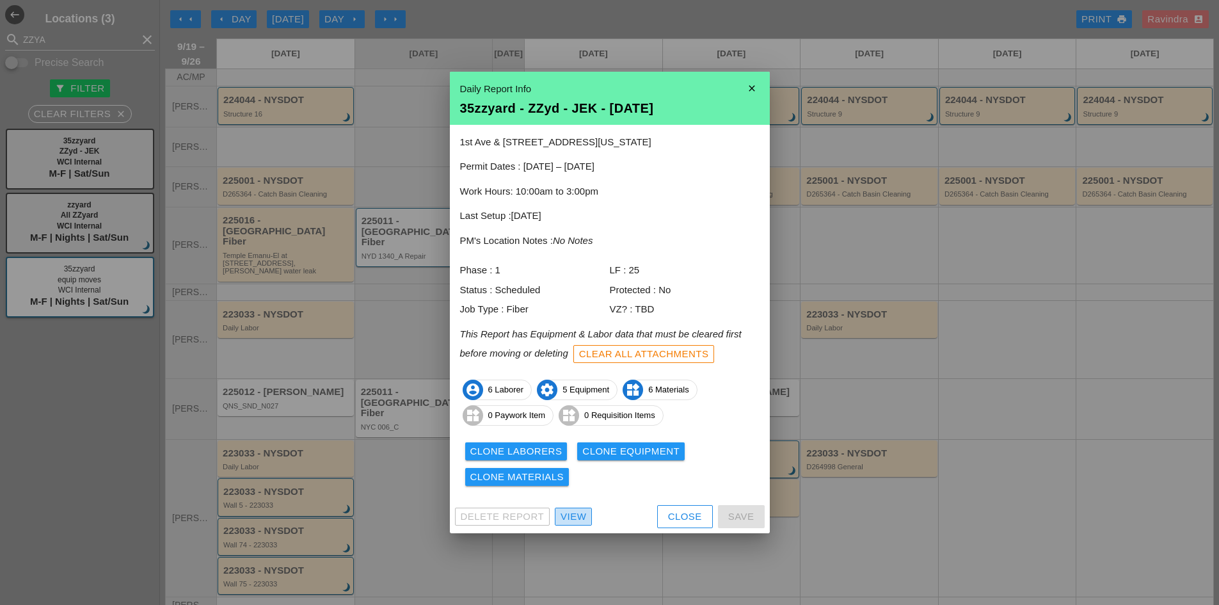
click at [581, 514] on div "View" at bounding box center [574, 516] width 26 height 15
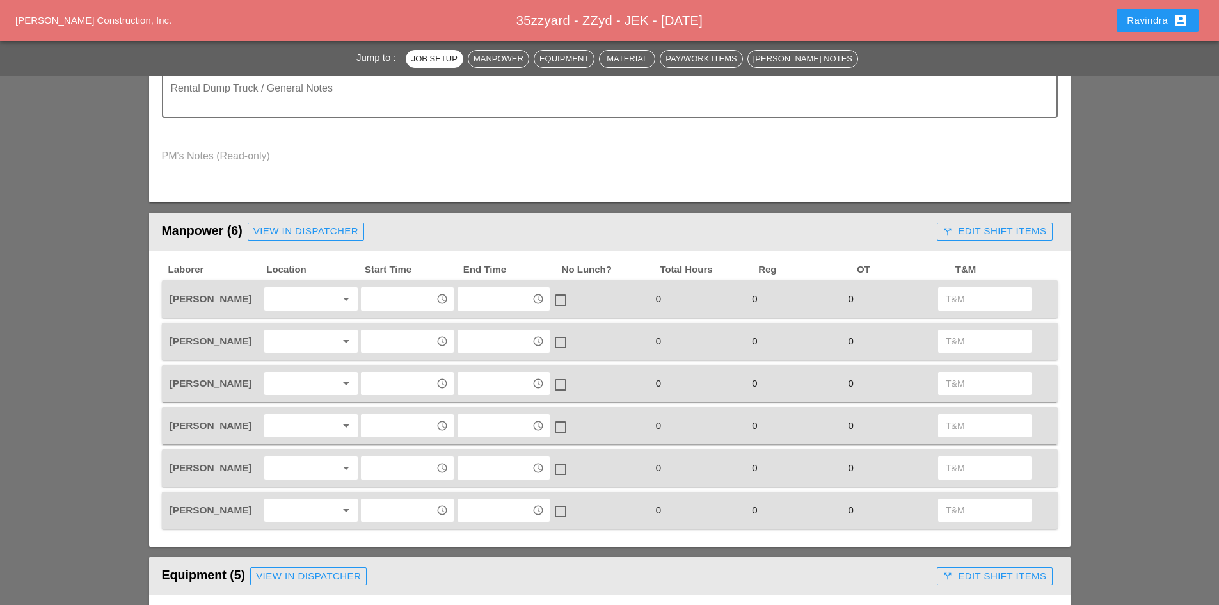
scroll to position [512, 0]
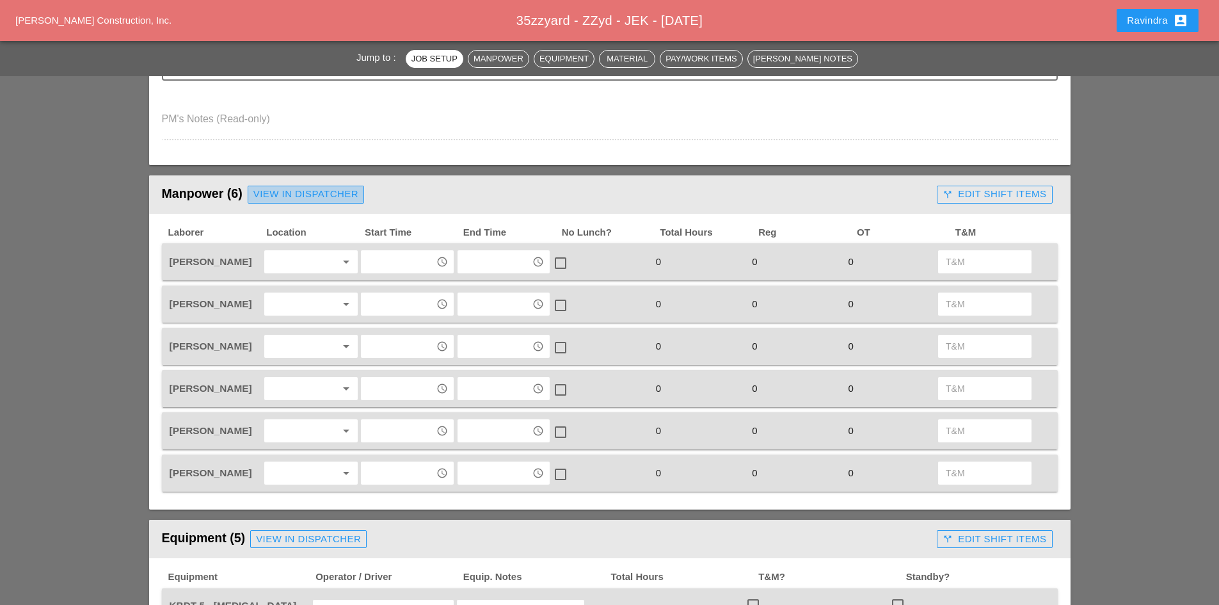
click at [288, 200] on div "View in Dispatcher" at bounding box center [305, 194] width 105 height 15
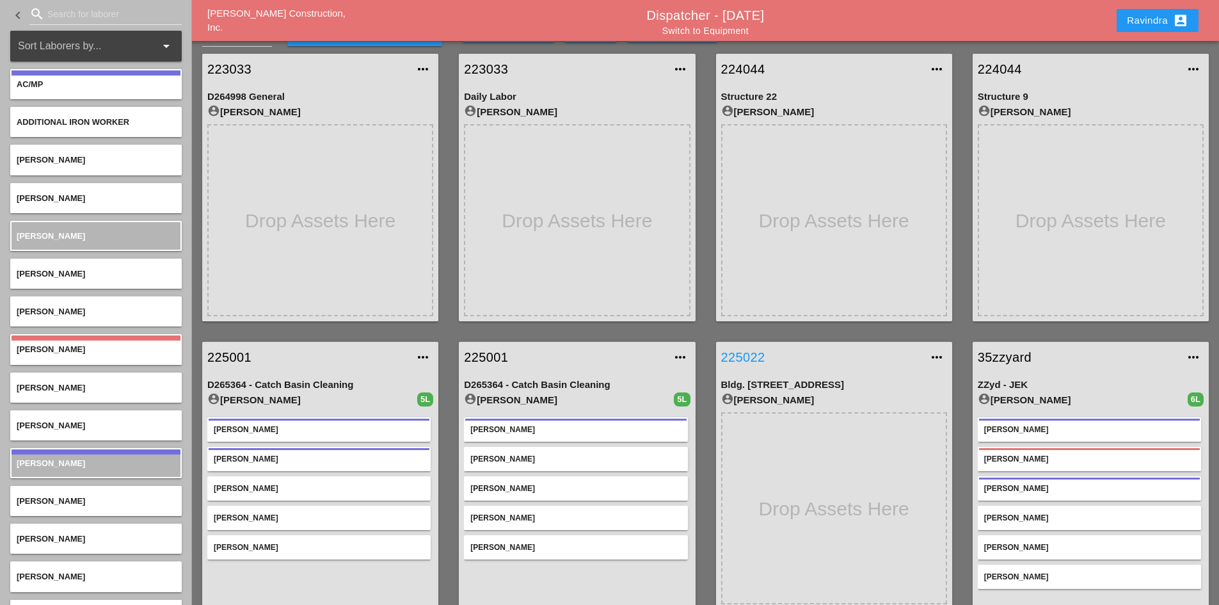
scroll to position [45, 0]
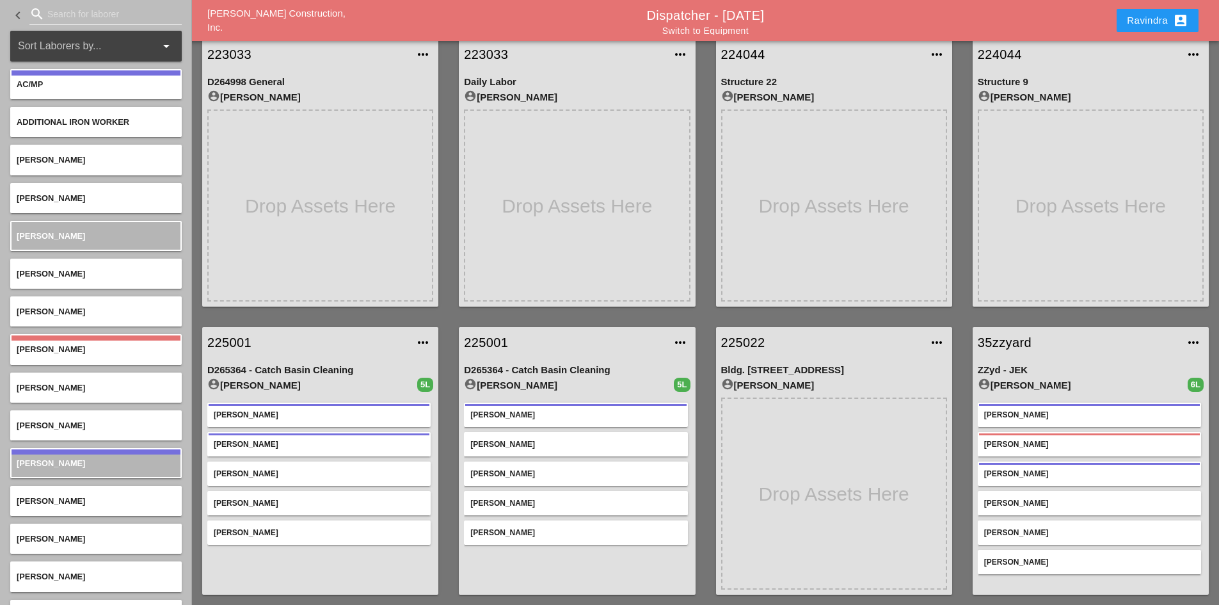
click at [973, 407] on div "[PERSON_NAME]" at bounding box center [1089, 415] width 223 height 24
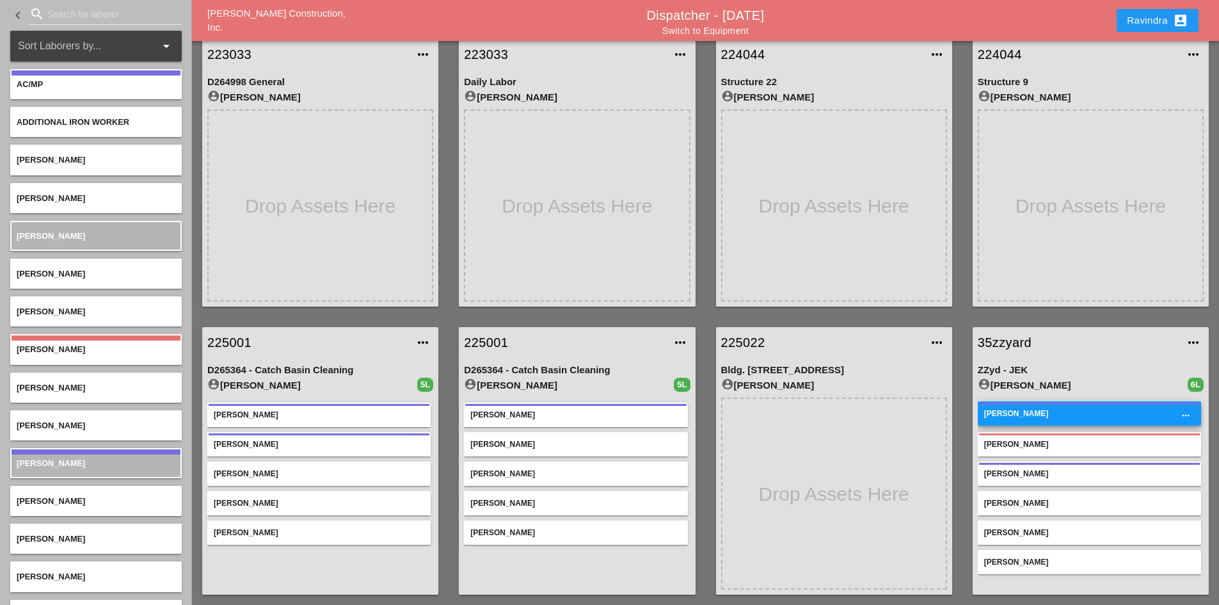
click at [973, 438] on div "[PERSON_NAME]" at bounding box center [1089, 444] width 223 height 24
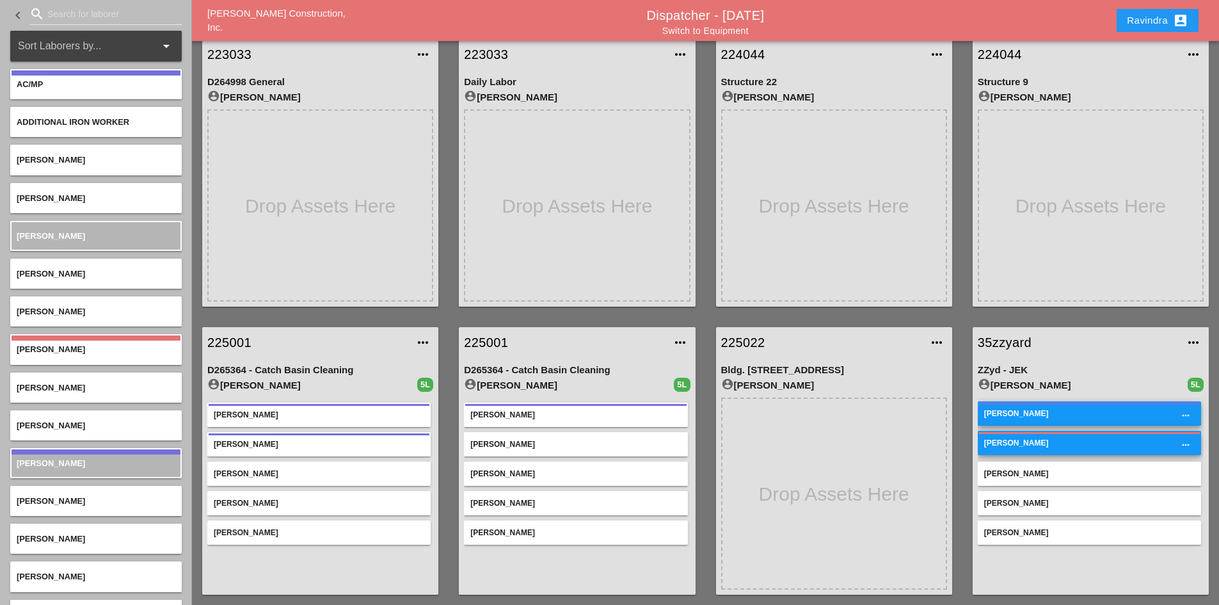
click at [973, 474] on div "[PERSON_NAME]" at bounding box center [1089, 474] width 211 height 12
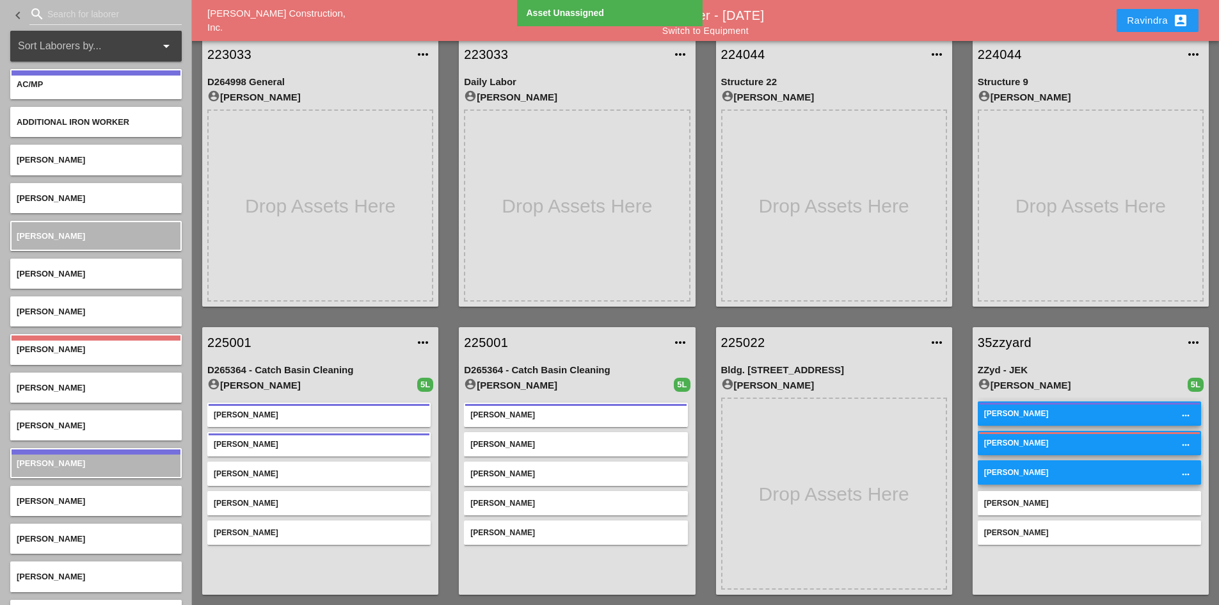
click at [973, 499] on div "[PERSON_NAME]" at bounding box center [1089, 503] width 211 height 12
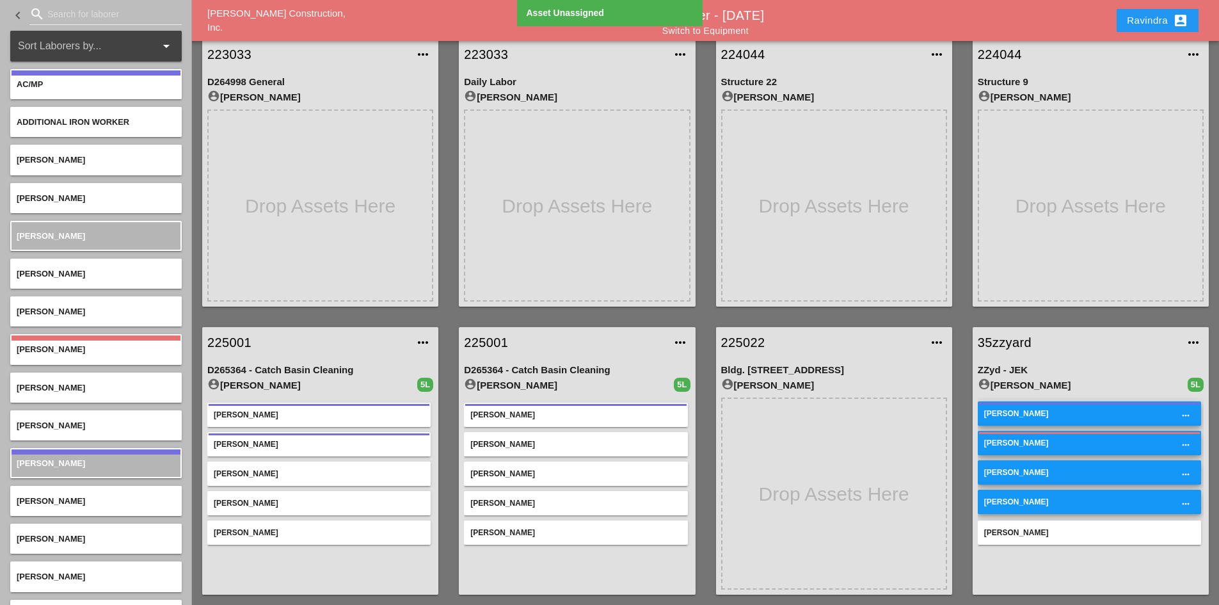
click at [973, 526] on div "[PERSON_NAME]" at bounding box center [1089, 532] width 223 height 24
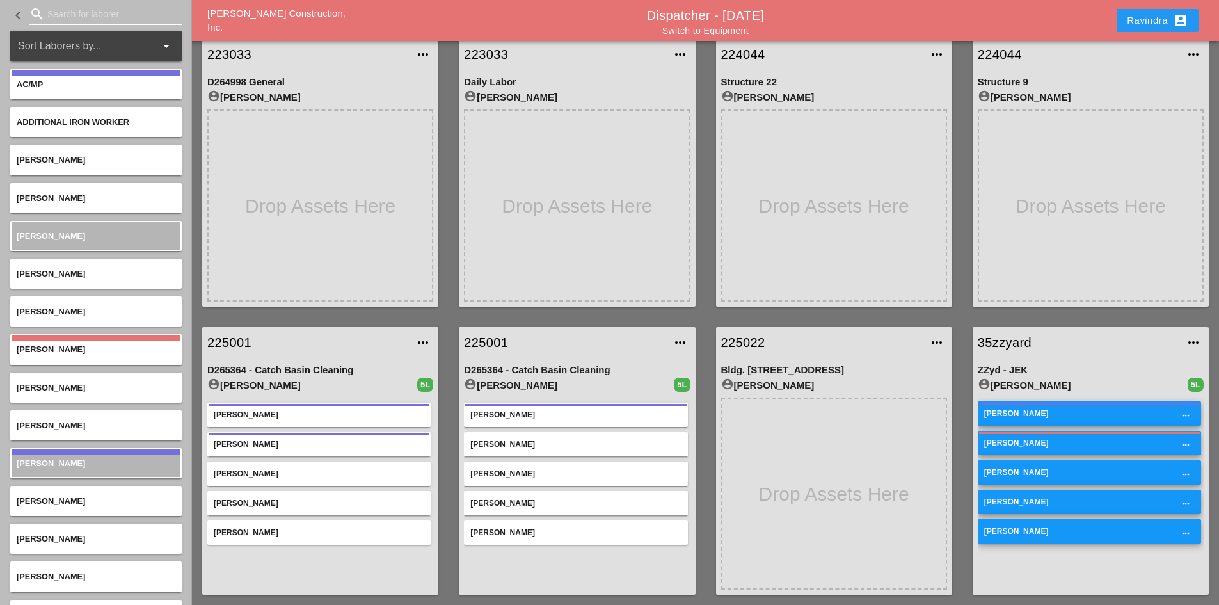
click at [95, 20] on input "Search for laborer" at bounding box center [105, 14] width 116 height 20
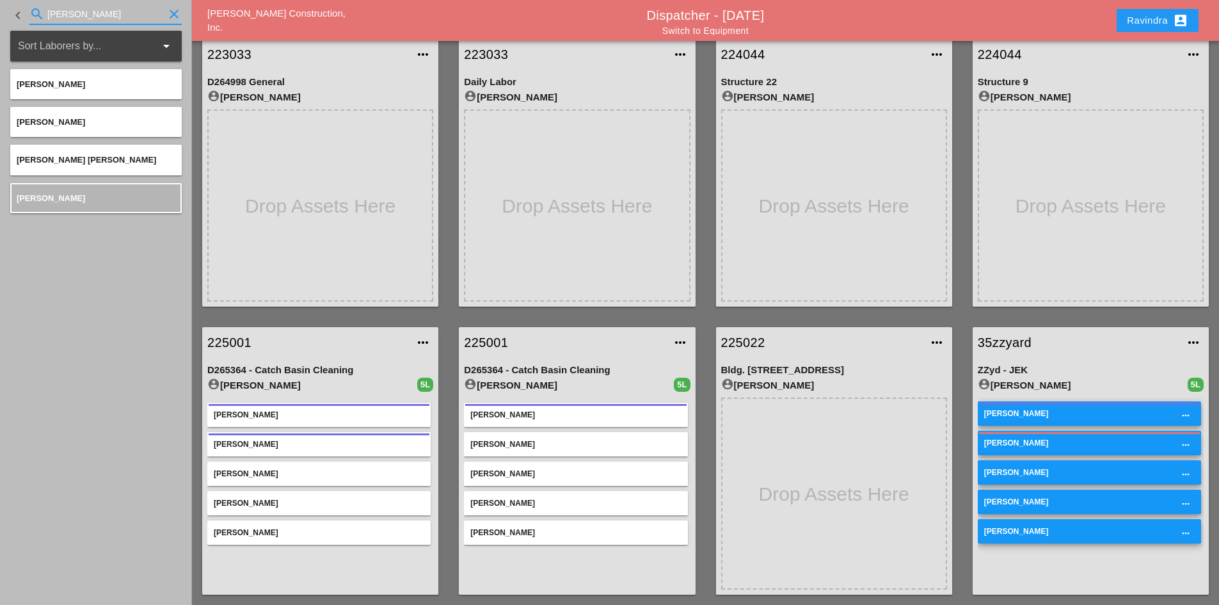
type input "[PERSON_NAME]"
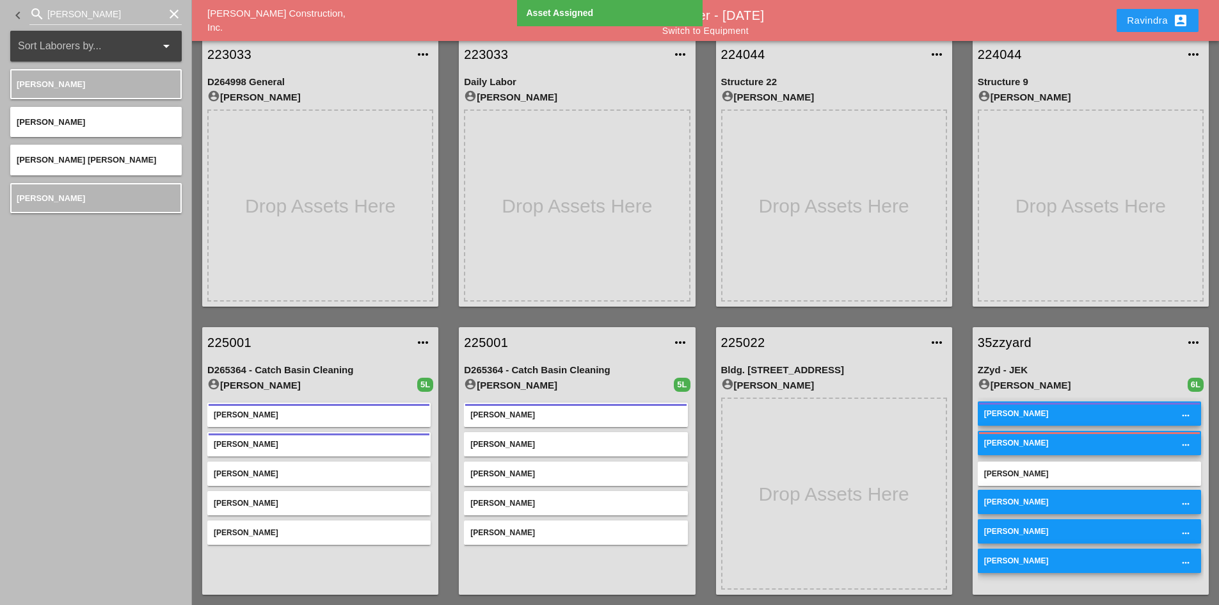
click at [973, 502] on div "[PERSON_NAME]" at bounding box center [1089, 502] width 211 height 12
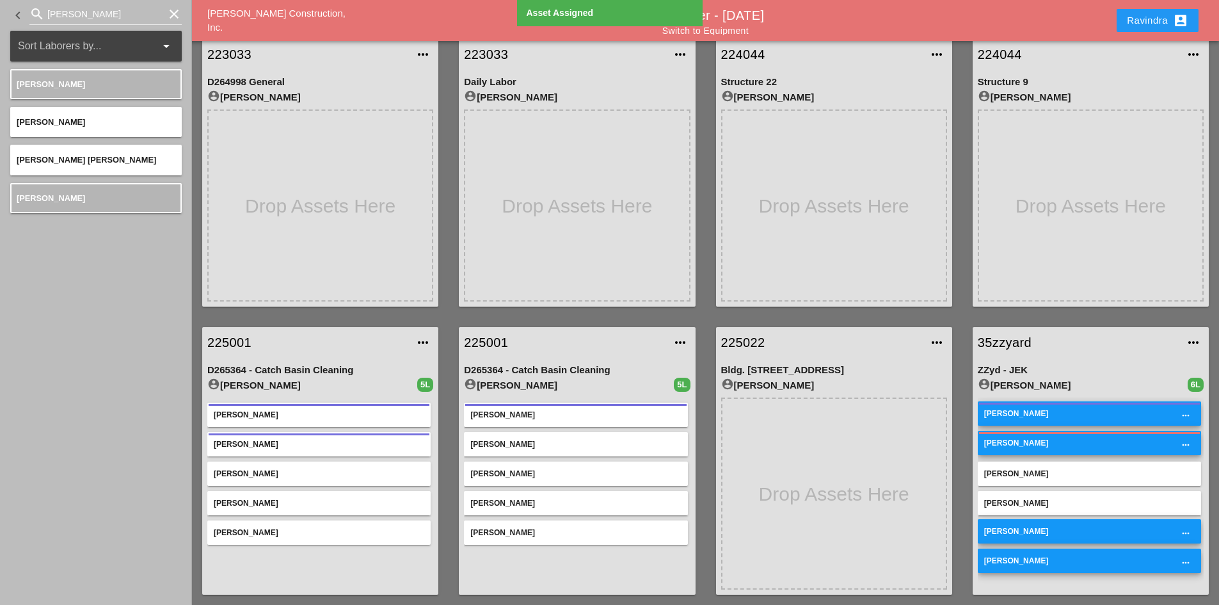
click at [973, 520] on div "Richy [PERSON_NAME] more_horiz" at bounding box center [1089, 531] width 223 height 24
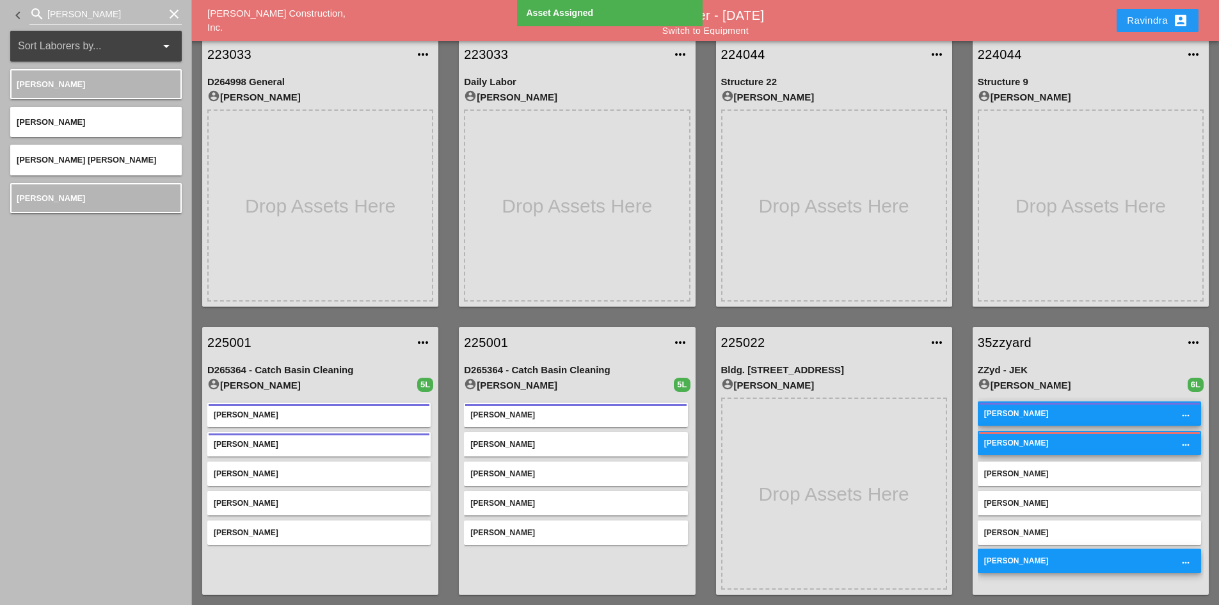
click at [973, 528] on div "[PERSON_NAME] more_horiz" at bounding box center [1089, 560] width 223 height 24
click at [973, 447] on div "[PERSON_NAME]" at bounding box center [1089, 443] width 211 height 12
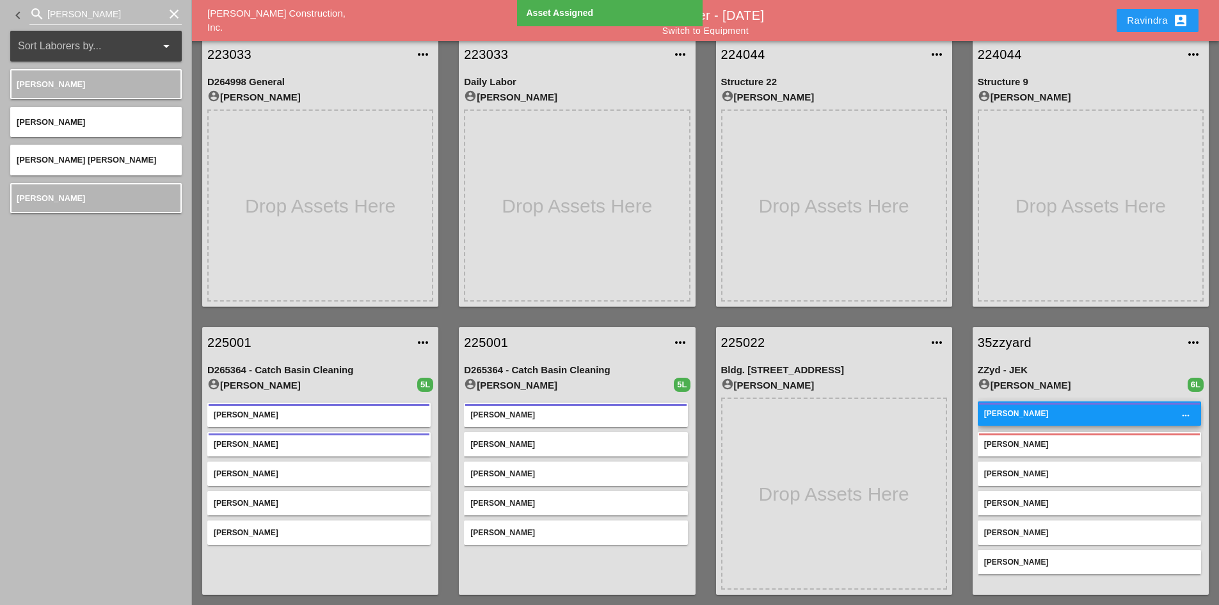
click at [973, 415] on div "[PERSON_NAME]" at bounding box center [1089, 414] width 211 height 12
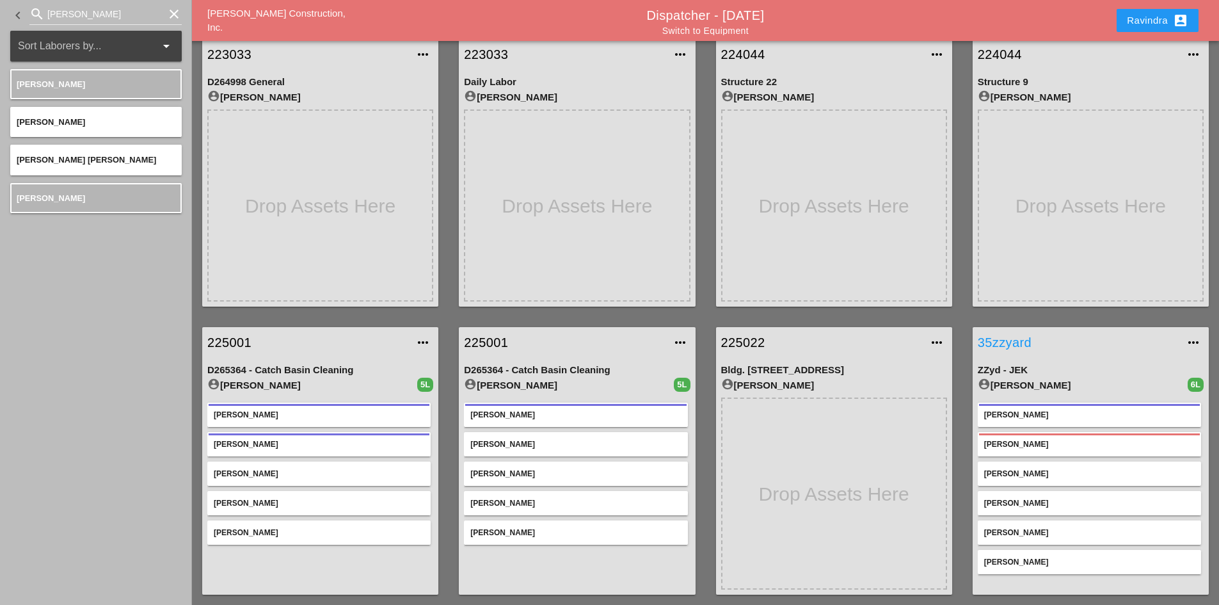
click at [973, 345] on link "35zzyard" at bounding box center [1078, 342] width 200 height 19
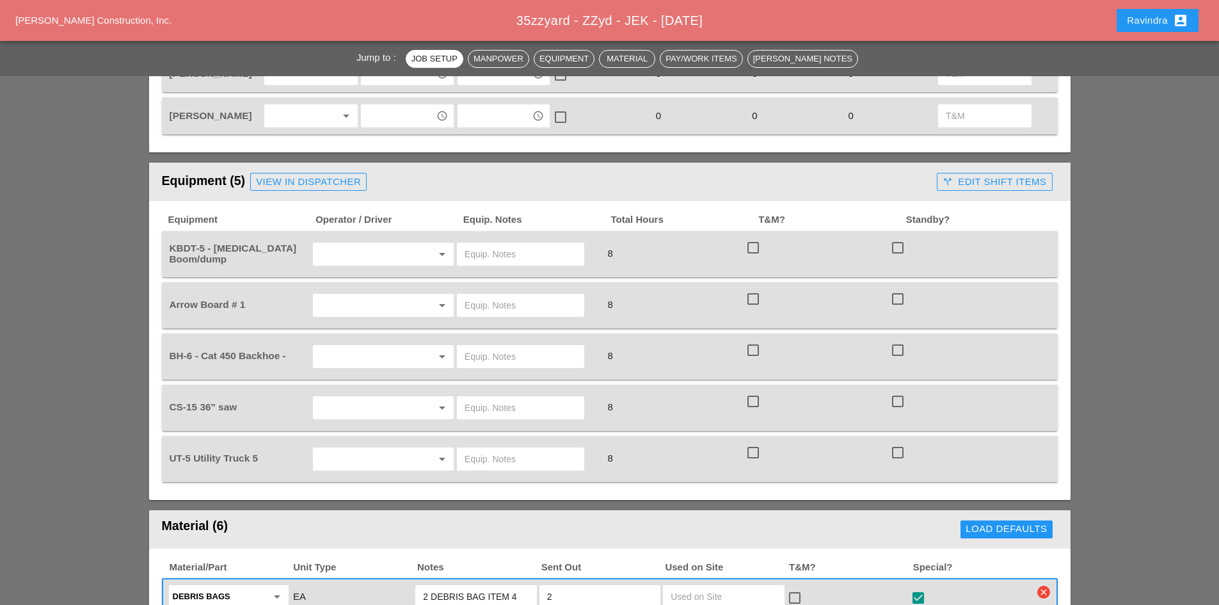
scroll to position [896, 0]
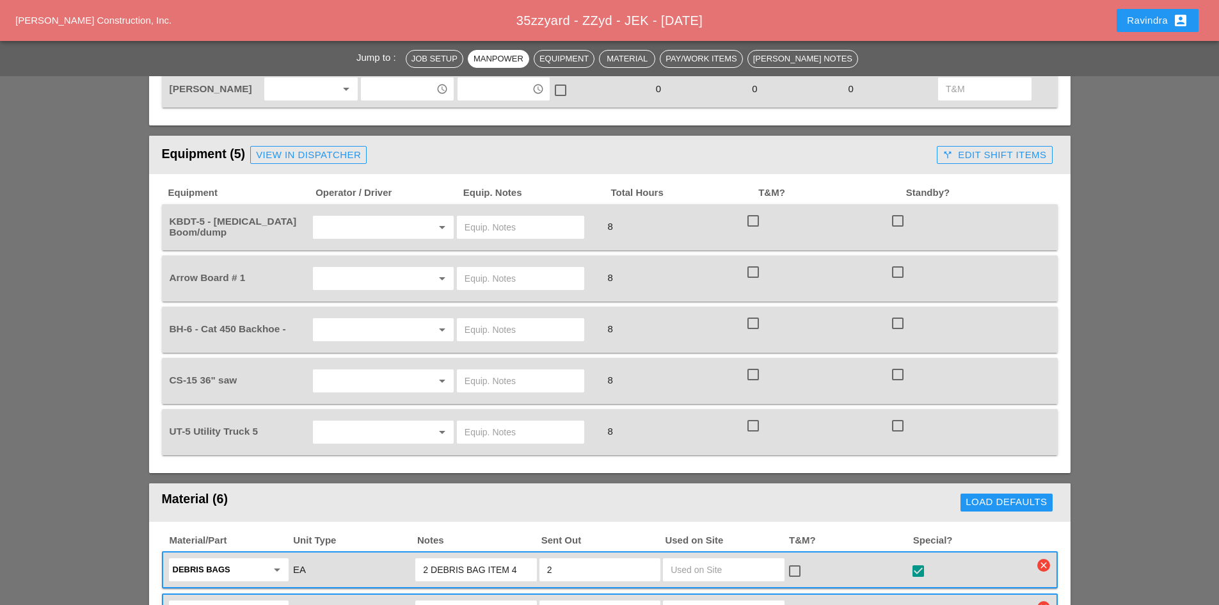
click at [362, 230] on input "text" at bounding box center [365, 227] width 97 height 20
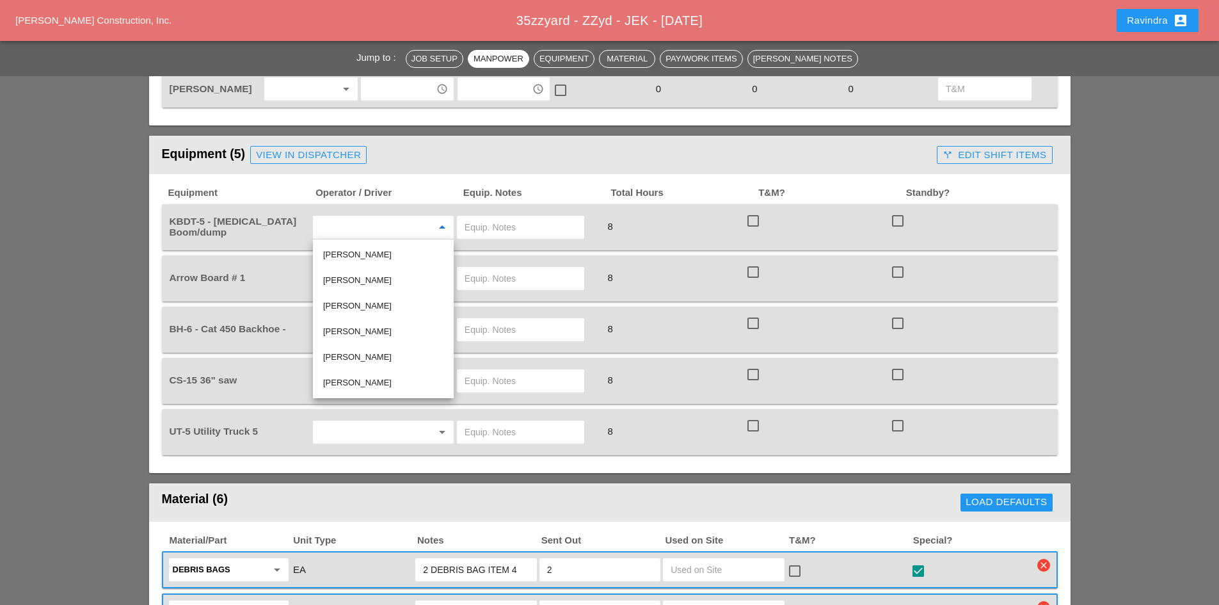
click at [362, 358] on div "[PERSON_NAME]" at bounding box center [383, 356] width 120 height 15
type input "[PERSON_NAME]"
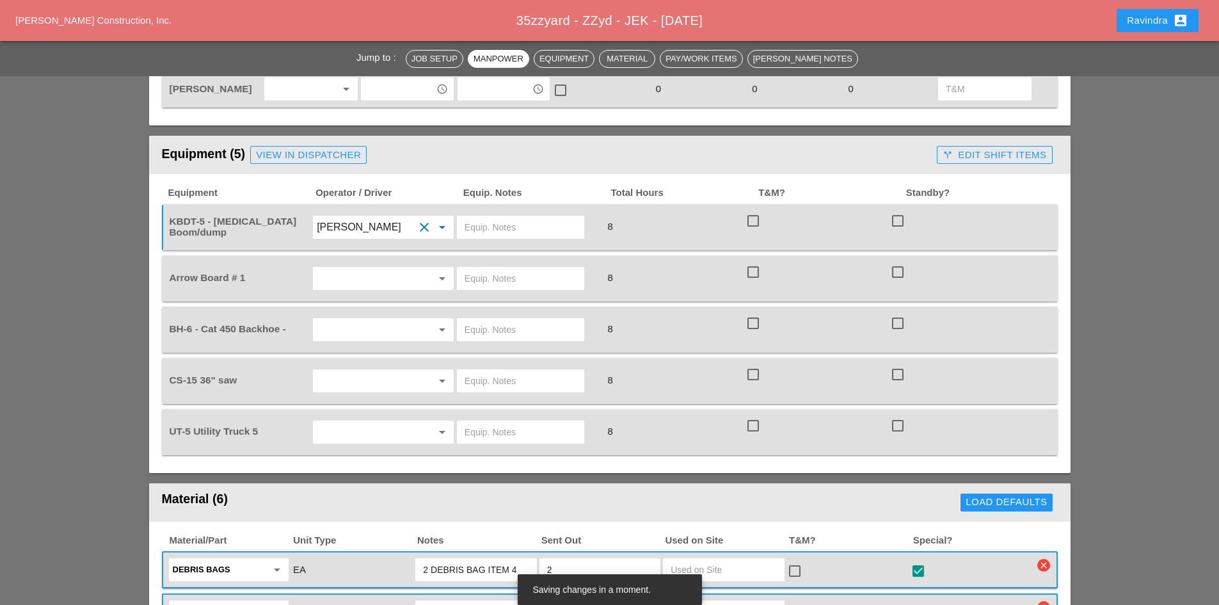
click at [521, 212] on div at bounding box center [528, 227] width 145 height 36
click at [516, 220] on input "text" at bounding box center [521, 227] width 112 height 20
type input "W/ MATERIALS"
click at [383, 322] on input "text" at bounding box center [365, 329] width 97 height 20
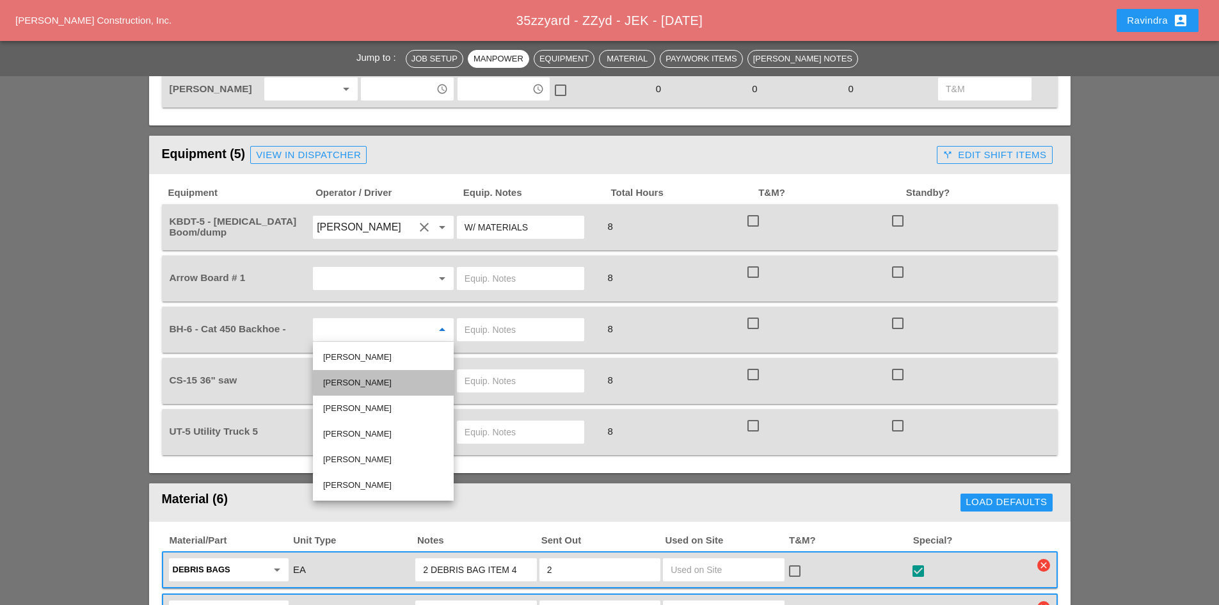
click at [372, 380] on div "[PERSON_NAME]" at bounding box center [383, 382] width 120 height 15
type input "[PERSON_NAME]"
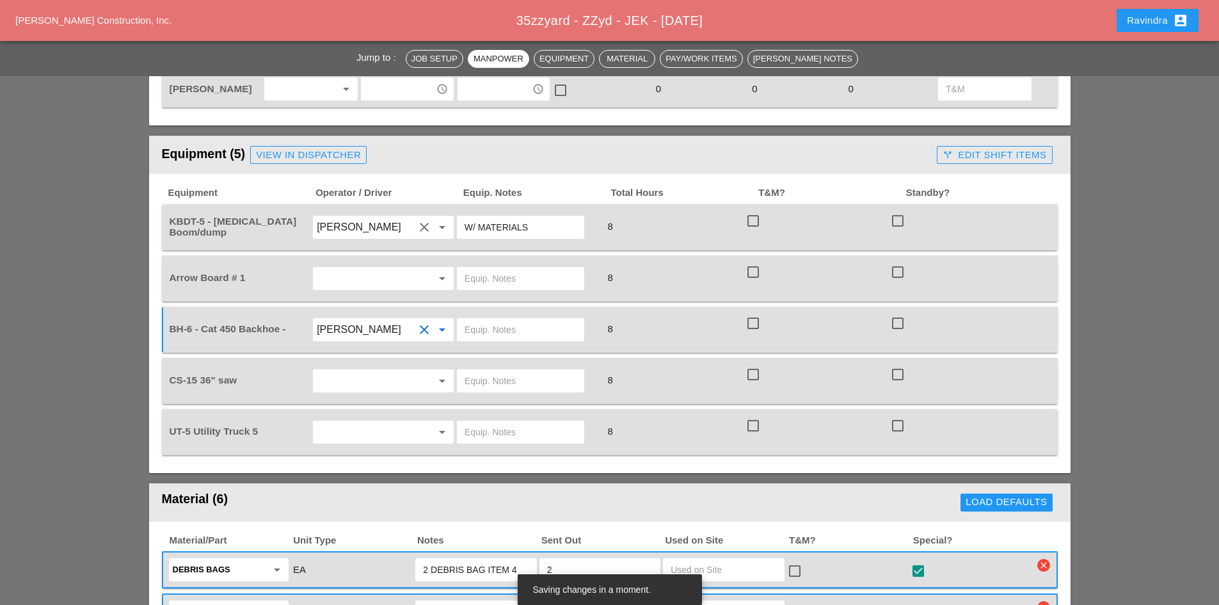
click at [500, 329] on input "text" at bounding box center [521, 329] width 112 height 20
type input "OVER THE ROAD"
click at [358, 372] on input "text" at bounding box center [365, 381] width 97 height 20
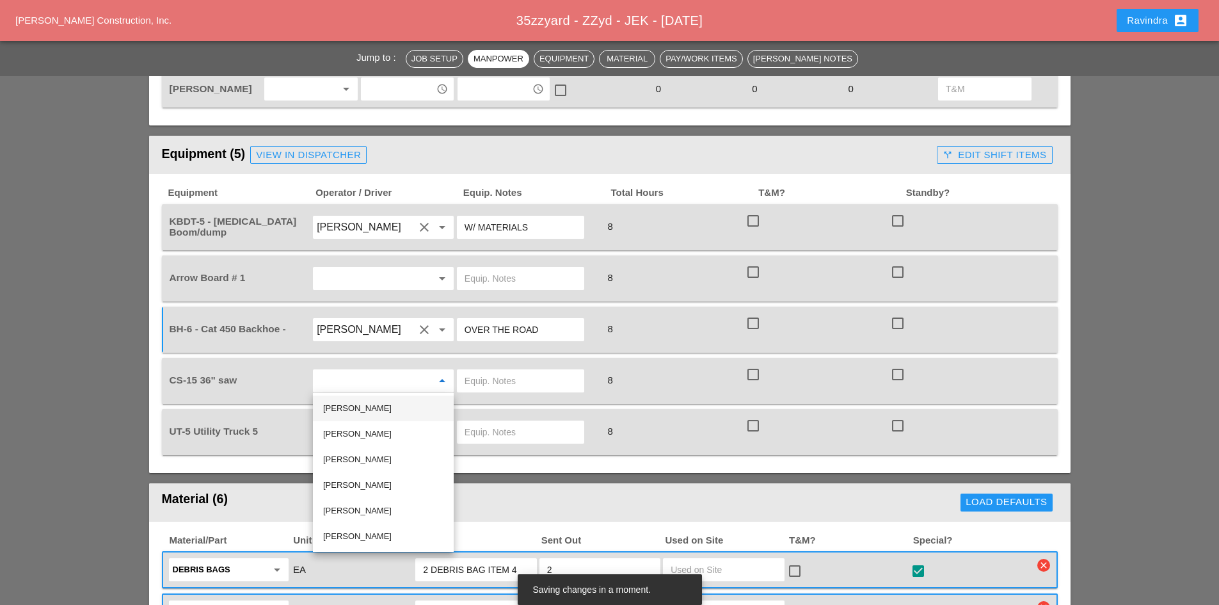
click at [369, 401] on div "[PERSON_NAME]" at bounding box center [383, 408] width 120 height 15
type input "[PERSON_NAME]"
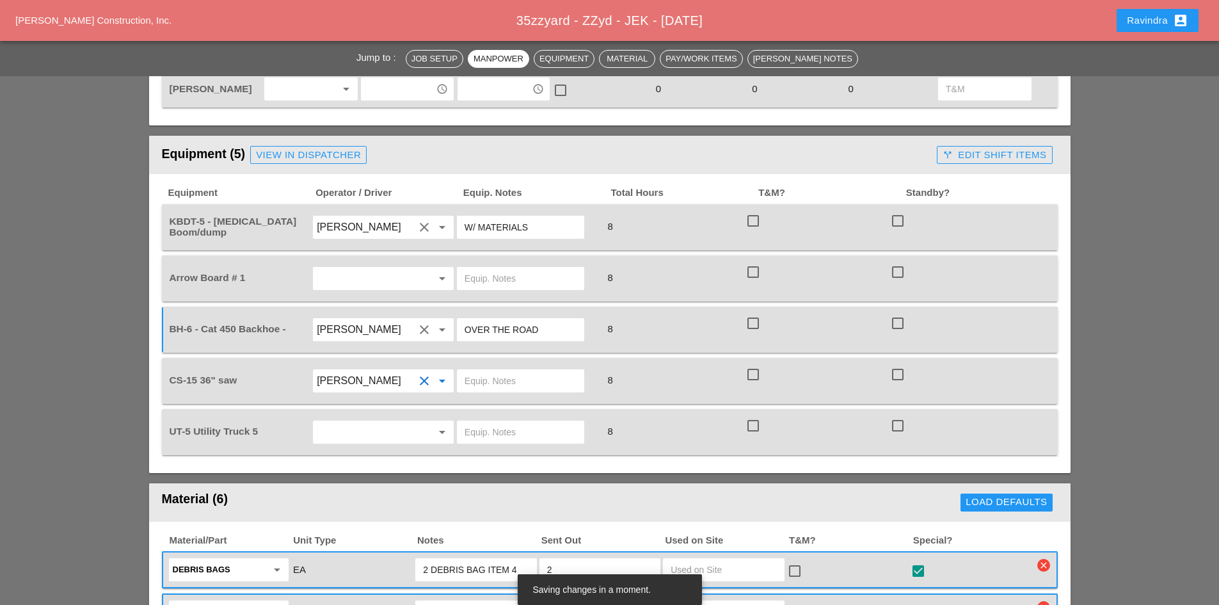
click at [527, 381] on input "text" at bounding box center [521, 381] width 112 height 20
type input "FULL SETUP"
click at [395, 429] on input "text" at bounding box center [365, 432] width 97 height 20
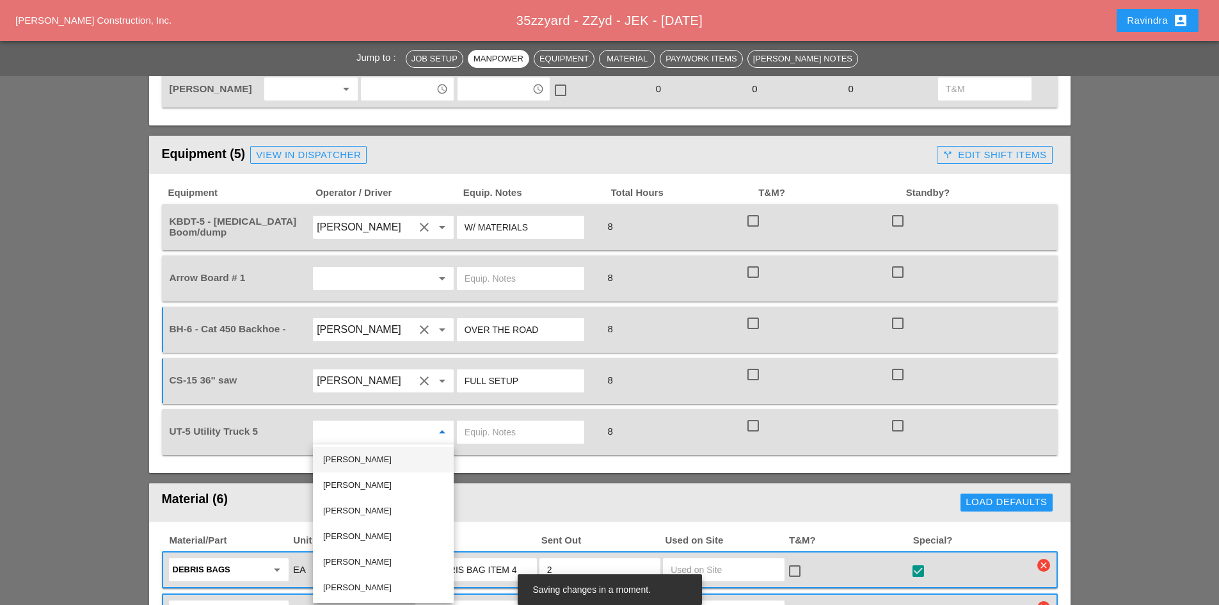
click at [387, 454] on div "[PERSON_NAME]" at bounding box center [383, 459] width 120 height 15
type input "[PERSON_NAME]"
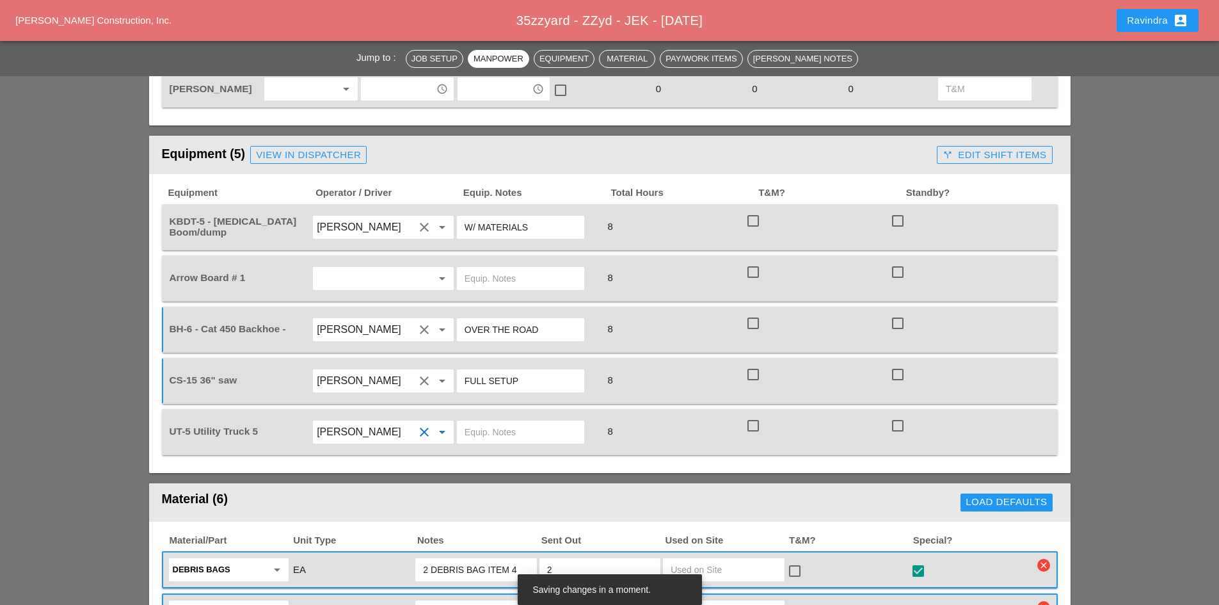
click at [506, 431] on input "text" at bounding box center [521, 432] width 112 height 20
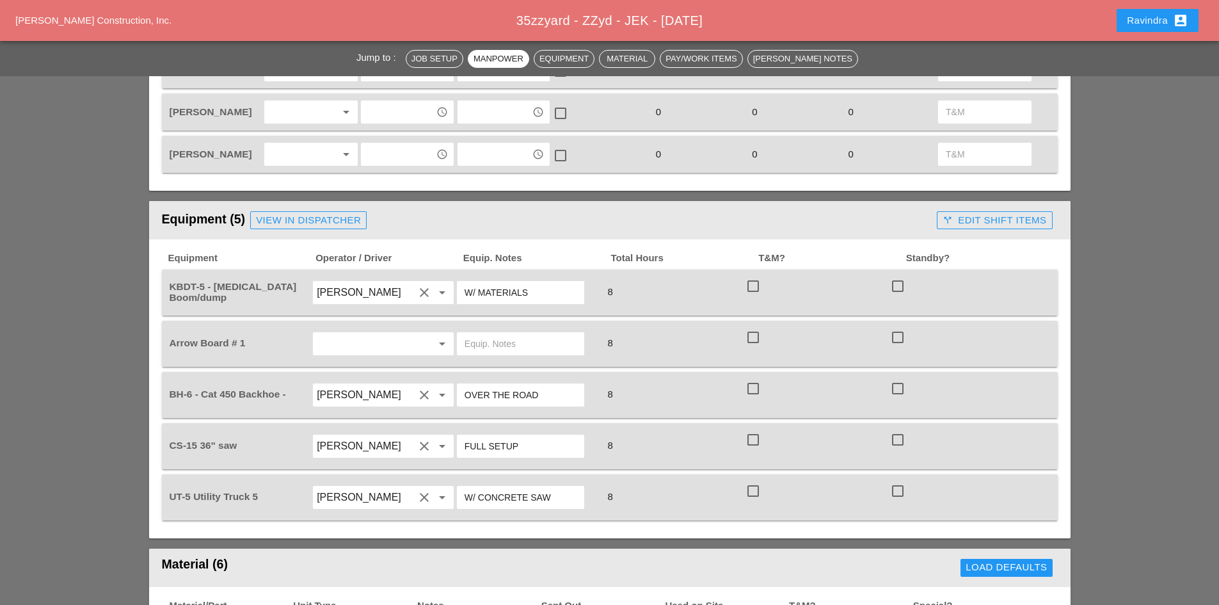
scroll to position [768, 0]
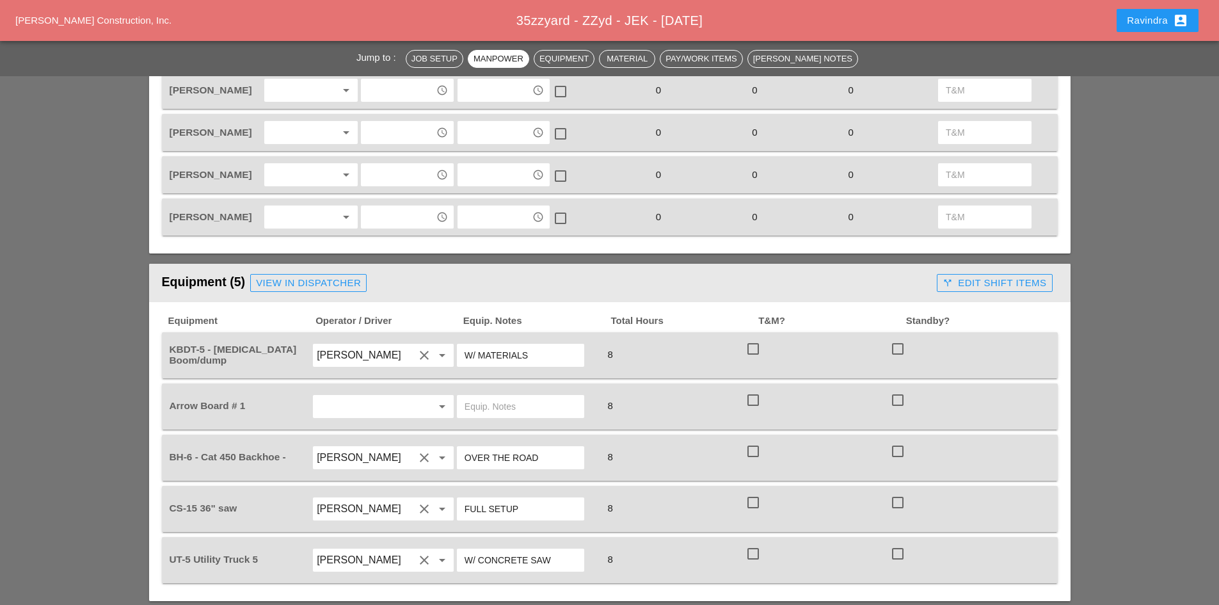
type input "W/ CONCRETE SAW"
click at [295, 279] on div "View in Dispatcher" at bounding box center [308, 283] width 105 height 15
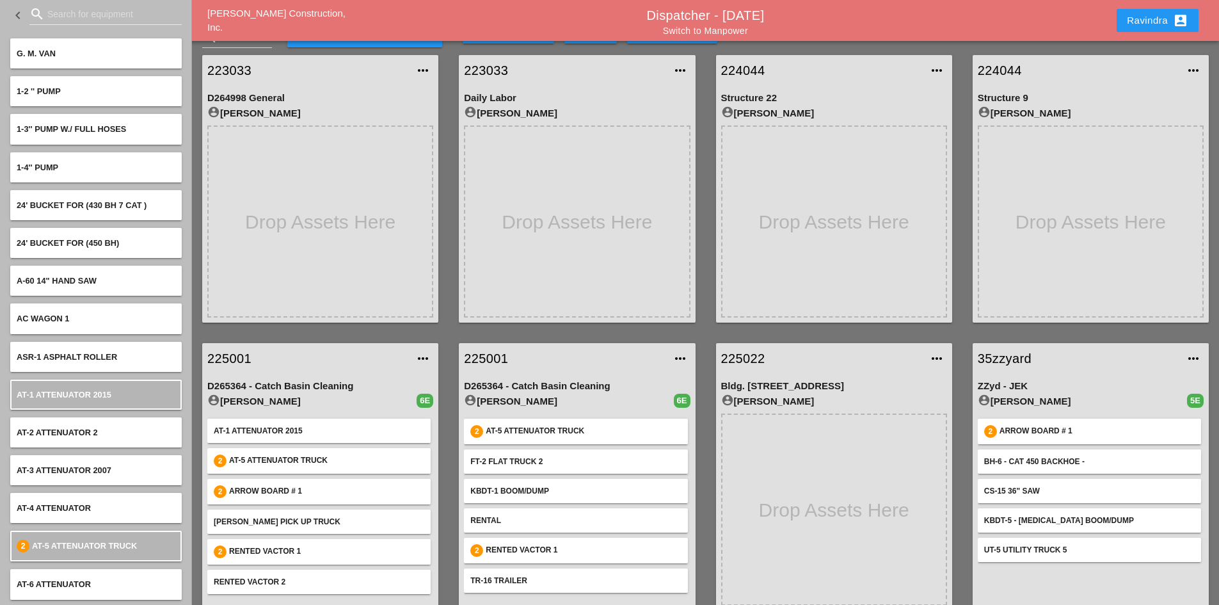
scroll to position [45, 0]
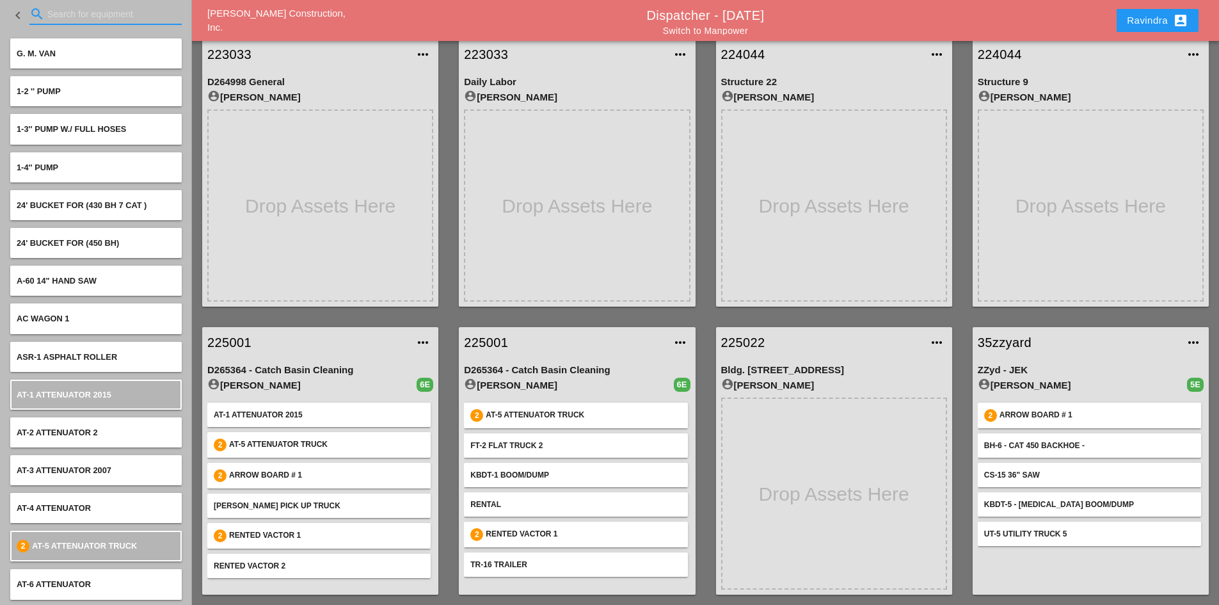
click at [88, 20] on input "Search for equipment" at bounding box center [105, 14] width 116 height 20
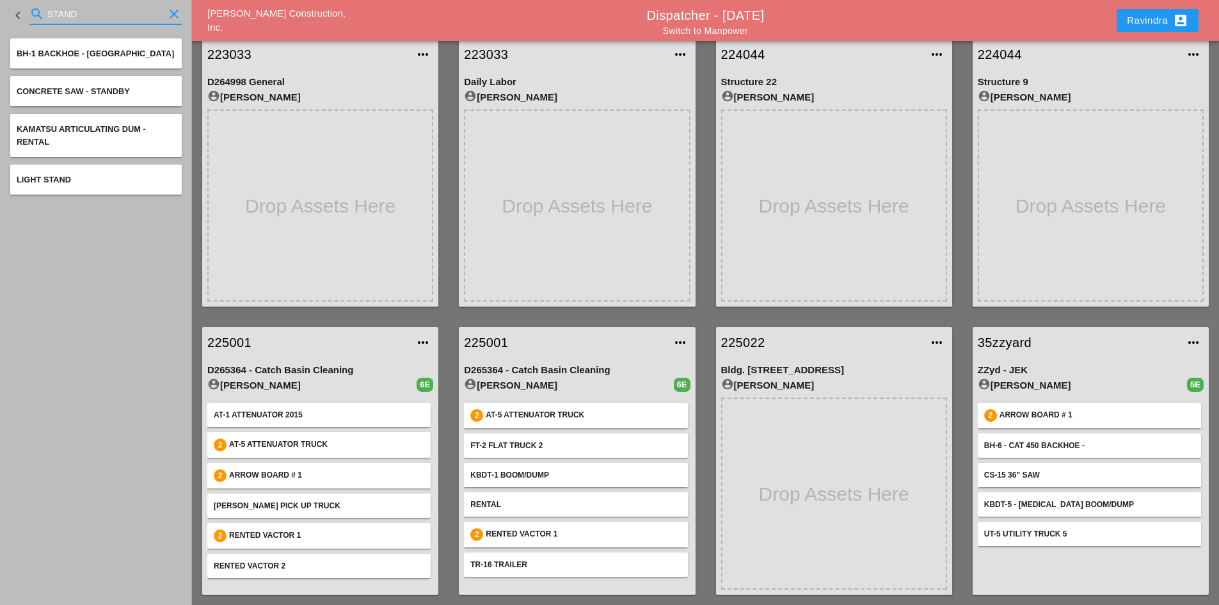
type input "STAND"
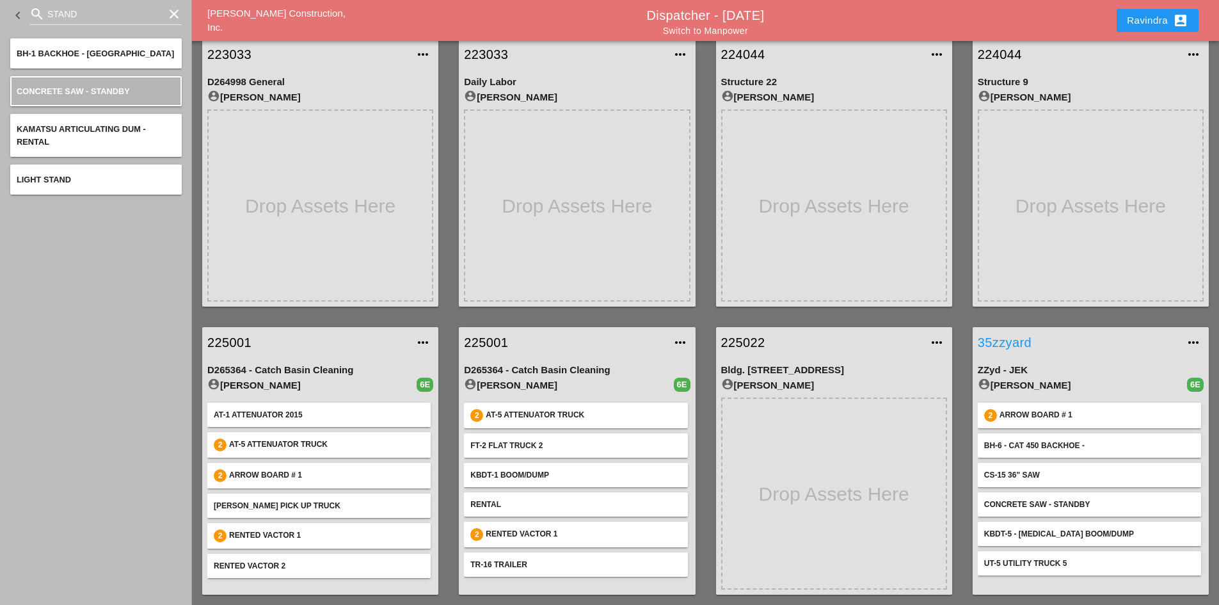
click at [973, 348] on link "35zzyard" at bounding box center [1078, 342] width 200 height 19
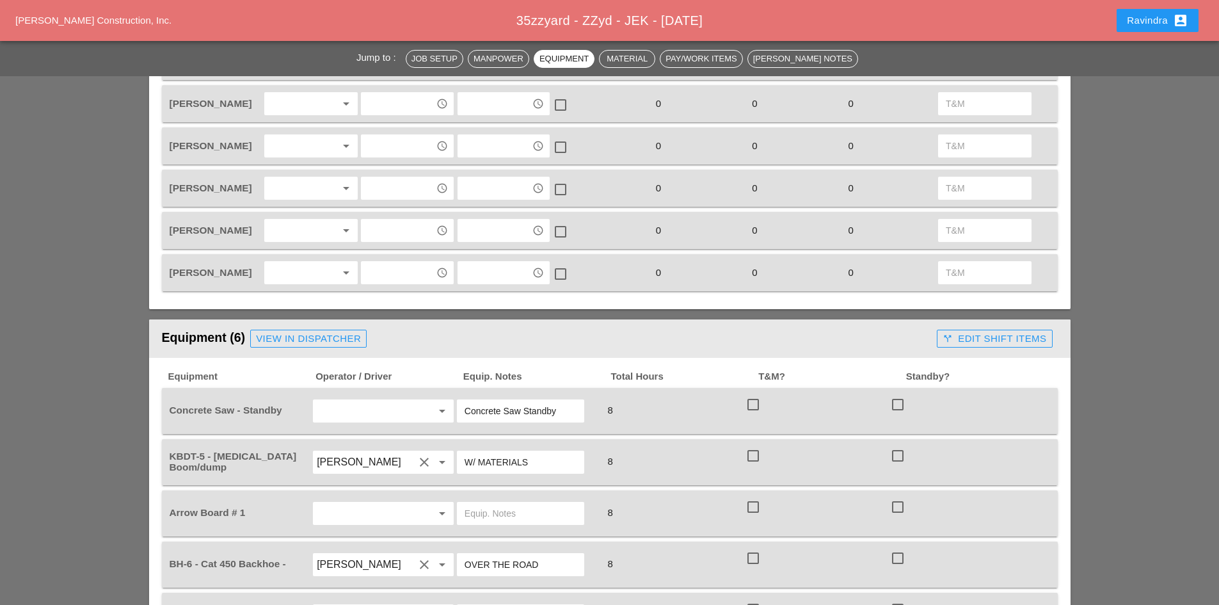
scroll to position [576, 0]
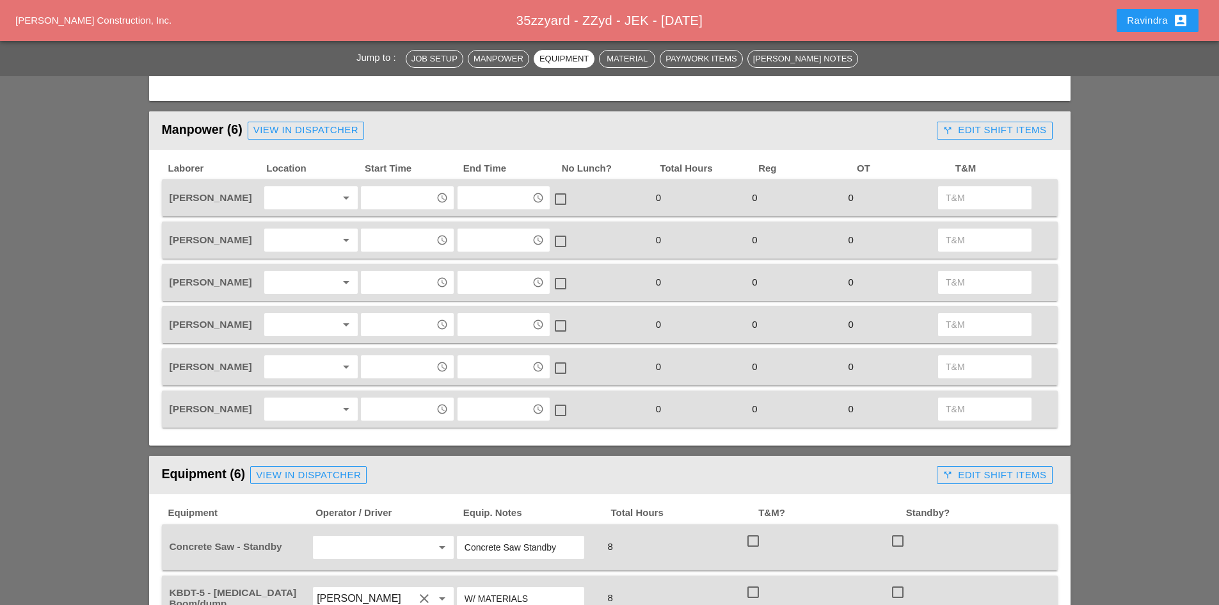
click at [299, 206] on div at bounding box center [302, 197] width 68 height 20
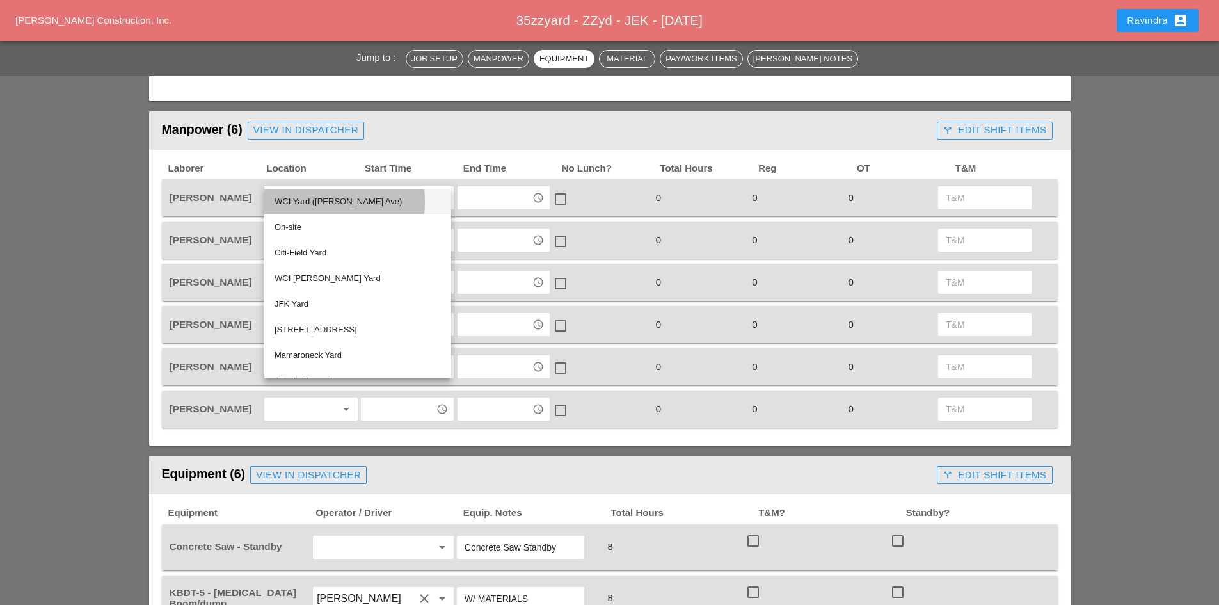
click at [306, 205] on div "WCI Yard ([PERSON_NAME] Ave)" at bounding box center [358, 201] width 166 height 15
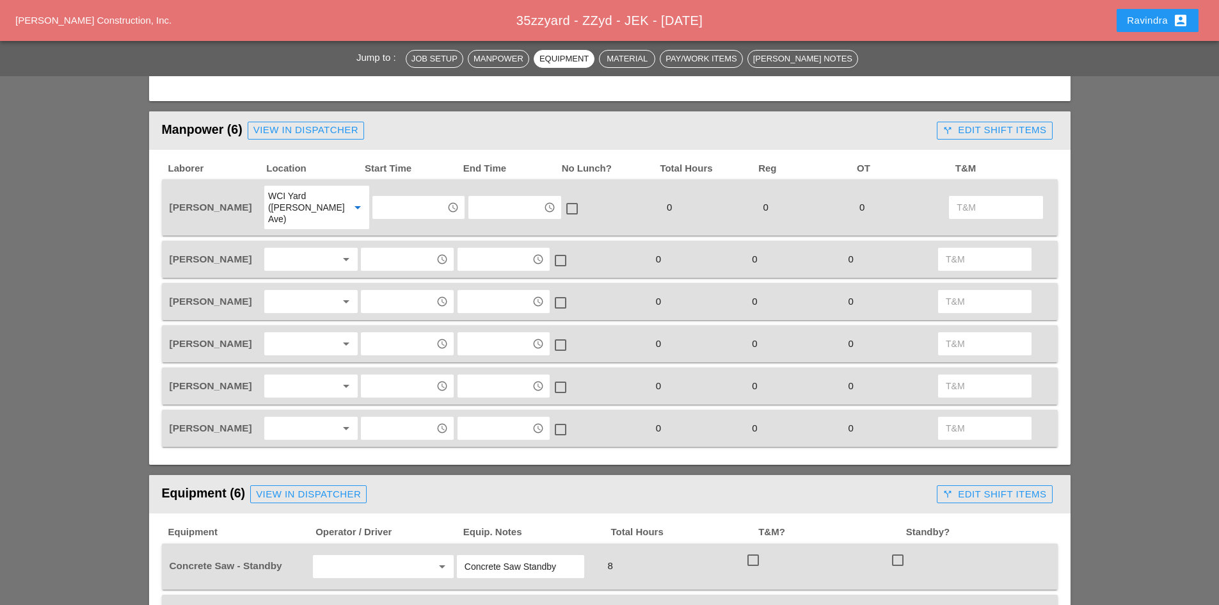
click at [315, 249] on div at bounding box center [302, 259] width 68 height 20
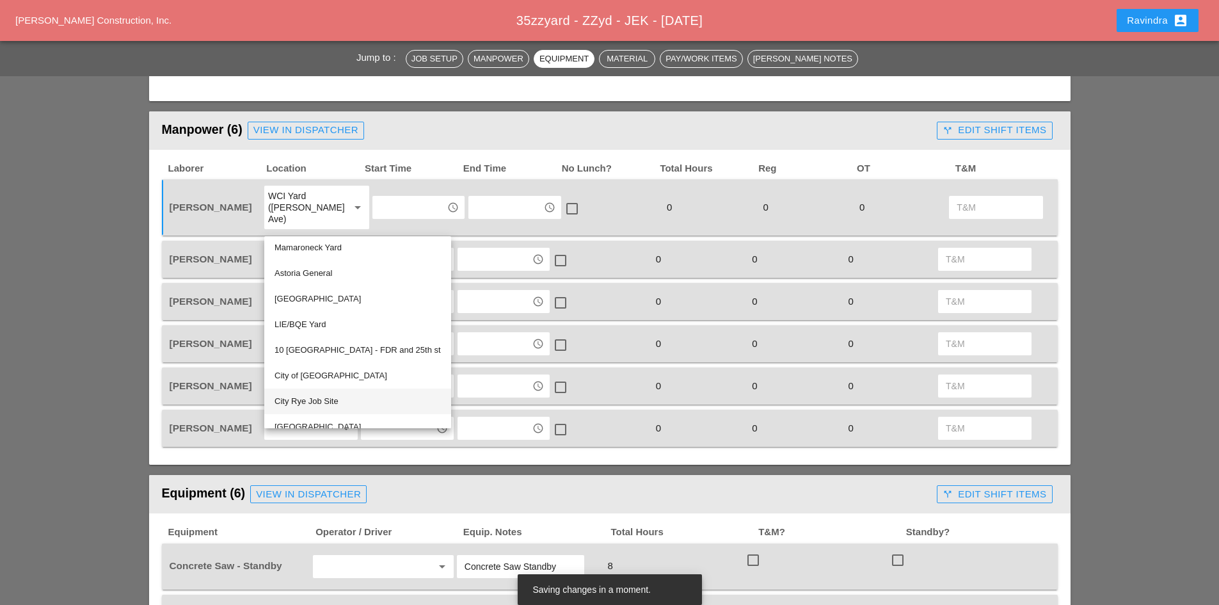
scroll to position [172, 0]
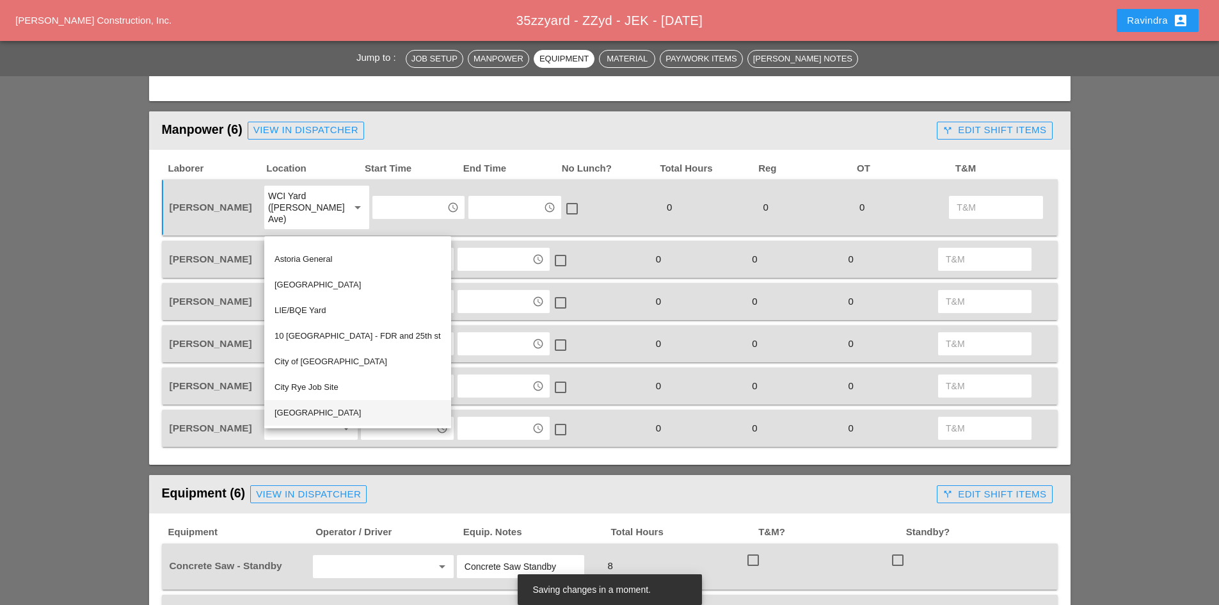
click at [362, 404] on div "[GEOGRAPHIC_DATA]" at bounding box center [358, 413] width 166 height 26
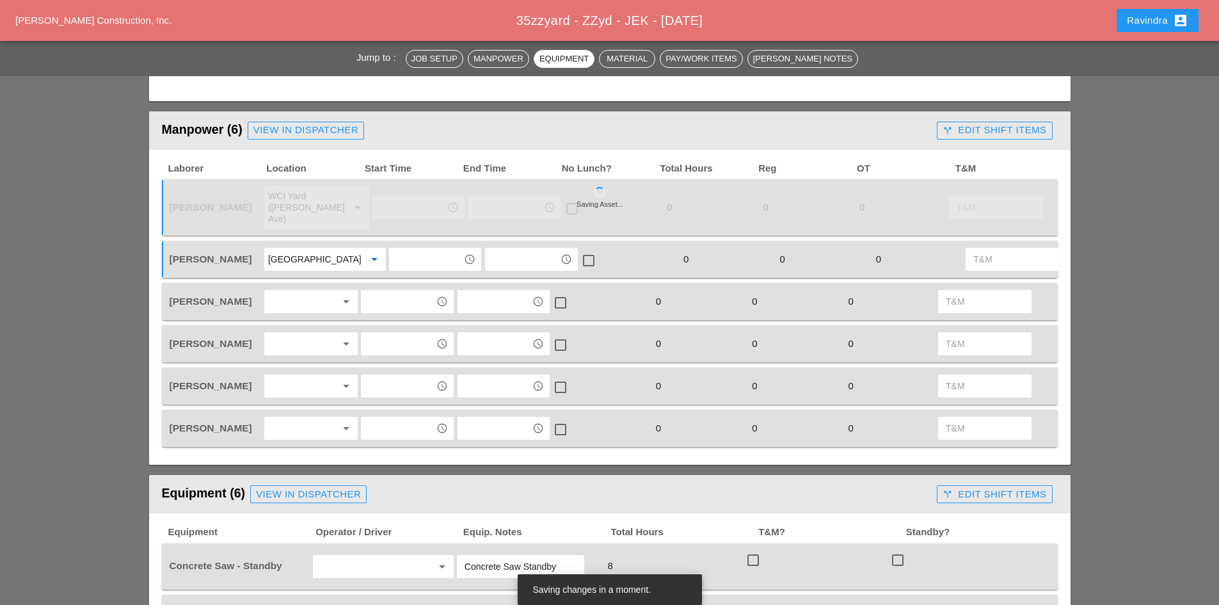
click at [307, 306] on div at bounding box center [302, 301] width 68 height 20
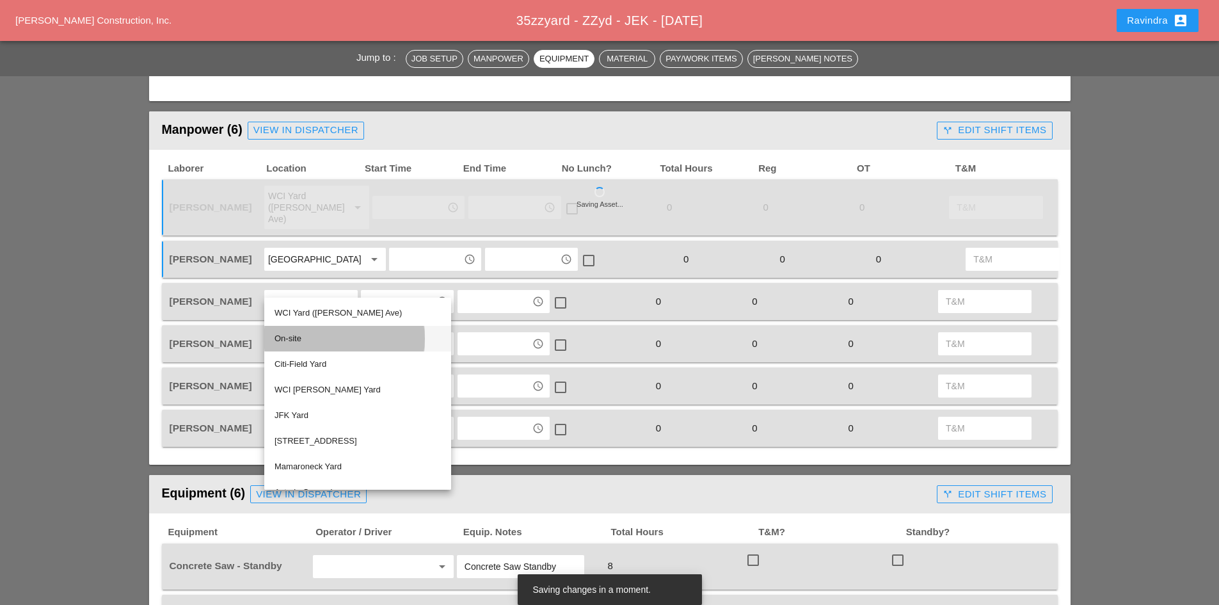
click at [309, 339] on div "On-site" at bounding box center [358, 338] width 166 height 15
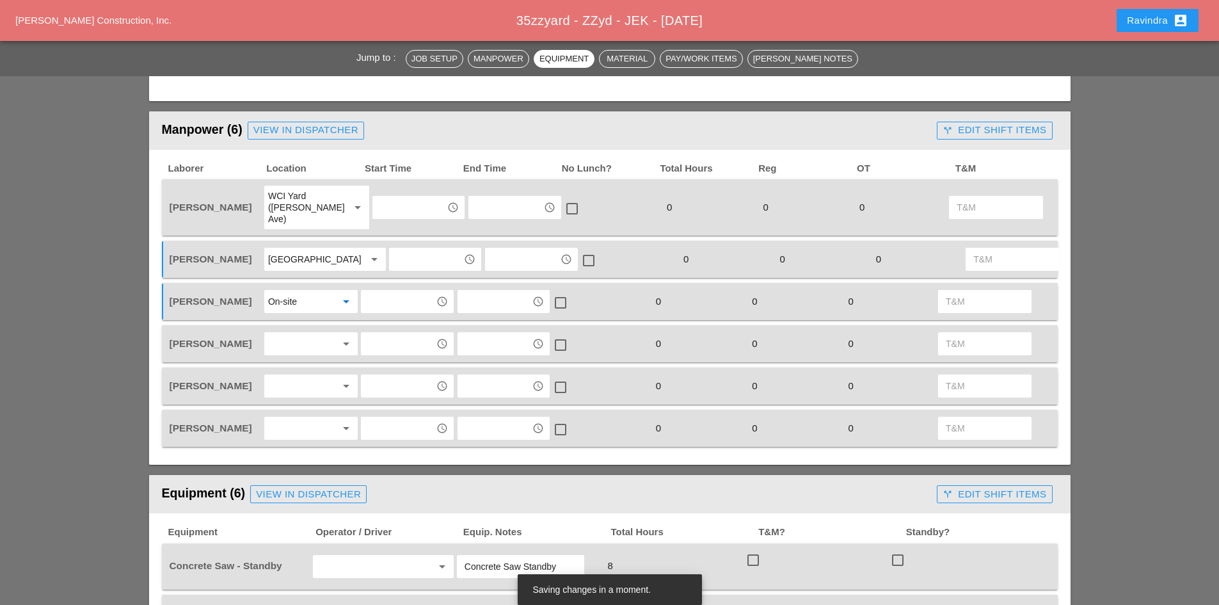
click at [298, 348] on div at bounding box center [302, 343] width 68 height 20
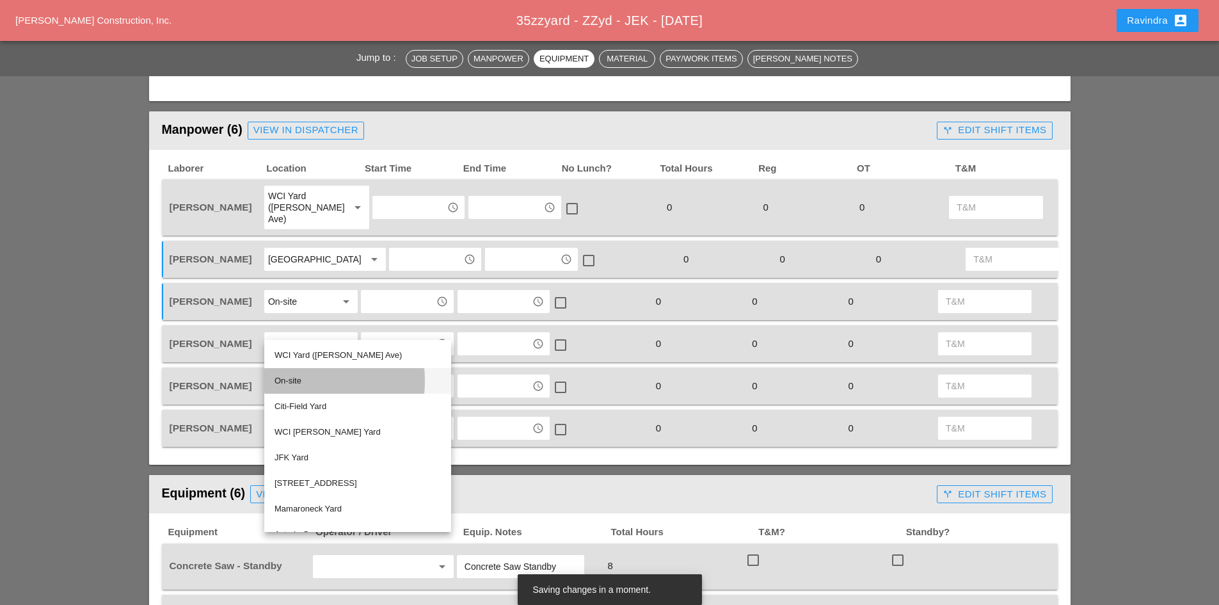
click at [303, 379] on div "On-site" at bounding box center [358, 380] width 166 height 15
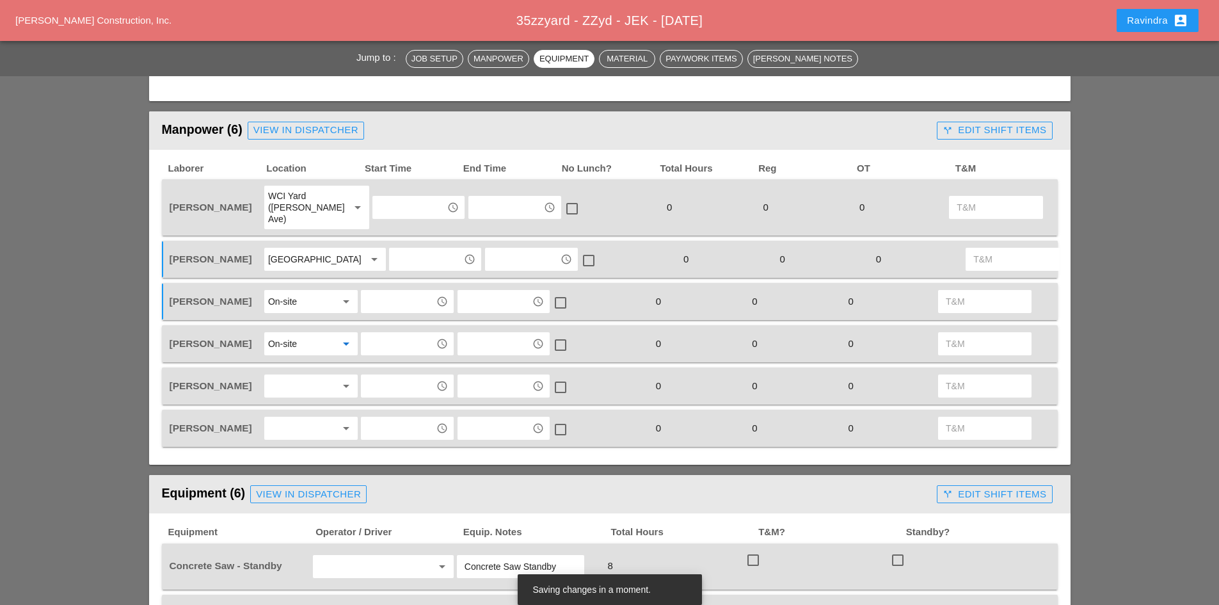
click at [301, 394] on div at bounding box center [302, 386] width 68 height 20
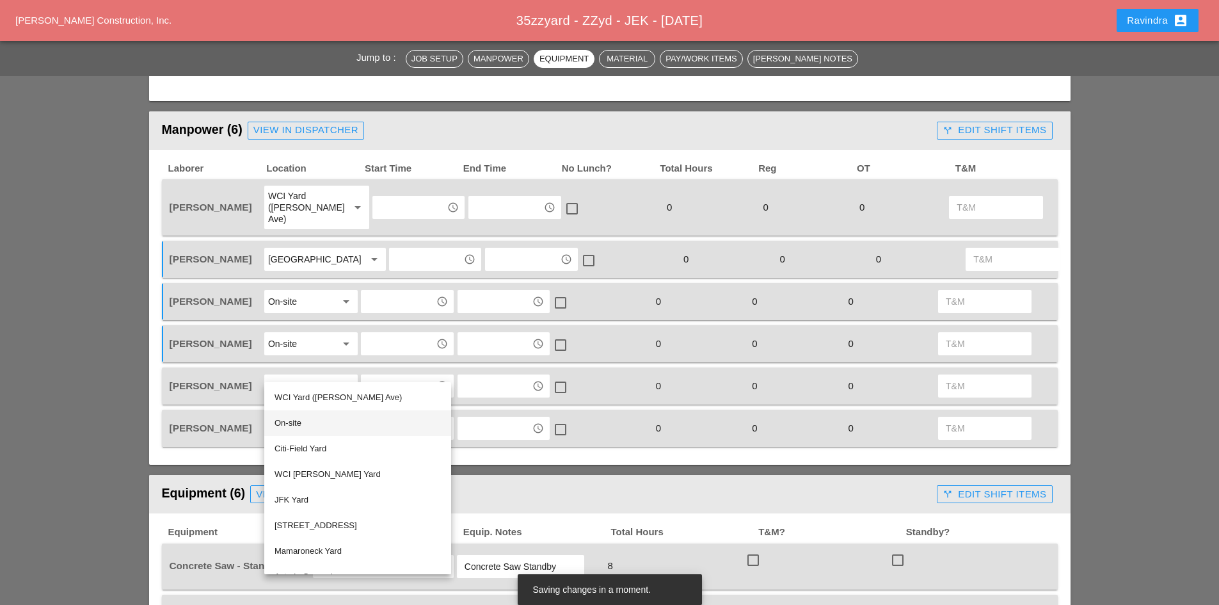
click at [301, 417] on div "On-site" at bounding box center [358, 422] width 166 height 15
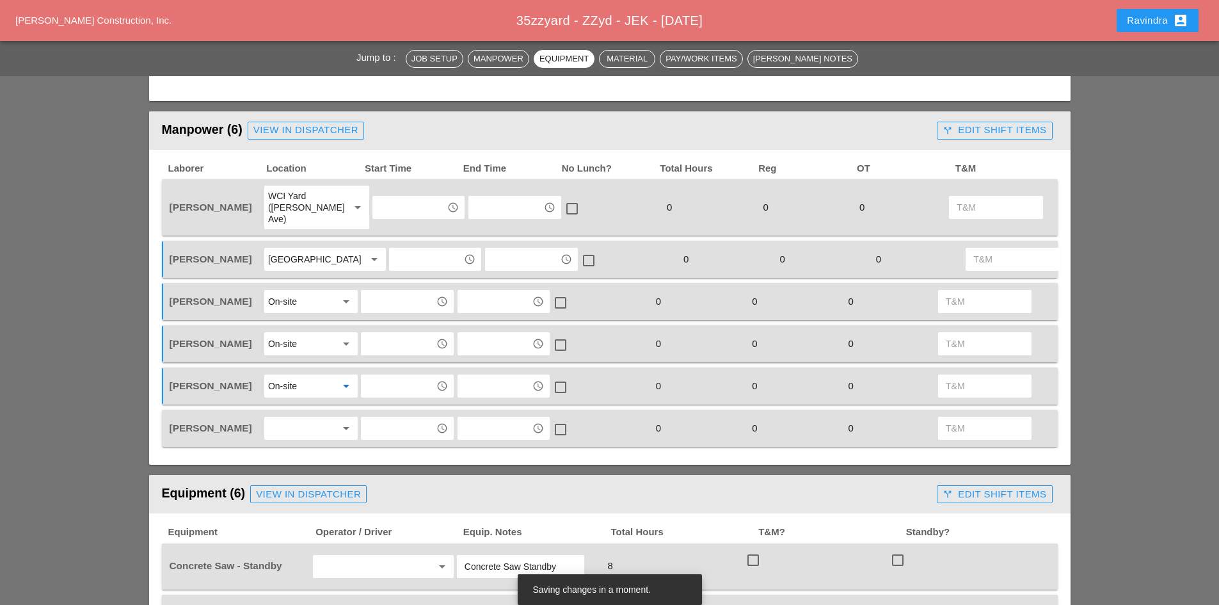
click at [296, 435] on div at bounding box center [302, 428] width 68 height 20
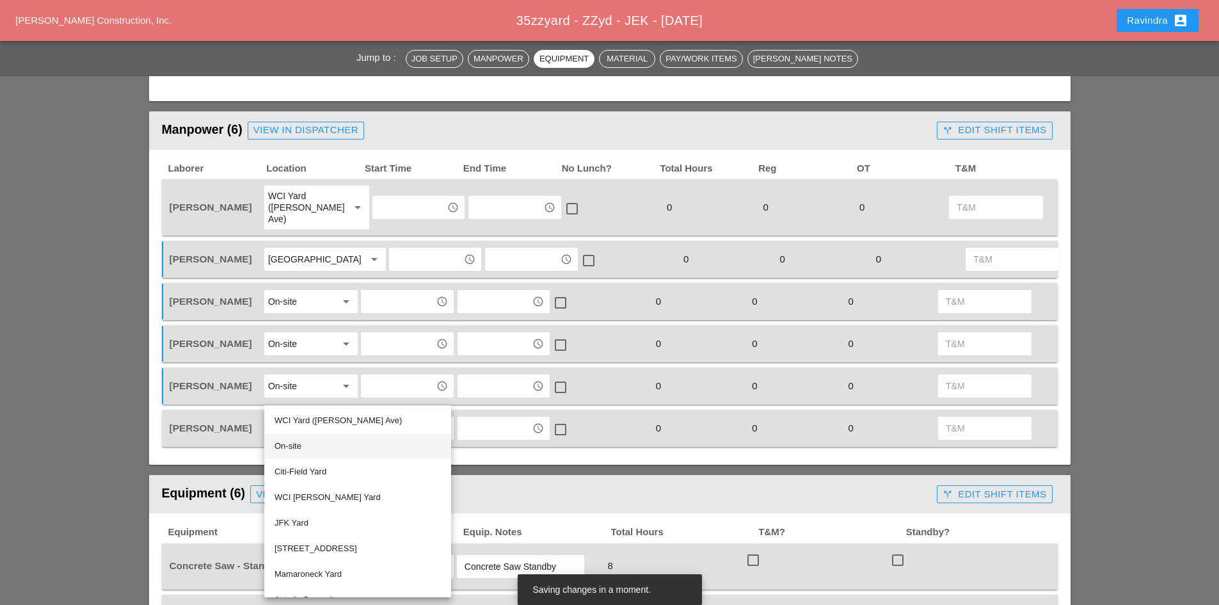
click at [292, 445] on div "On-site" at bounding box center [358, 445] width 166 height 15
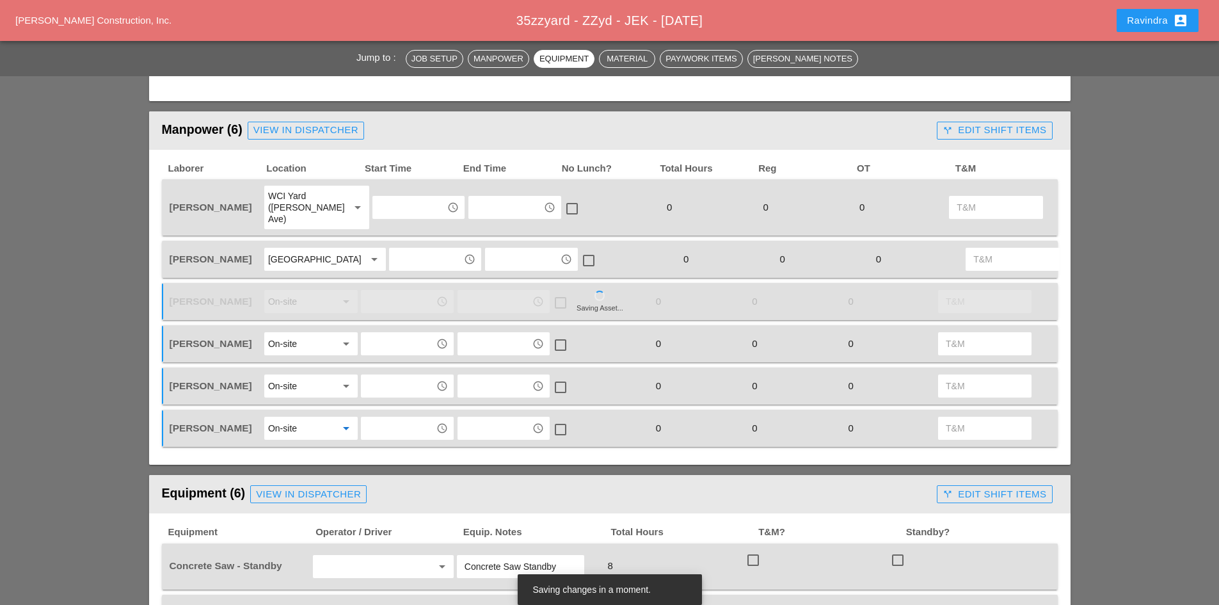
click at [296, 386] on div "On-site" at bounding box center [302, 386] width 68 height 20
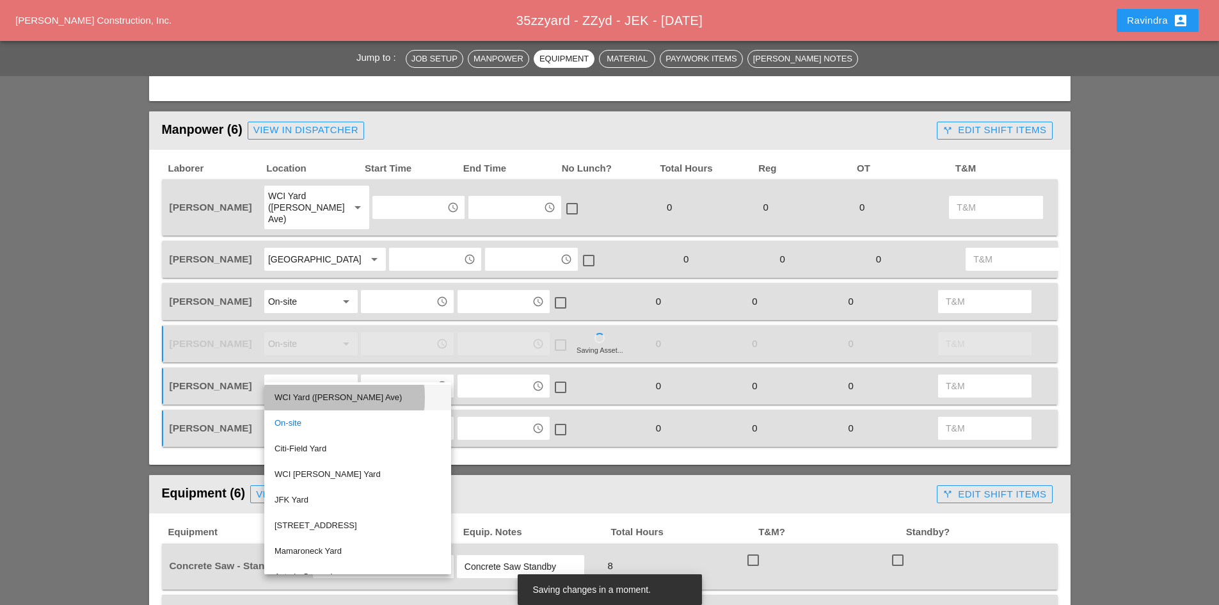
click at [298, 394] on div "WCI Yard ([PERSON_NAME] Ave)" at bounding box center [358, 397] width 166 height 15
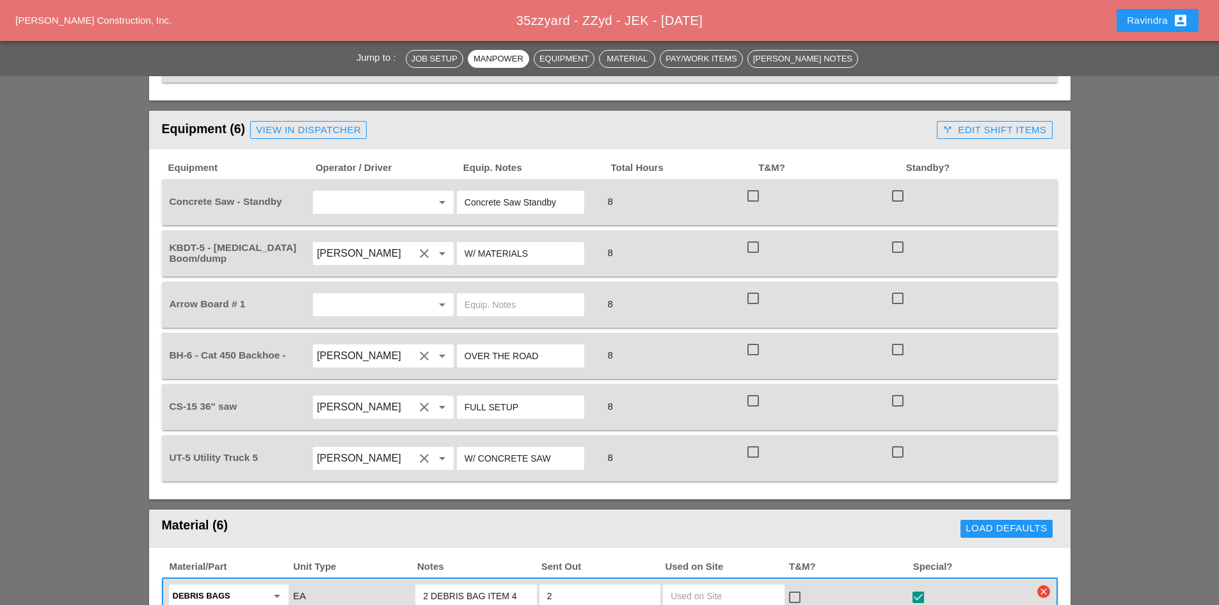
scroll to position [960, 0]
click at [344, 294] on input "text" at bounding box center [365, 304] width 97 height 20
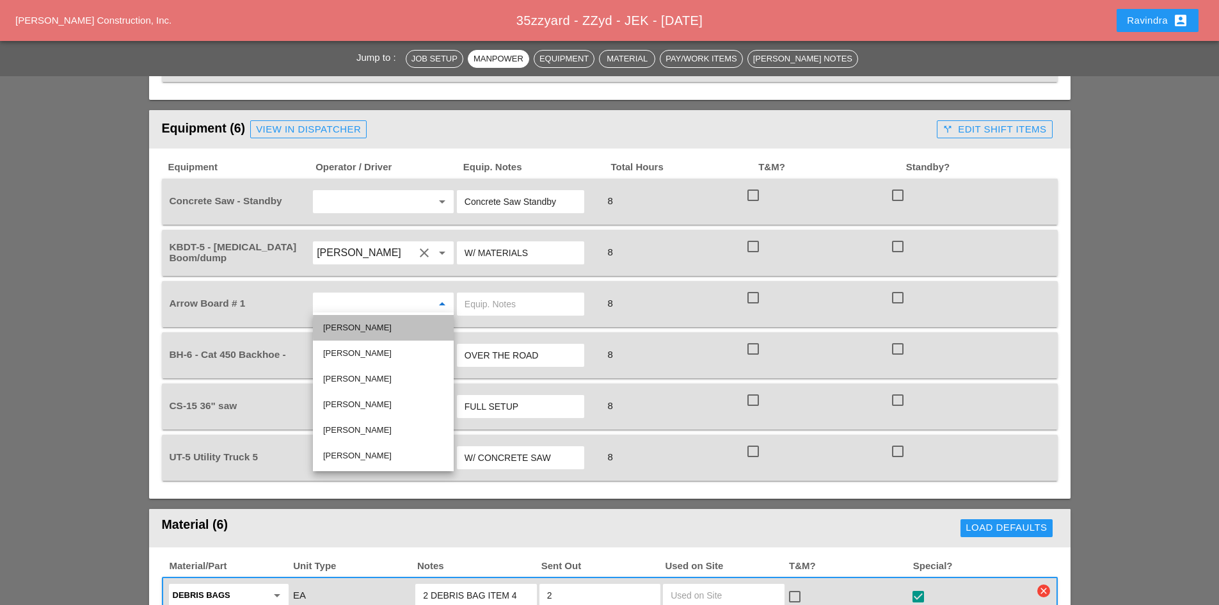
click at [357, 323] on div "[PERSON_NAME]" at bounding box center [383, 327] width 120 height 15
type input "[PERSON_NAME]"
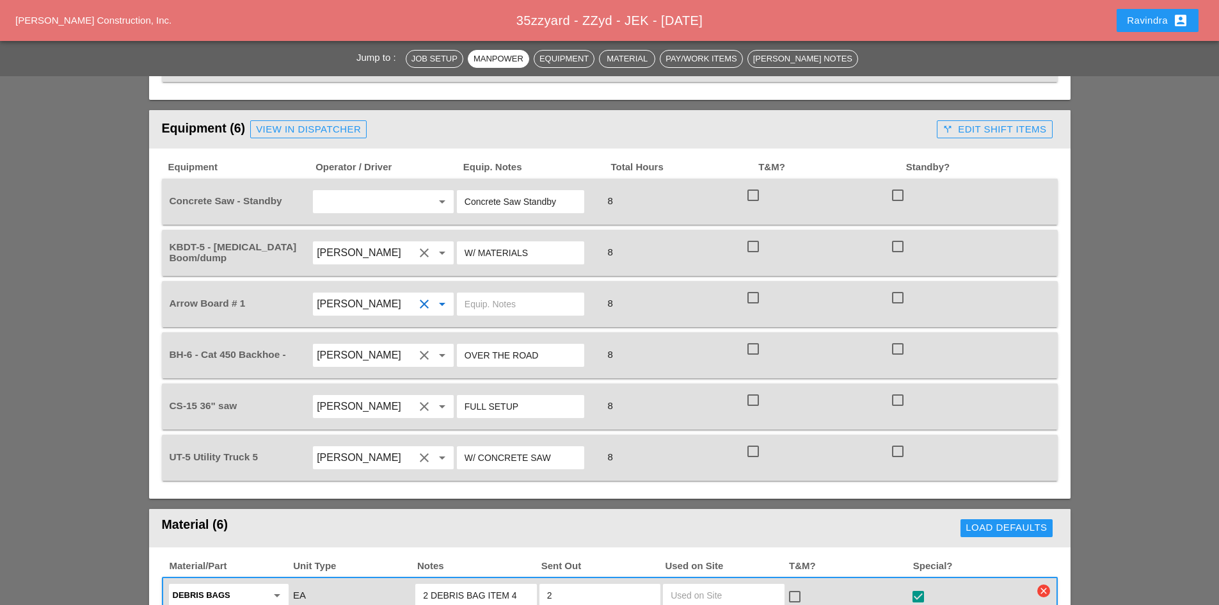
click at [499, 294] on input "text" at bounding box center [521, 304] width 112 height 20
type input "W/ UT5"
click at [553, 447] on input "W/ CONCRETE SAW" at bounding box center [521, 457] width 112 height 20
type input "W/ CONCRETE SAW/ ARROW BOARD"
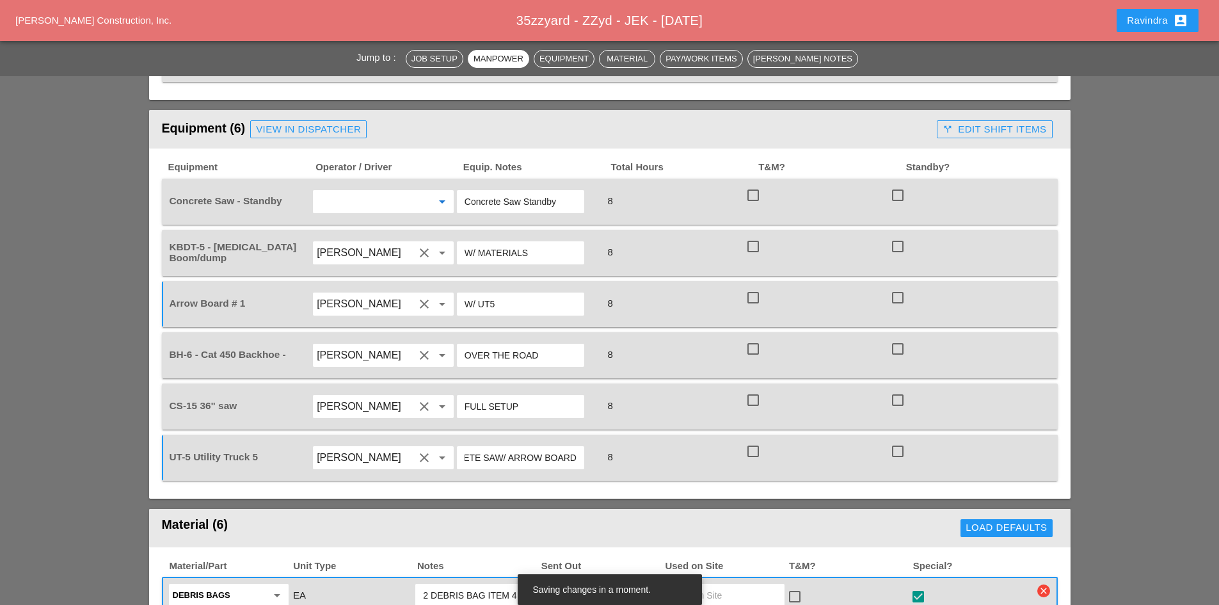
click at [397, 193] on input "text" at bounding box center [365, 201] width 97 height 20
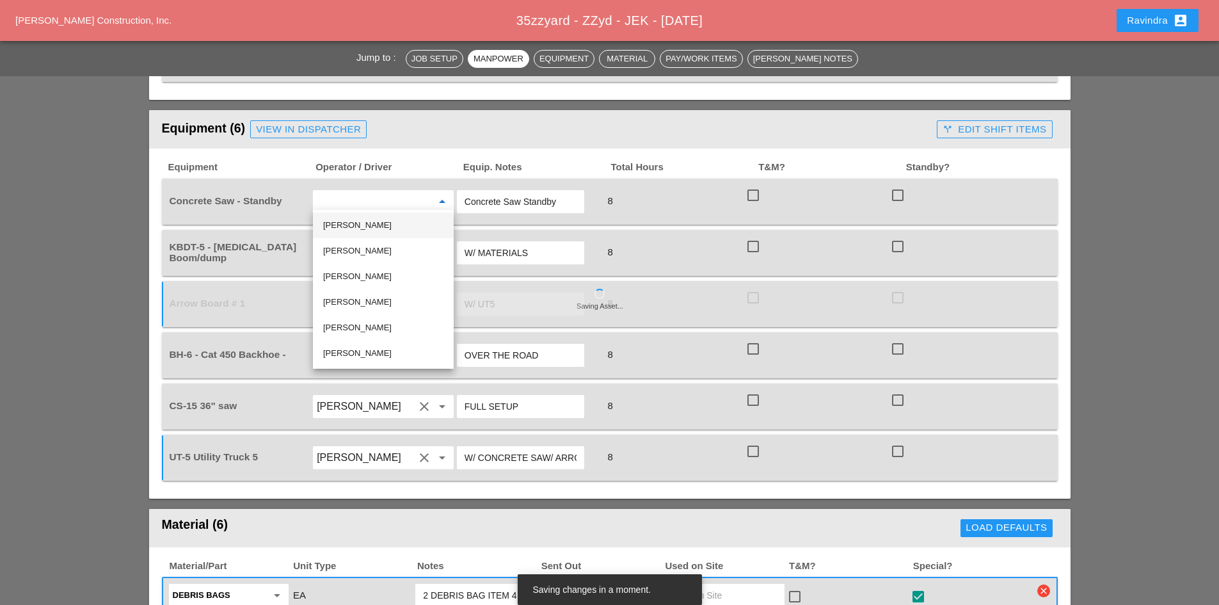
click at [362, 232] on div "[PERSON_NAME]" at bounding box center [383, 225] width 120 height 15
type input "[PERSON_NAME]"
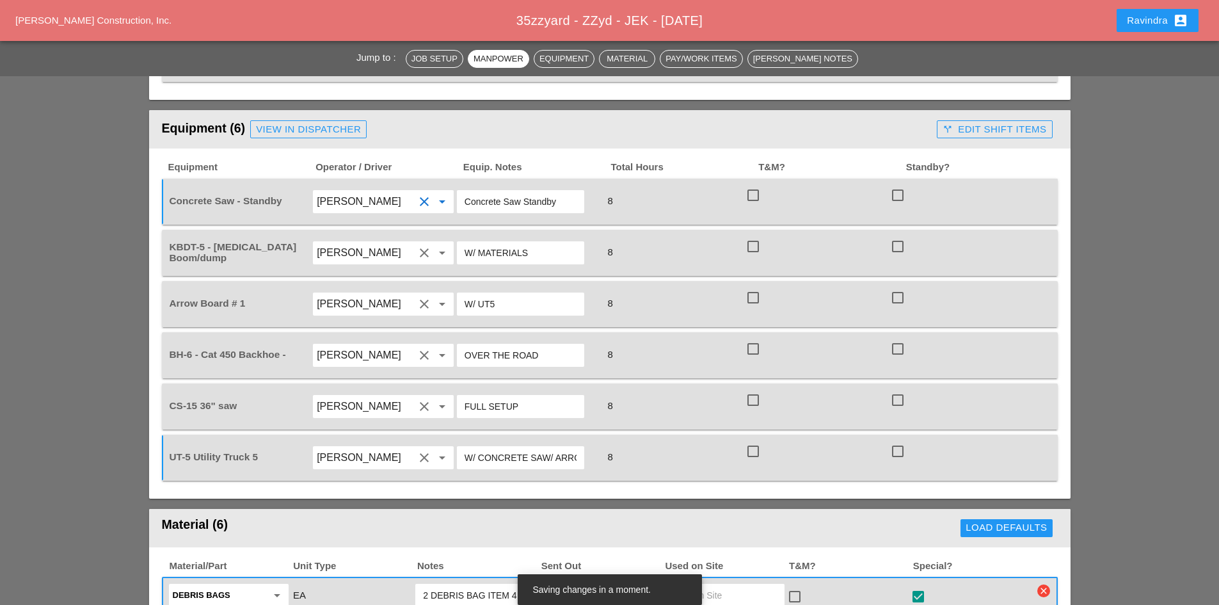
drag, startPoint x: 561, startPoint y: 193, endPoint x: 359, endPoint y: 191, distance: 201.6
click at [359, 191] on div "Concrete Saw - Standby [PERSON_NAME] clear arrow_drop_down Concrete Saw Standby…" at bounding box center [600, 202] width 866 height 36
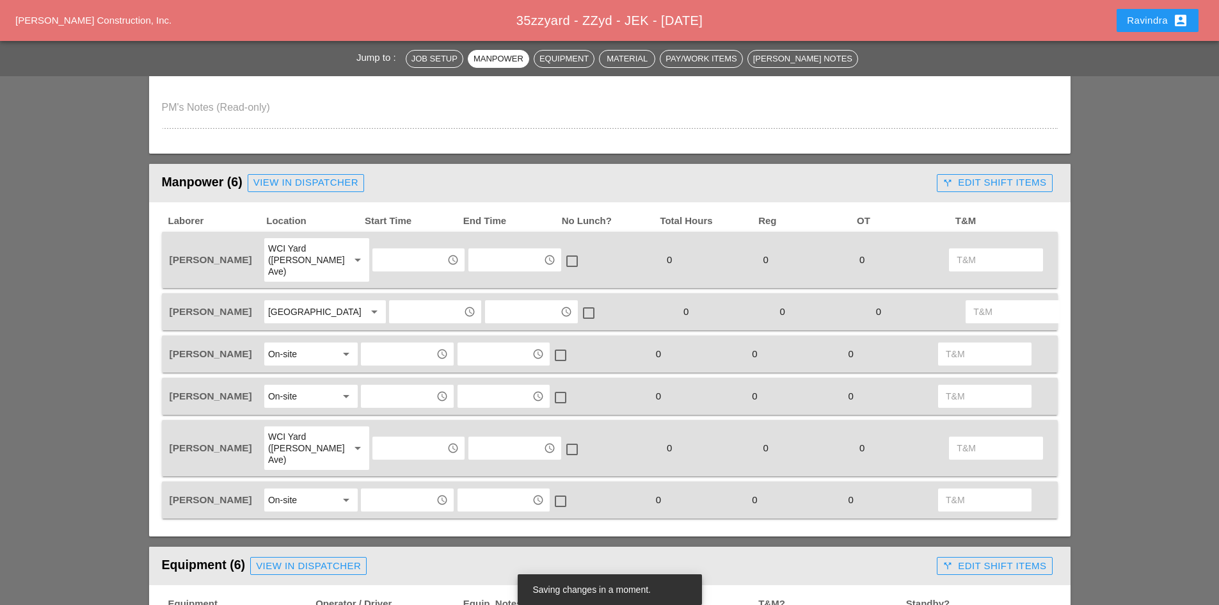
scroll to position [512, 0]
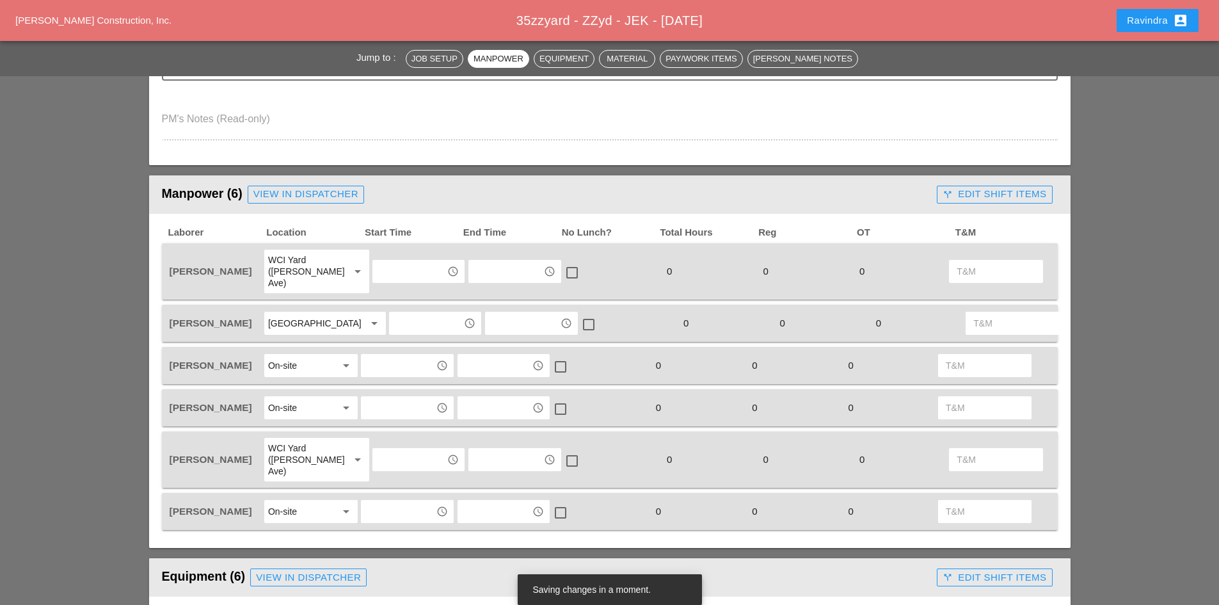
type input "FULL SETUP"
click at [390, 275] on input "text" at bounding box center [409, 271] width 67 height 20
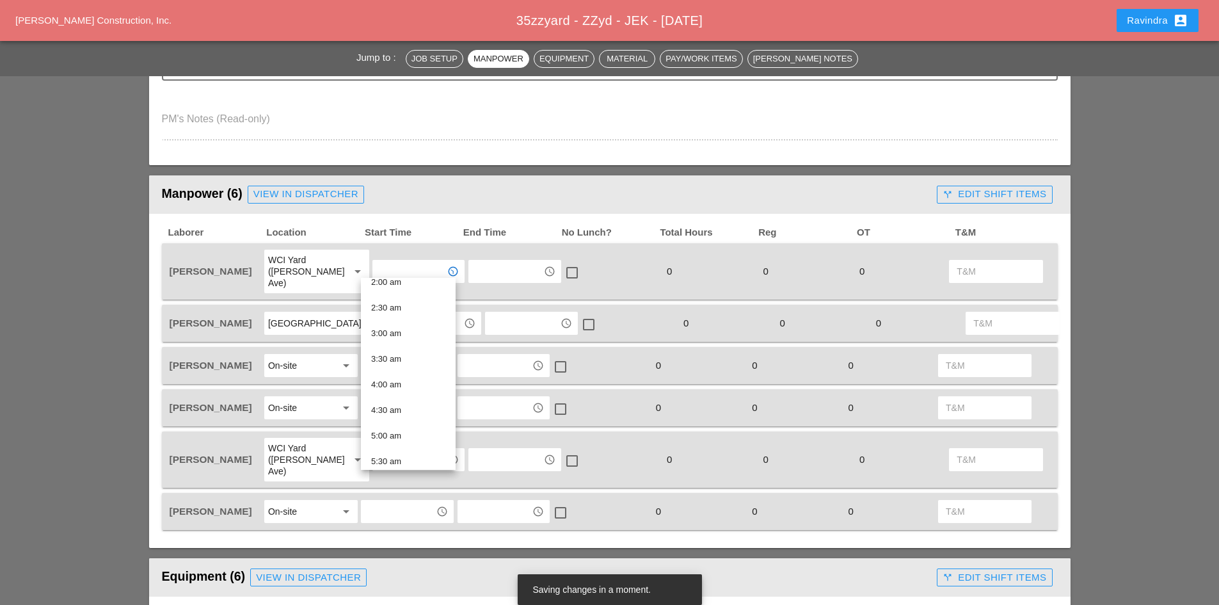
scroll to position [256, 0]
click at [406, 376] on div "6:30 am" at bounding box center [408, 369] width 74 height 15
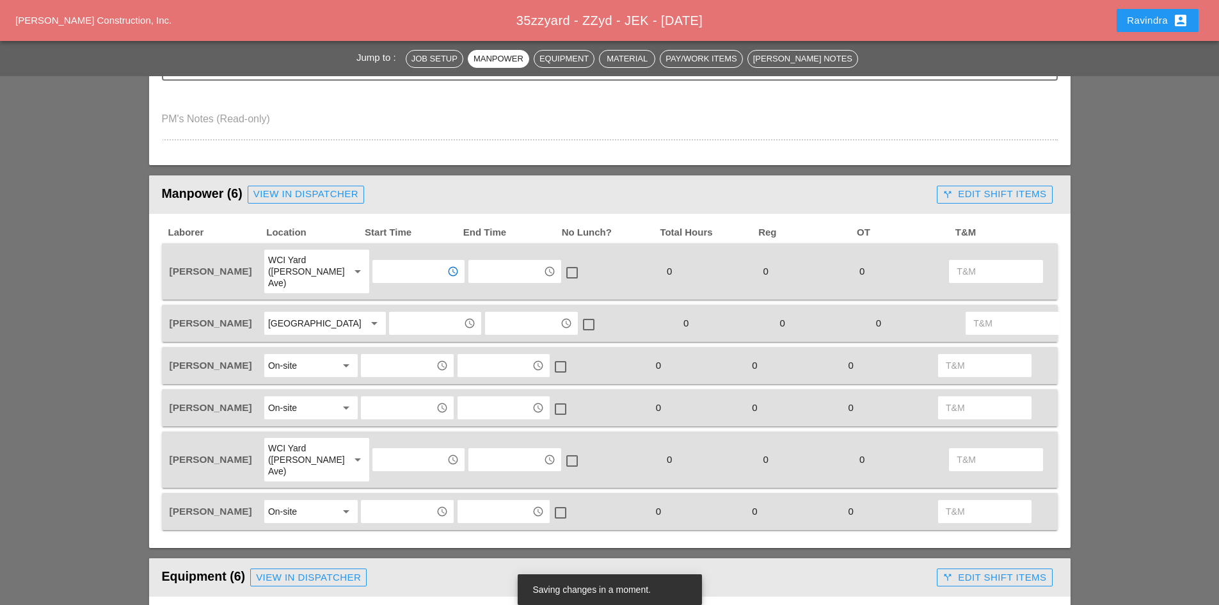
type input "6:30 am"
click at [396, 323] on input "text" at bounding box center [426, 323] width 67 height 20
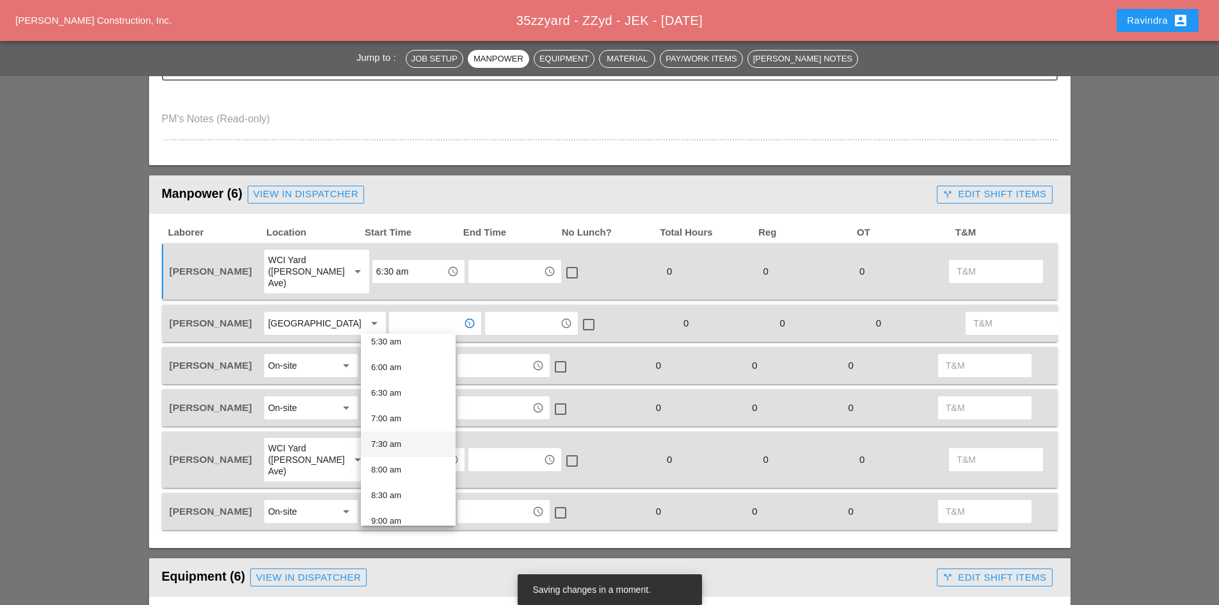
scroll to position [320, 0]
click at [399, 485] on div "9:00 am" at bounding box center [408, 489] width 74 height 15
type input "9:00 am"
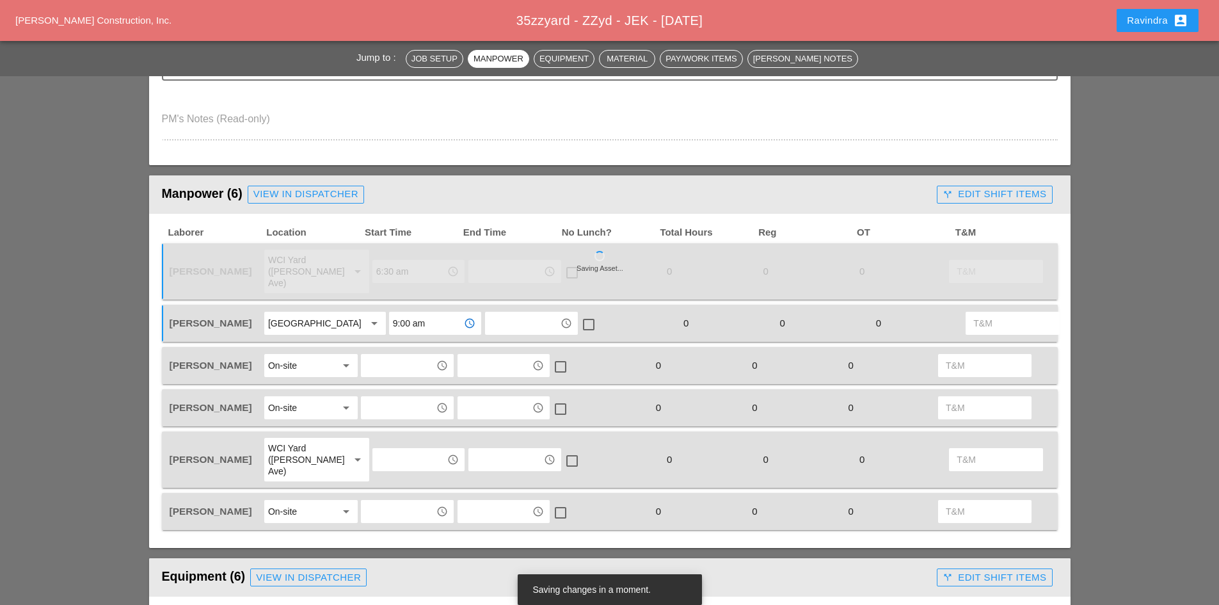
click at [393, 372] on input "text" at bounding box center [398, 365] width 67 height 20
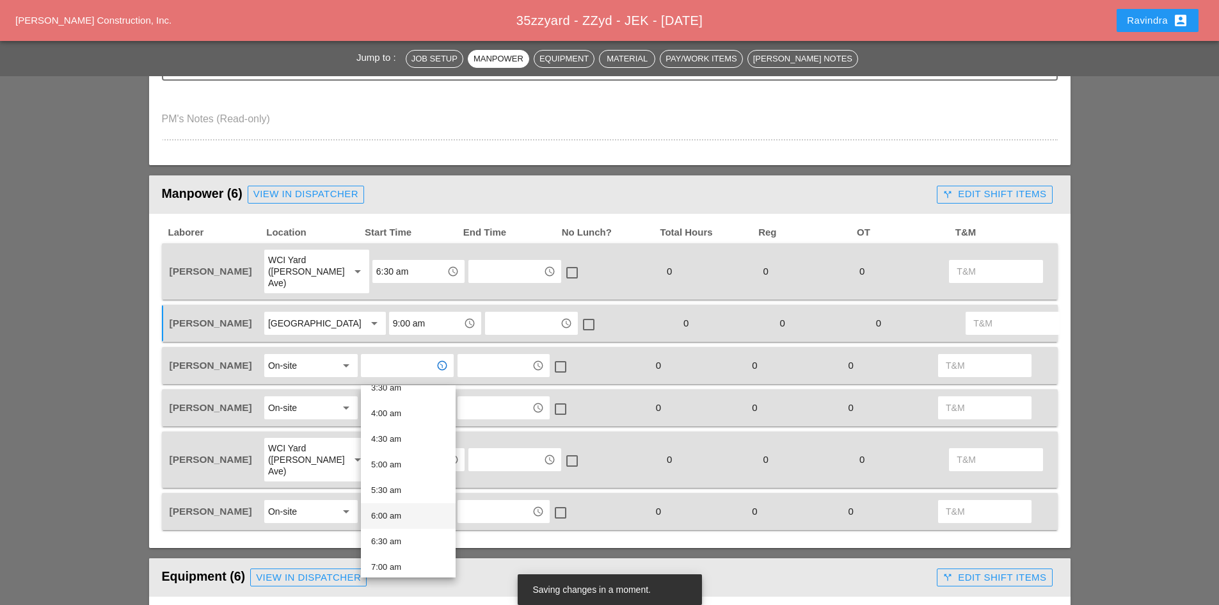
scroll to position [256, 0]
click at [403, 528] on div "8:00 am" at bounding box center [408, 553] width 74 height 15
type input "8:00 am"
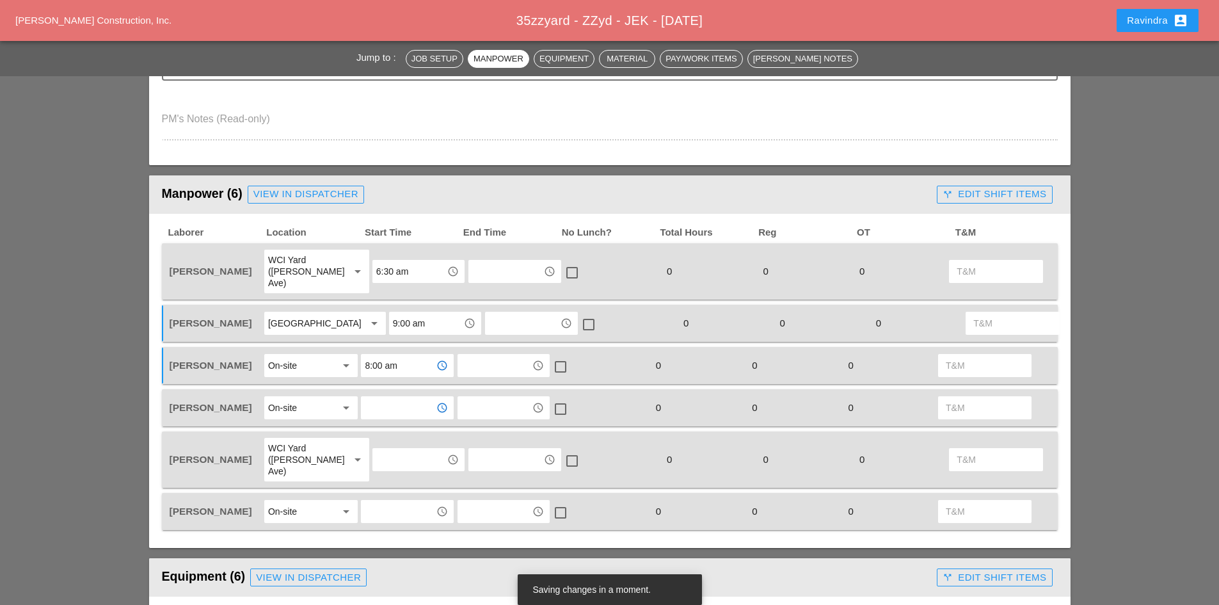
click at [388, 418] on input "text" at bounding box center [398, 407] width 67 height 20
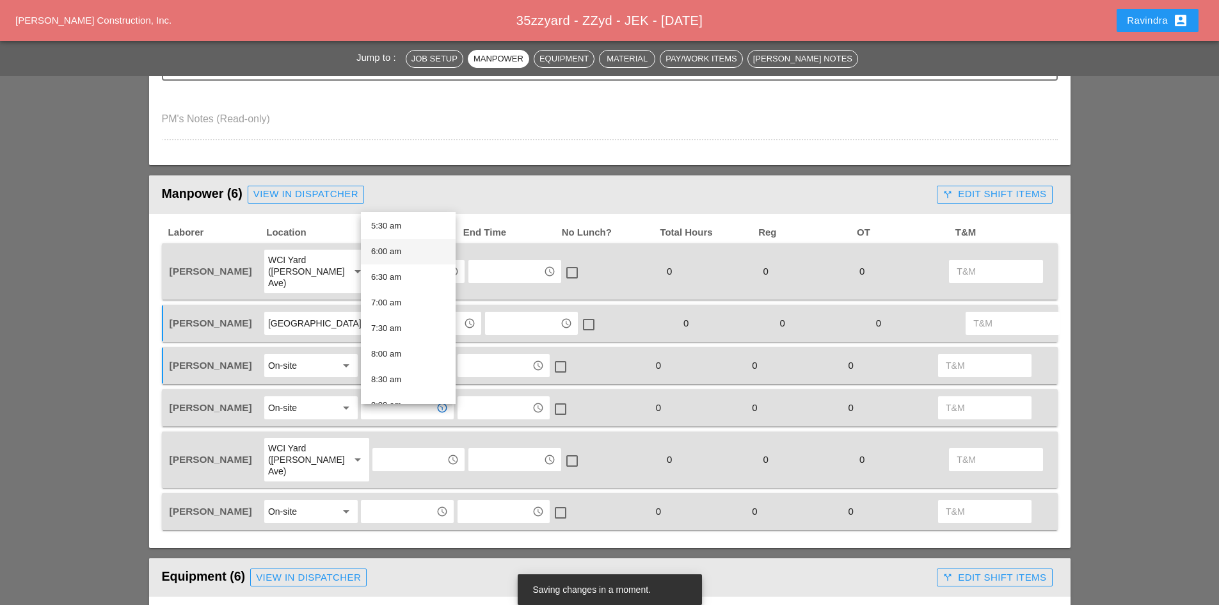
scroll to position [320, 0]
click at [413, 307] on div "8:00 am" at bounding box center [408, 317] width 74 height 26
type input "8:00 am"
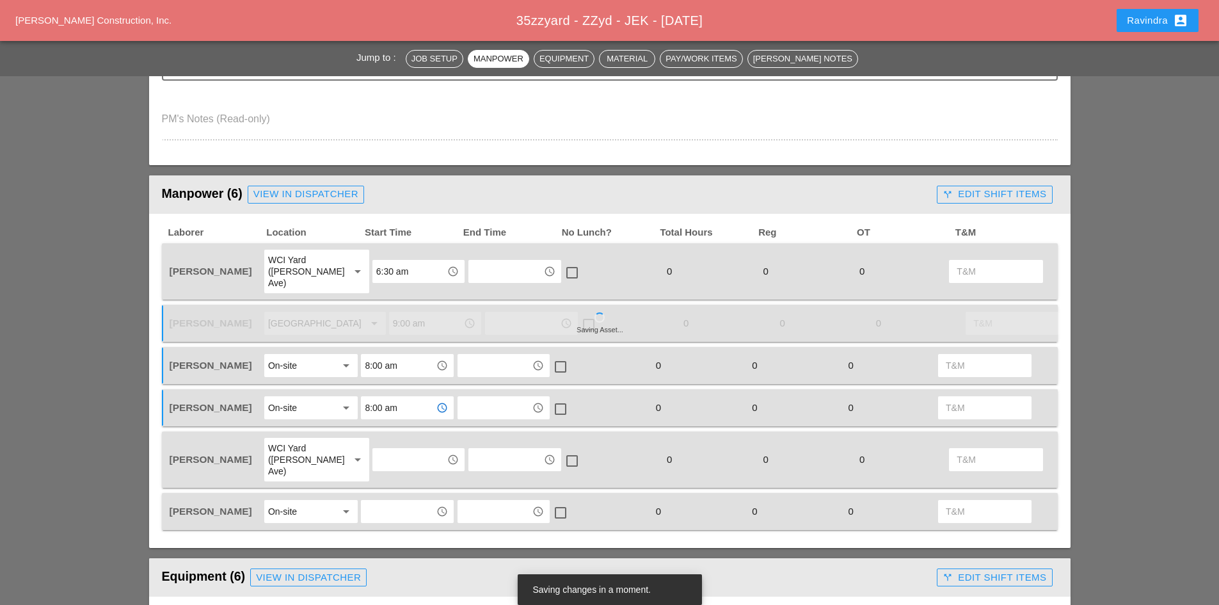
click at [401, 456] on input "text" at bounding box center [409, 459] width 67 height 20
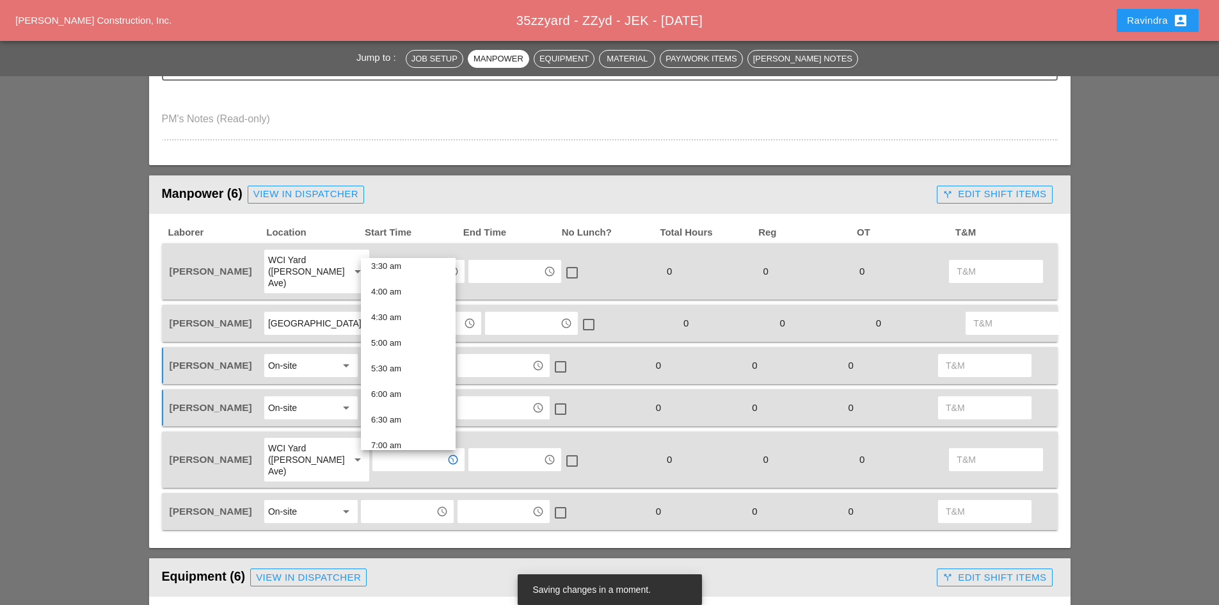
scroll to position [192, 0]
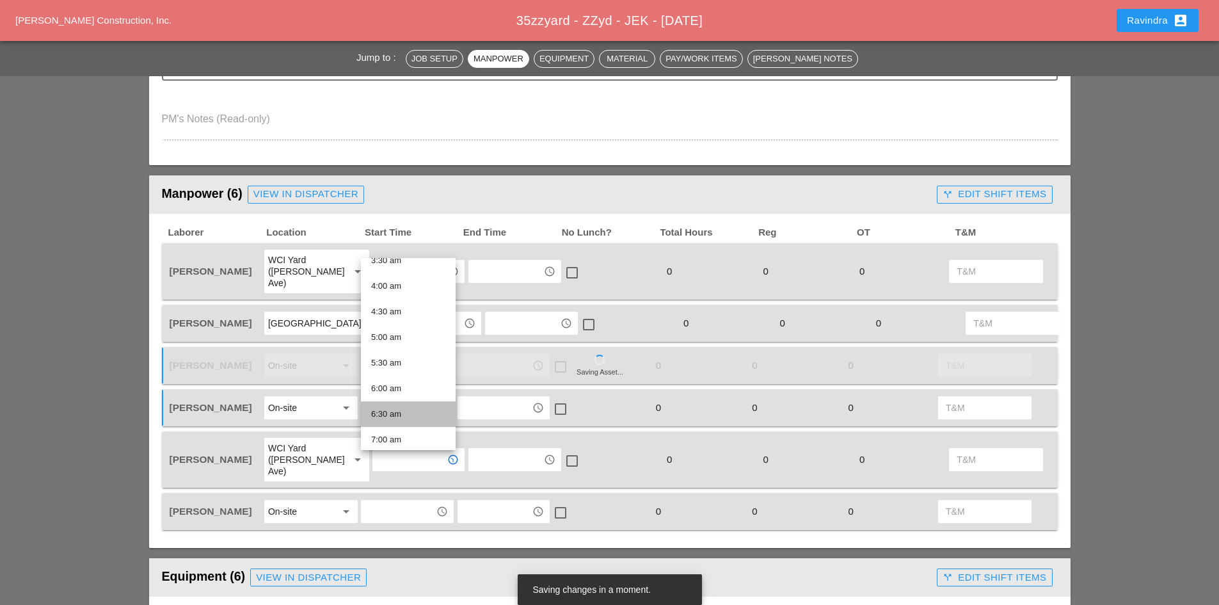
click at [401, 411] on div "6:30 am" at bounding box center [408, 413] width 74 height 15
type input "6:30 am"
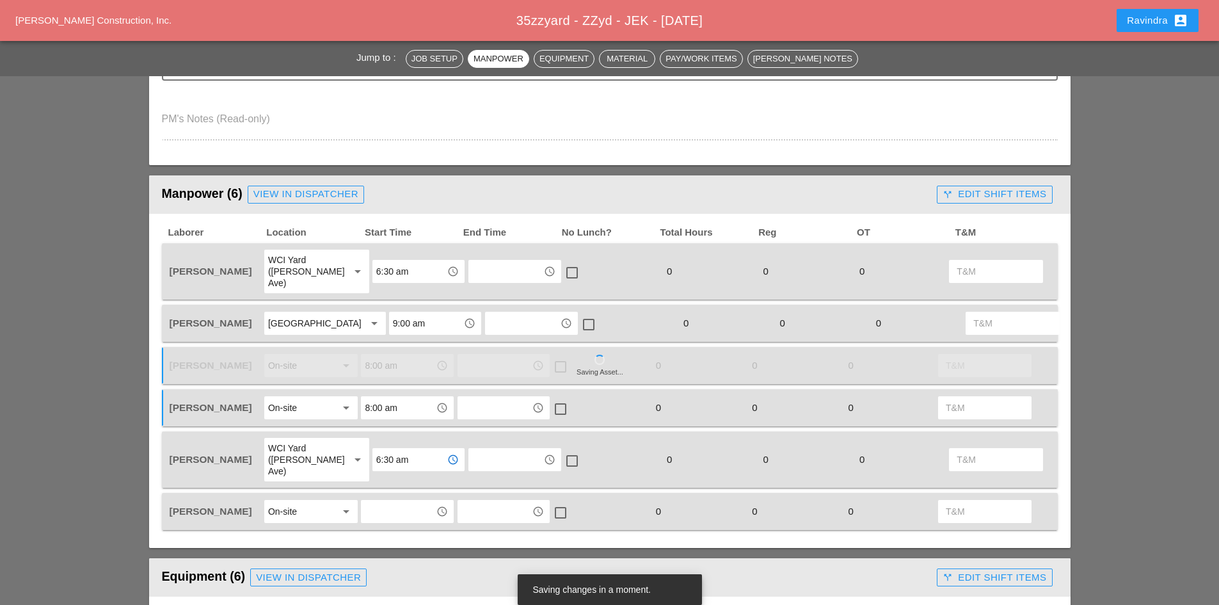
click at [382, 512] on input "text" at bounding box center [398, 511] width 67 height 20
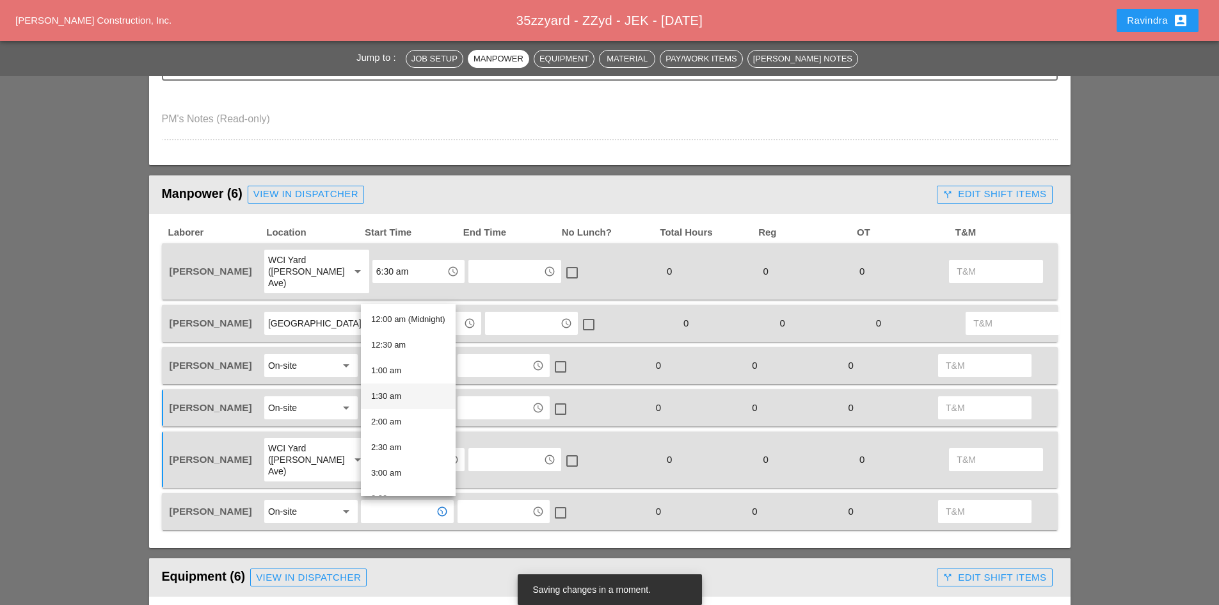
scroll to position [256, 0]
click at [401, 467] on div "8:00 am" at bounding box center [408, 472] width 74 height 15
type input "8:00 am"
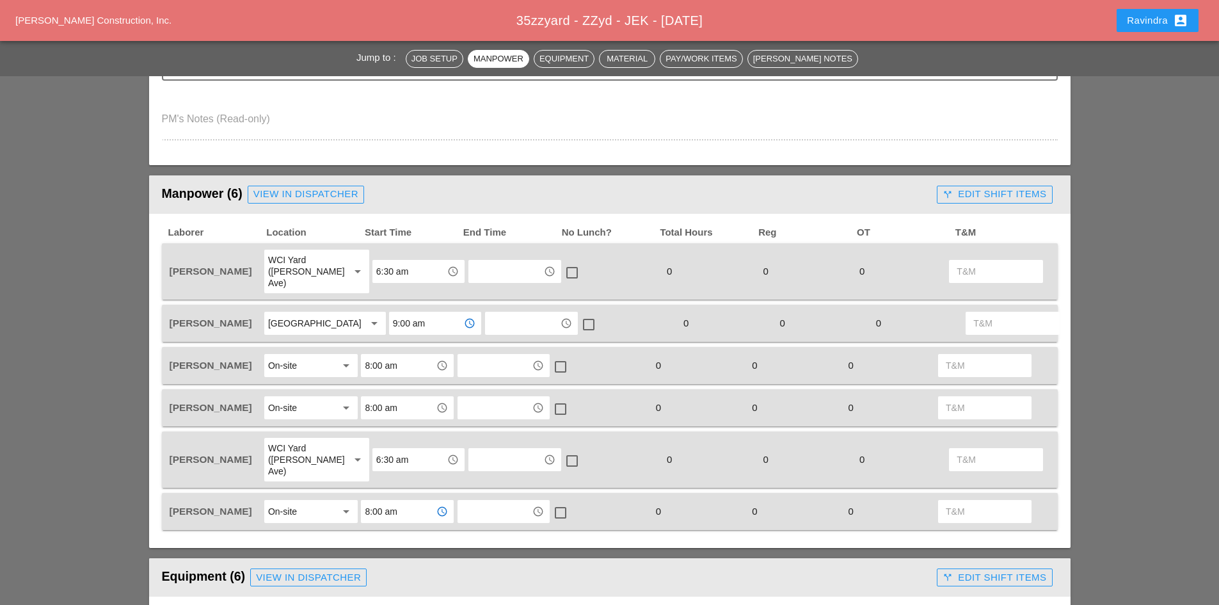
click at [411, 325] on input "9:00 am" at bounding box center [426, 323] width 67 height 20
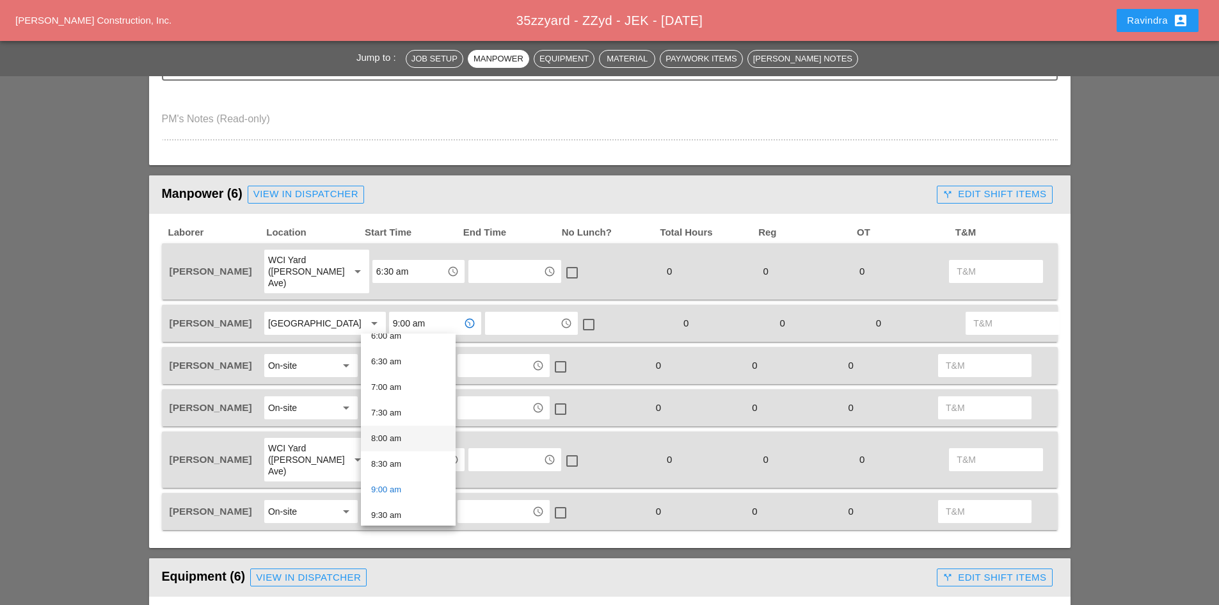
click at [390, 436] on div "8:00 am" at bounding box center [408, 438] width 74 height 15
type input "8:00 am"
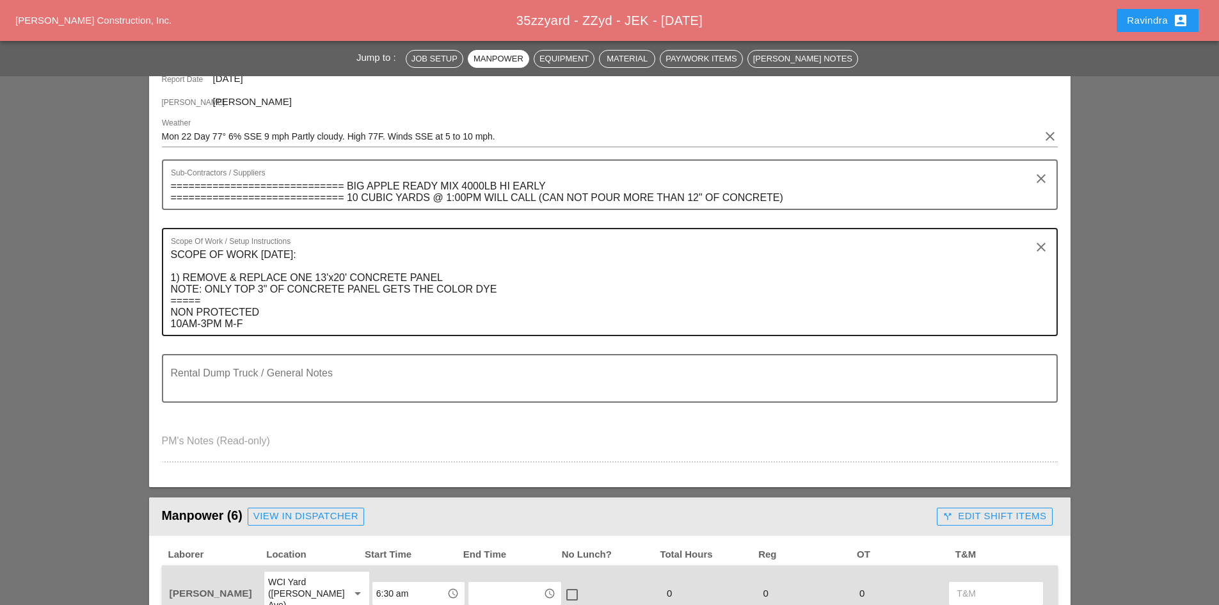
scroll to position [128, 0]
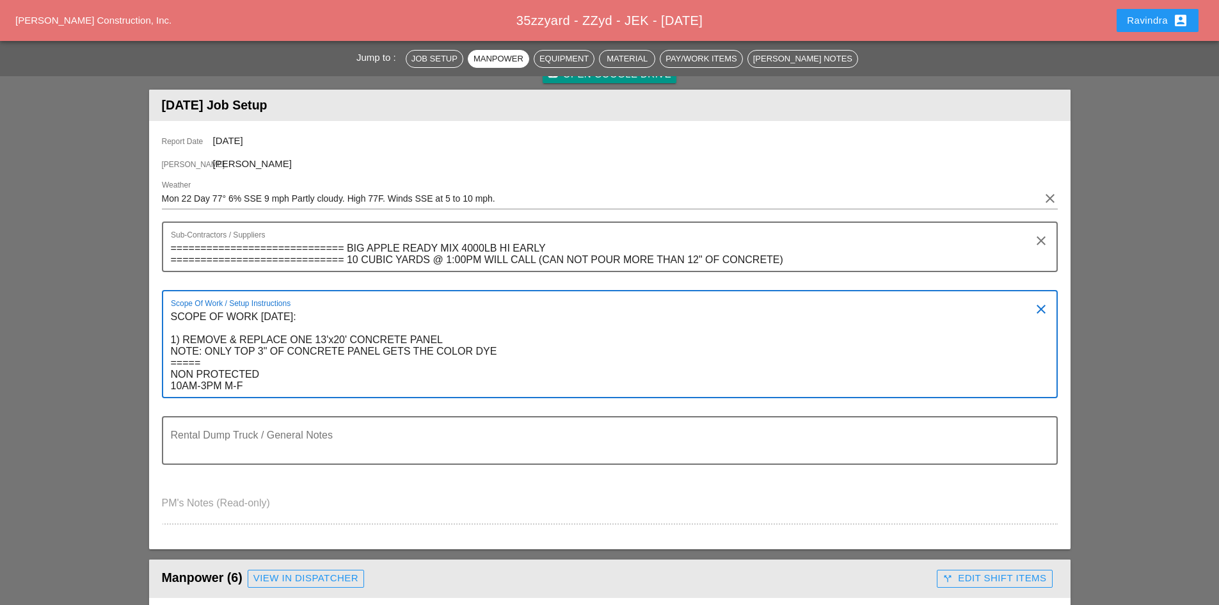
drag, startPoint x: 250, startPoint y: 385, endPoint x: 113, endPoint y: 323, distance: 149.5
click at [395, 379] on textarea "SCOPE OF WORK [DATE]: 1) REMOVE & REPLACE ONE 13'x20' CONCRETE PANEL NOTE: ONLY…" at bounding box center [605, 352] width 868 height 90
click at [292, 384] on textarea "SCOPE OF WORK [DATE]: 1) REMOVE & REPLACE ONE 13'x20' CONCRETE PANEL NOTE: ONLY…" at bounding box center [605, 352] width 868 height 90
drag, startPoint x: 277, startPoint y: 388, endPoint x: 104, endPoint y: 301, distance: 194.0
